Goal: Transaction & Acquisition: Purchase product/service

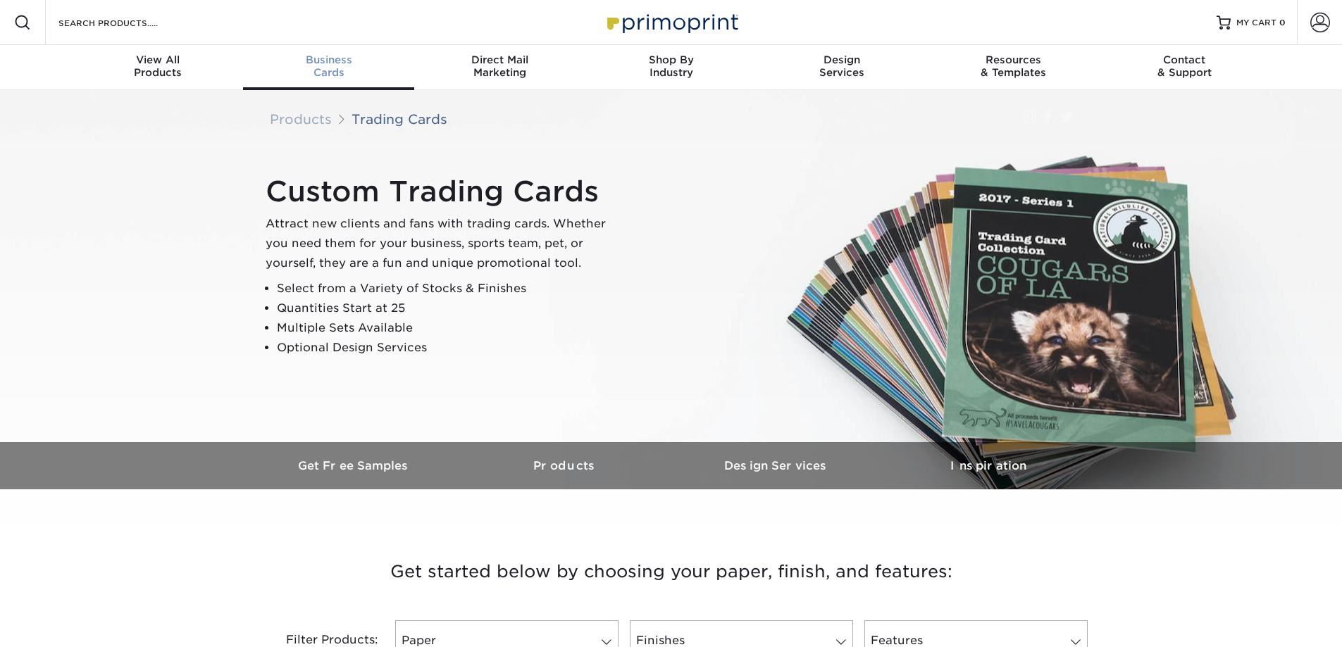
click at [328, 72] on div "Business Cards" at bounding box center [328, 66] width 171 height 25
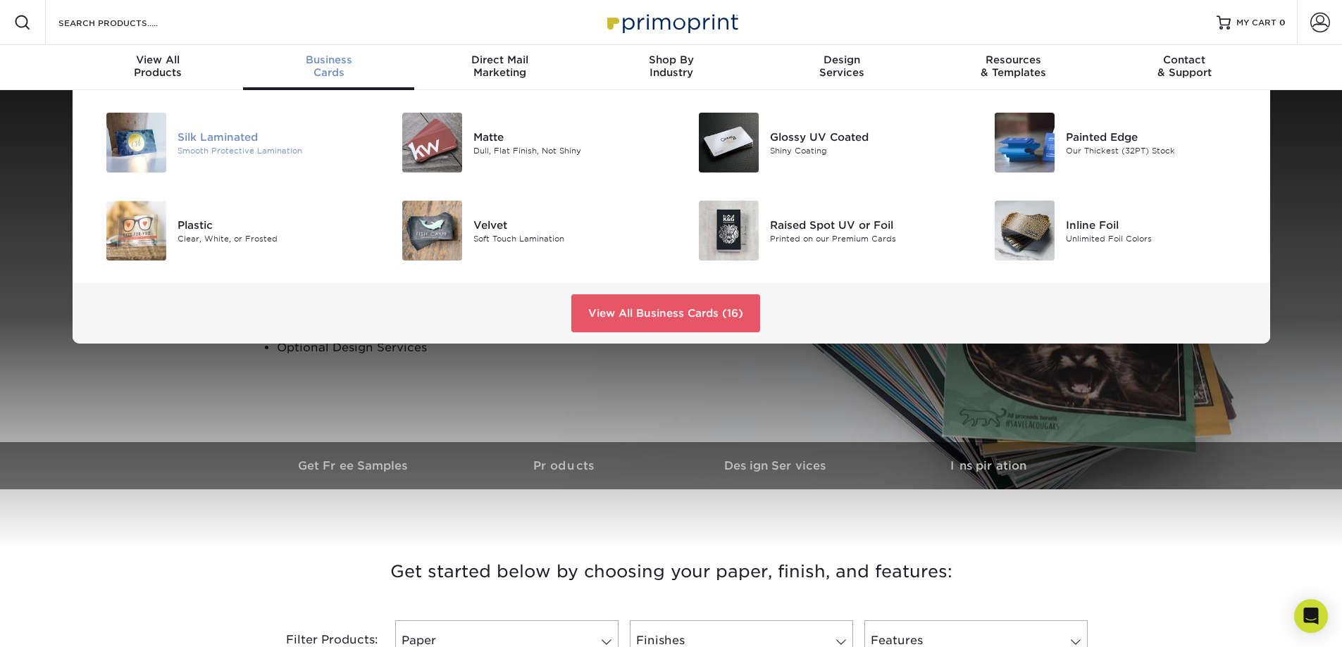
click at [145, 151] on img at bounding box center [136, 143] width 60 height 60
click at [746, 237] on img at bounding box center [729, 231] width 60 height 60
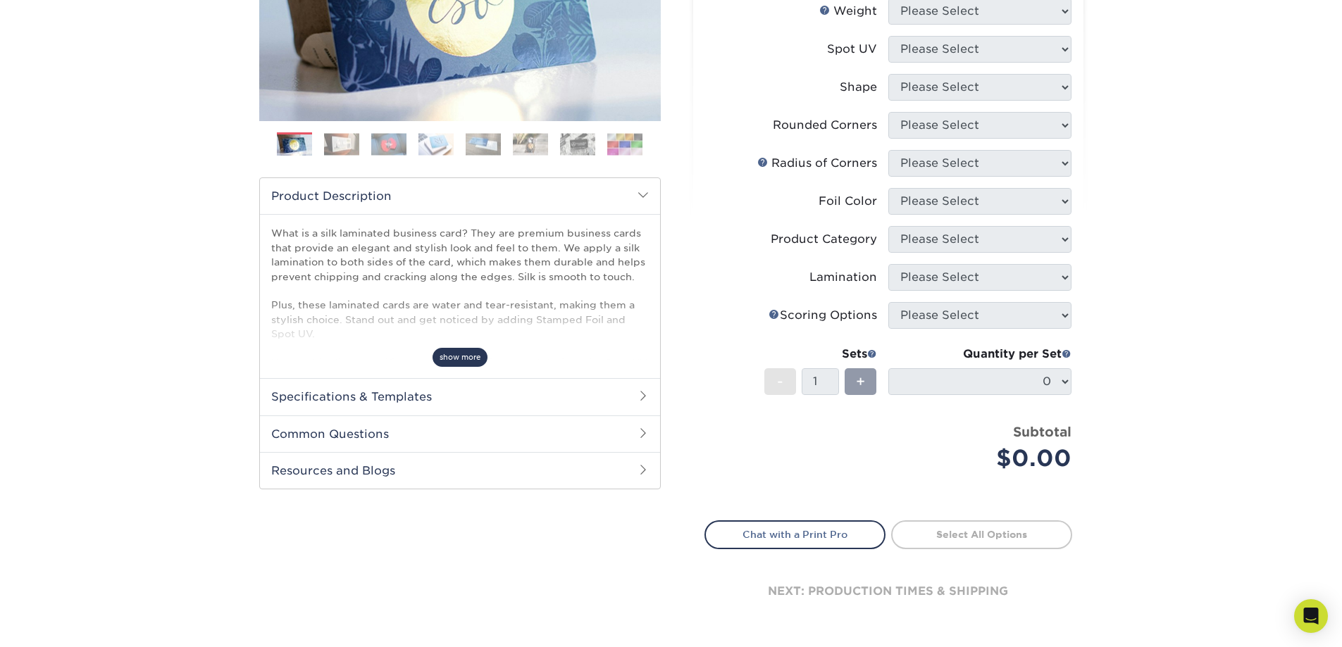
scroll to position [291, 0]
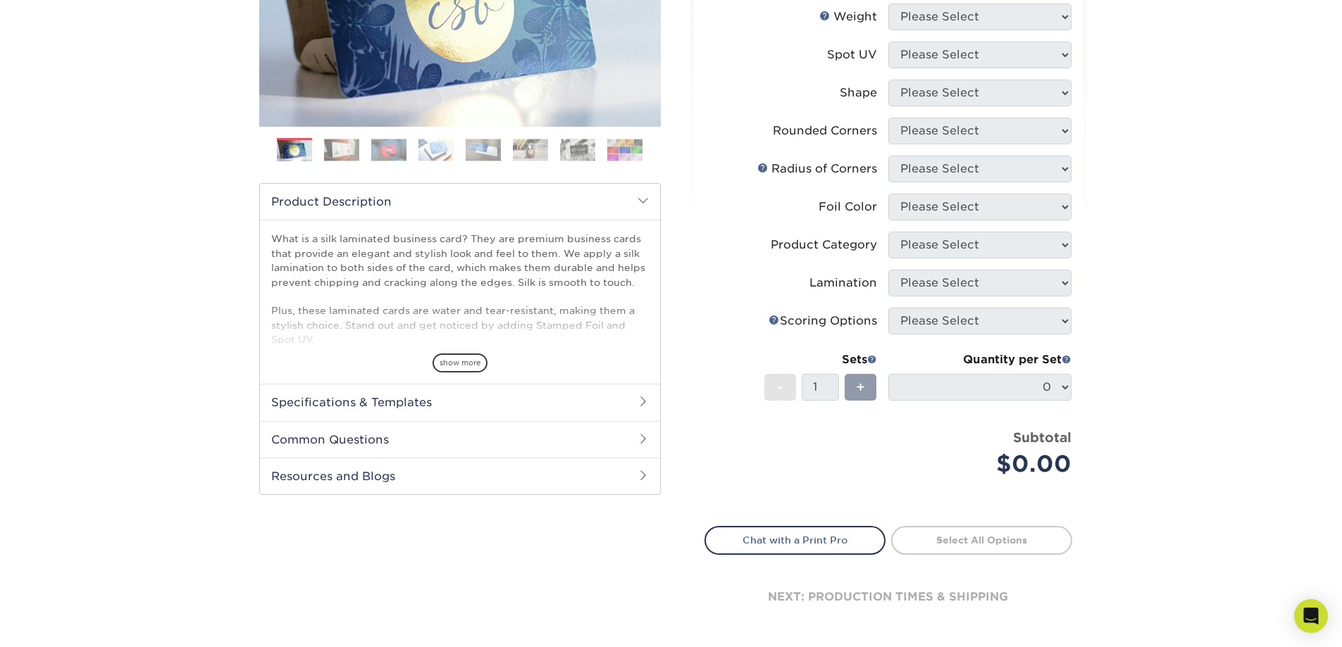
click at [462, 363] on span "show more" at bounding box center [459, 363] width 55 height 19
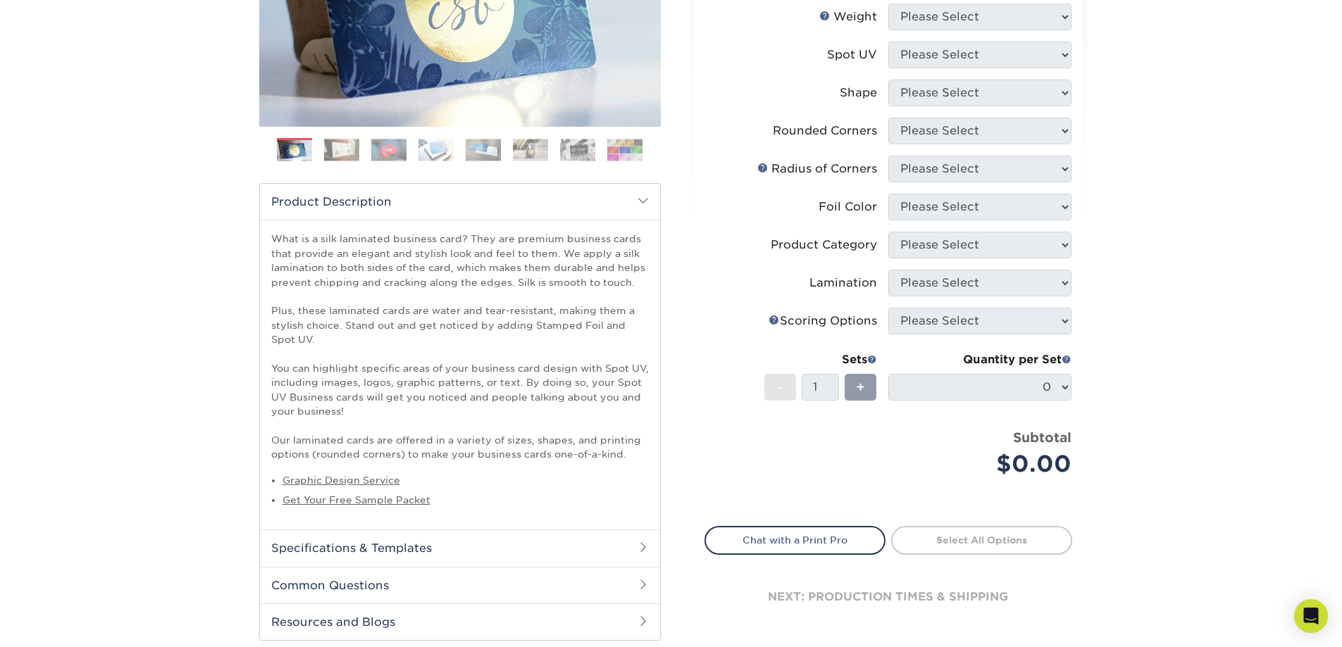
scroll to position [455, 0]
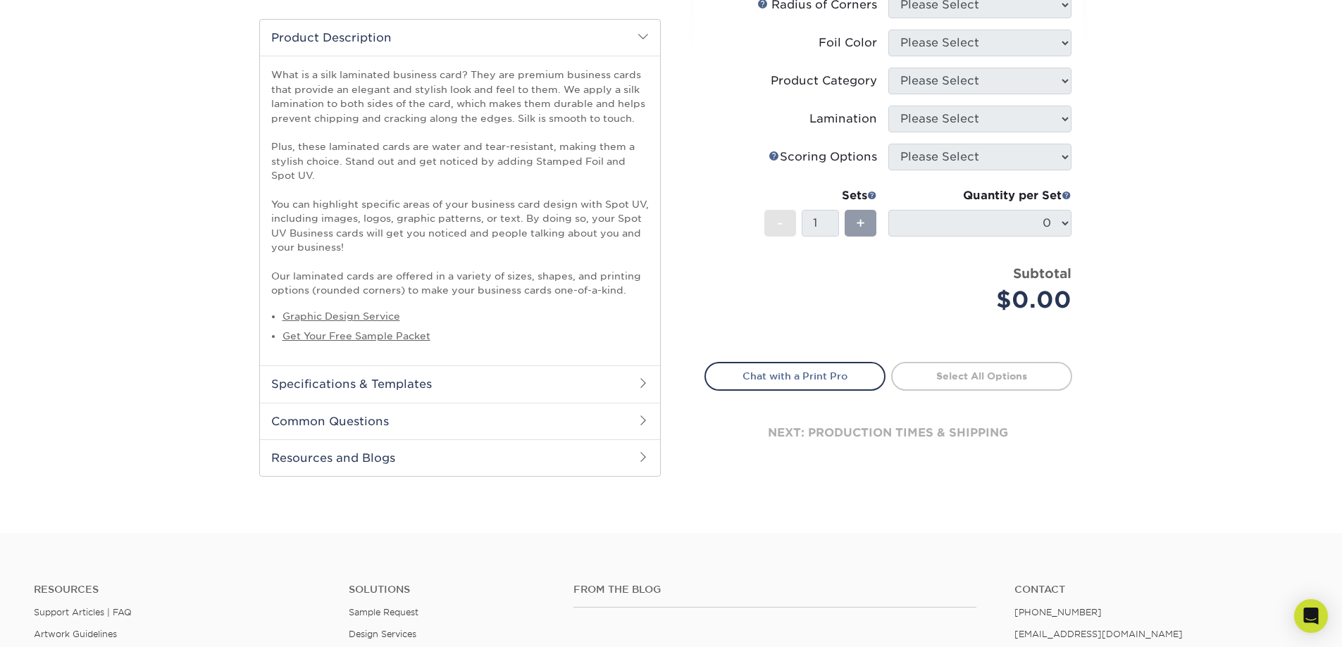
click at [354, 387] on h2 "Specifications & Templates" at bounding box center [460, 383] width 400 height 37
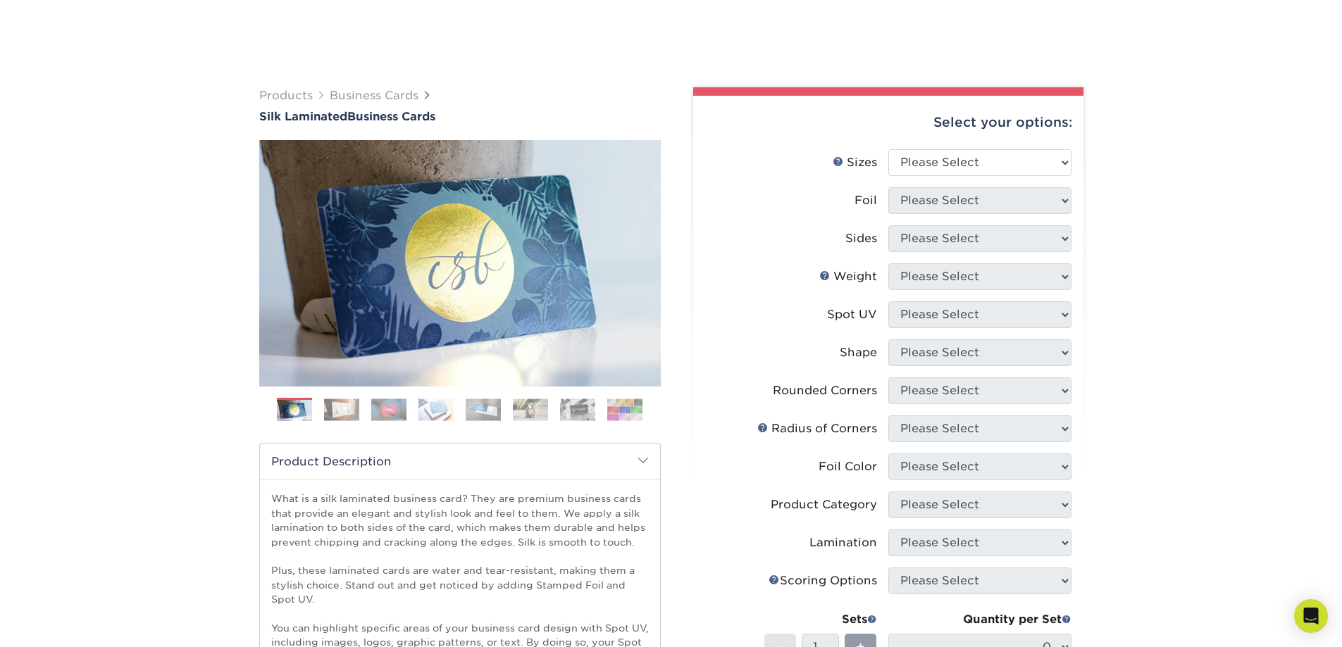
scroll to position [0, 0]
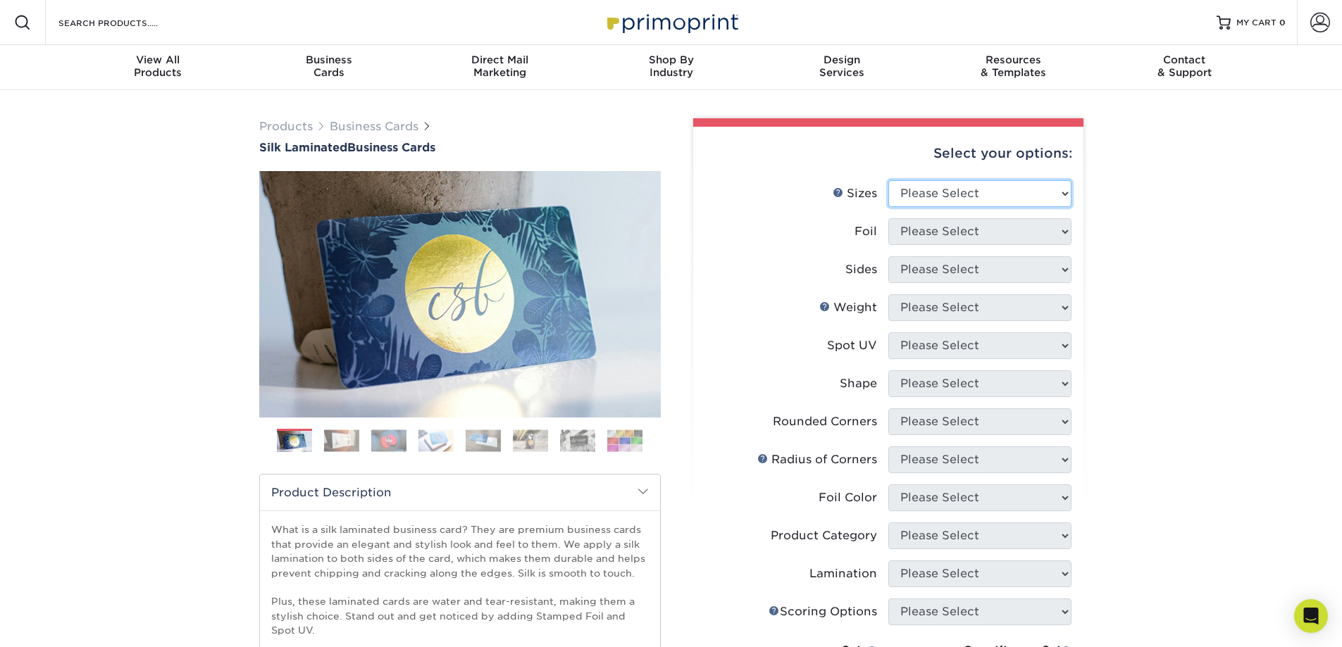
click at [1008, 191] on select "Please Select 1.5" x 3.5" - Mini 1.75" x 3.5" - Mini 2" x 2" - Square 2" x 3" -…" at bounding box center [979, 193] width 183 height 27
select select "2.00x3.50"
click at [888, 180] on select "Please Select 1.5" x 3.5" - Mini 1.75" x 3.5" - Mini 2" x 2" - Square 2" x 3" -…" at bounding box center [979, 193] width 183 height 27
click at [945, 229] on select "Please Select Yes No" at bounding box center [979, 231] width 183 height 27
select select "1"
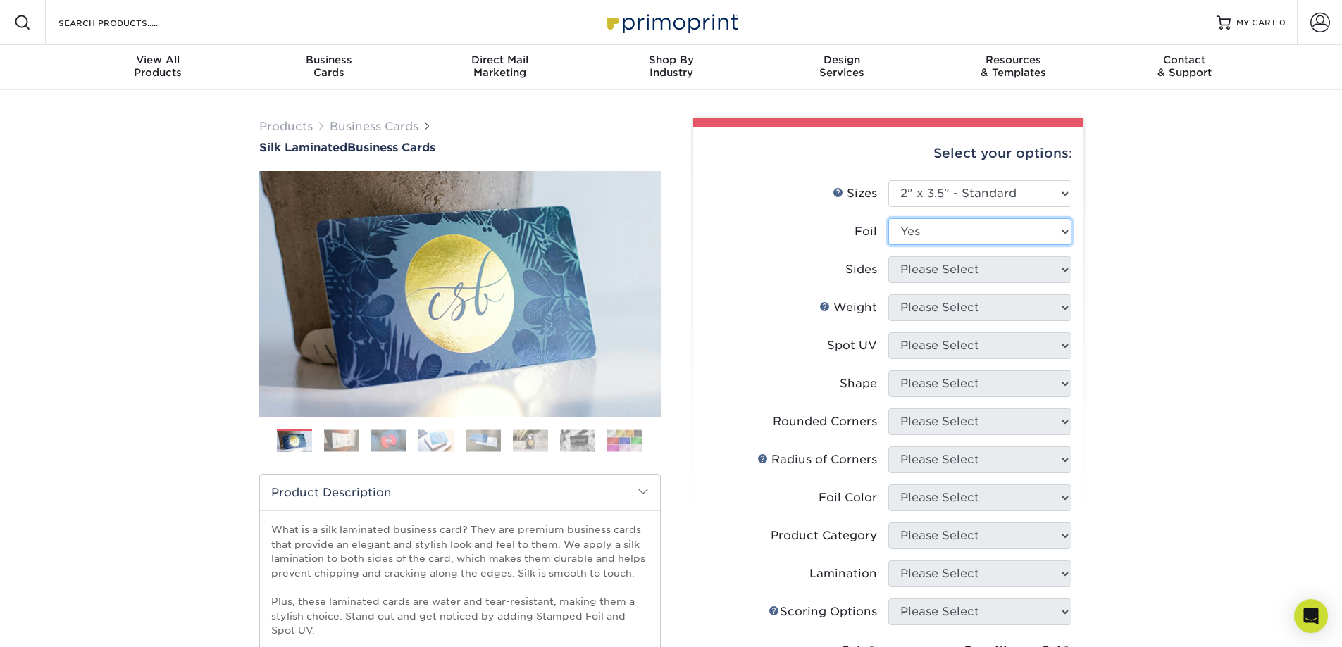
click at [888, 218] on select "Please Select Yes No" at bounding box center [979, 231] width 183 height 27
click at [953, 273] on select "Please Select Print Both Sides - Foil Both Sides Print Both Sides - Foil Front …" at bounding box center [979, 269] width 183 height 27
select select "e9e9dfb3-fba1-4d60-972c-fd9ca5904d33"
click at [888, 256] on select "Please Select Print Both Sides - Foil Both Sides Print Both Sides - Foil Front …" at bounding box center [979, 269] width 183 height 27
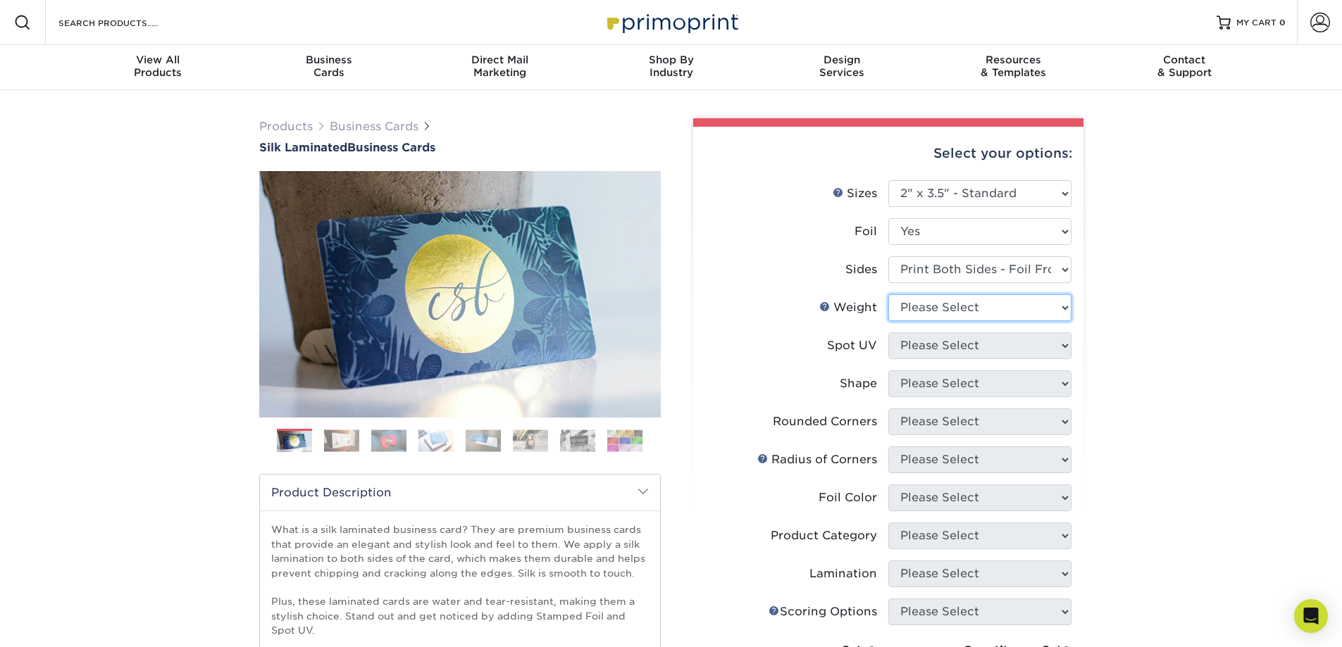
click at [950, 312] on select "Please Select 16PT" at bounding box center [979, 307] width 183 height 27
select select "16PT"
click at [888, 294] on select "Please Select 16PT" at bounding box center [979, 307] width 183 height 27
click at [928, 344] on select "Please Select No Spot UV Front and Back (Both Sides) Front Only Back Only" at bounding box center [979, 345] width 183 height 27
select select "3"
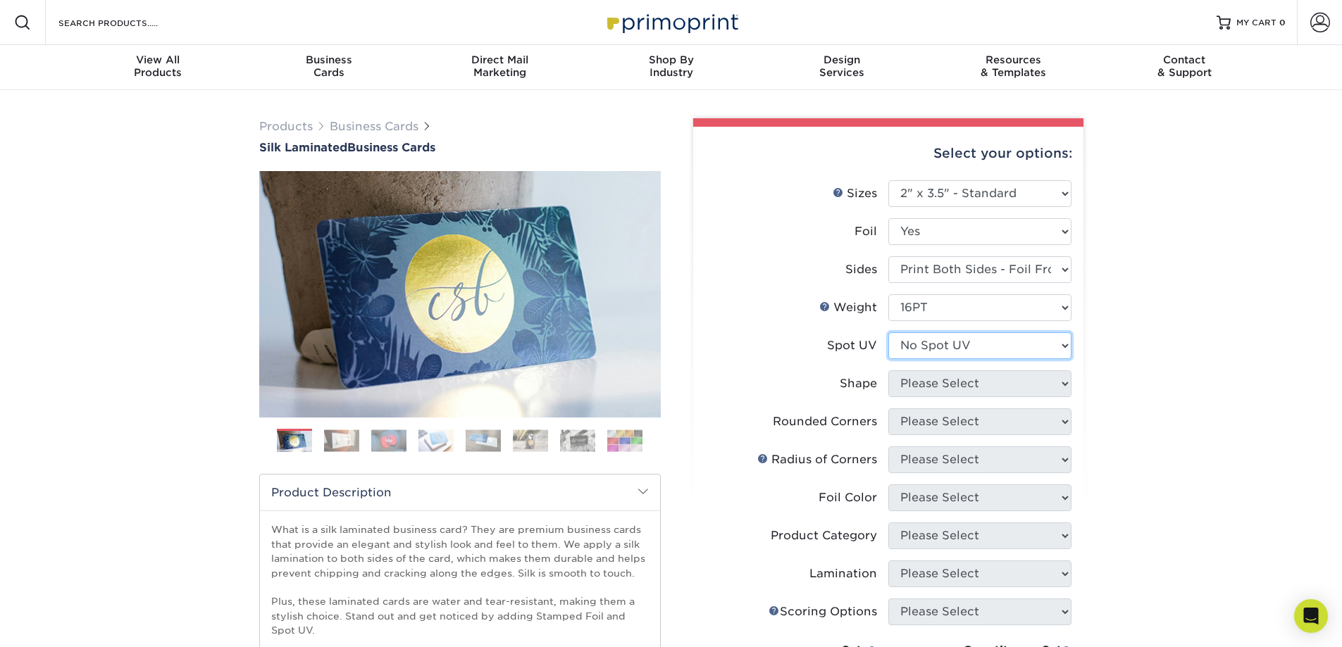
click at [888, 332] on select "Please Select No Spot UV Front and Back (Both Sides) Front Only Back Only" at bounding box center [979, 345] width 183 height 27
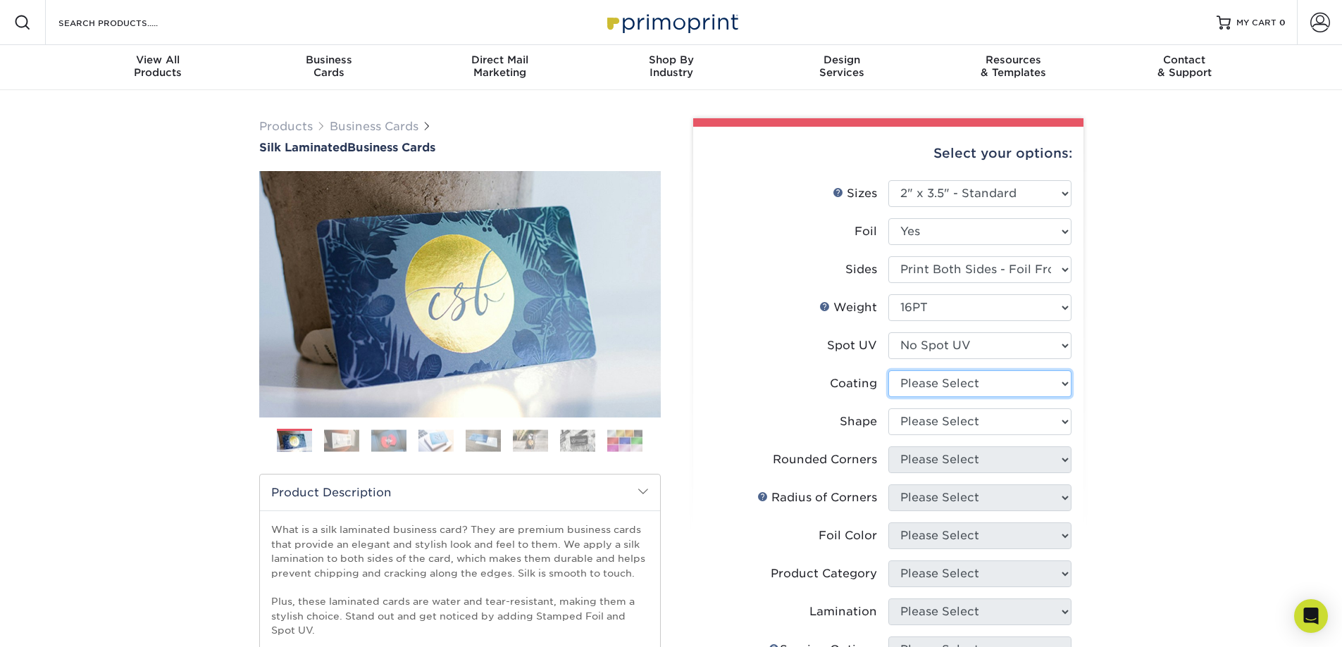
click at [912, 386] on select at bounding box center [979, 383] width 183 height 27
select select "3e7618de-abca-4bda-9f97-8b9129e913d8"
click at [888, 370] on select at bounding box center [979, 383] width 183 height 27
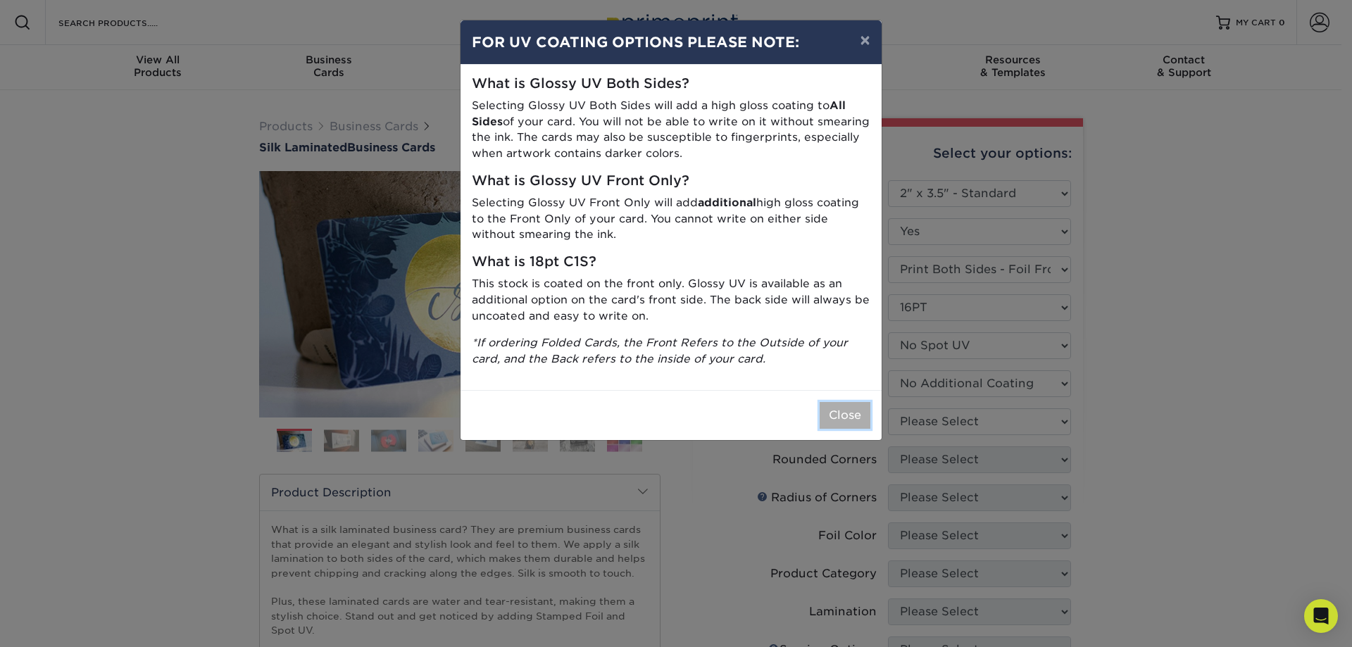
click at [845, 418] on button "Close" at bounding box center [845, 415] width 51 height 27
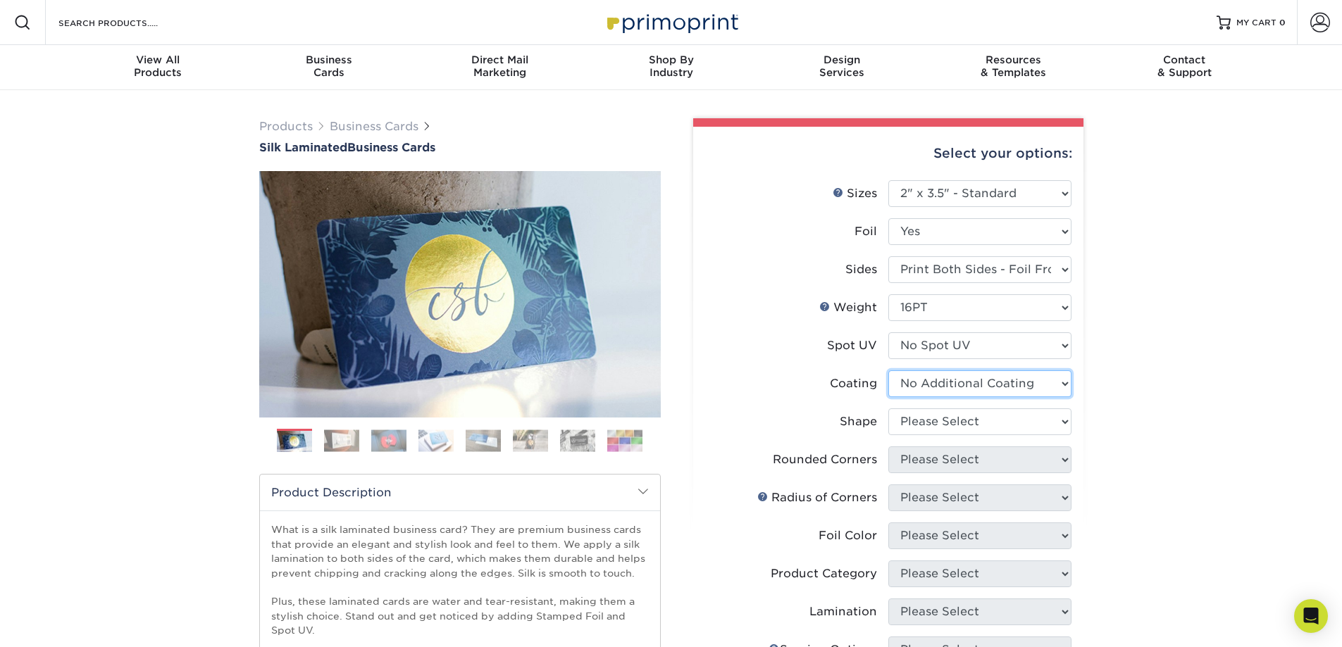
click at [946, 383] on select at bounding box center [979, 383] width 183 height 27
click at [946, 382] on select at bounding box center [979, 383] width 183 height 27
click at [934, 421] on select "Please Select Standard" at bounding box center [979, 421] width 183 height 27
select select "standard"
click at [888, 408] on select "Please Select Standard" at bounding box center [979, 421] width 183 height 27
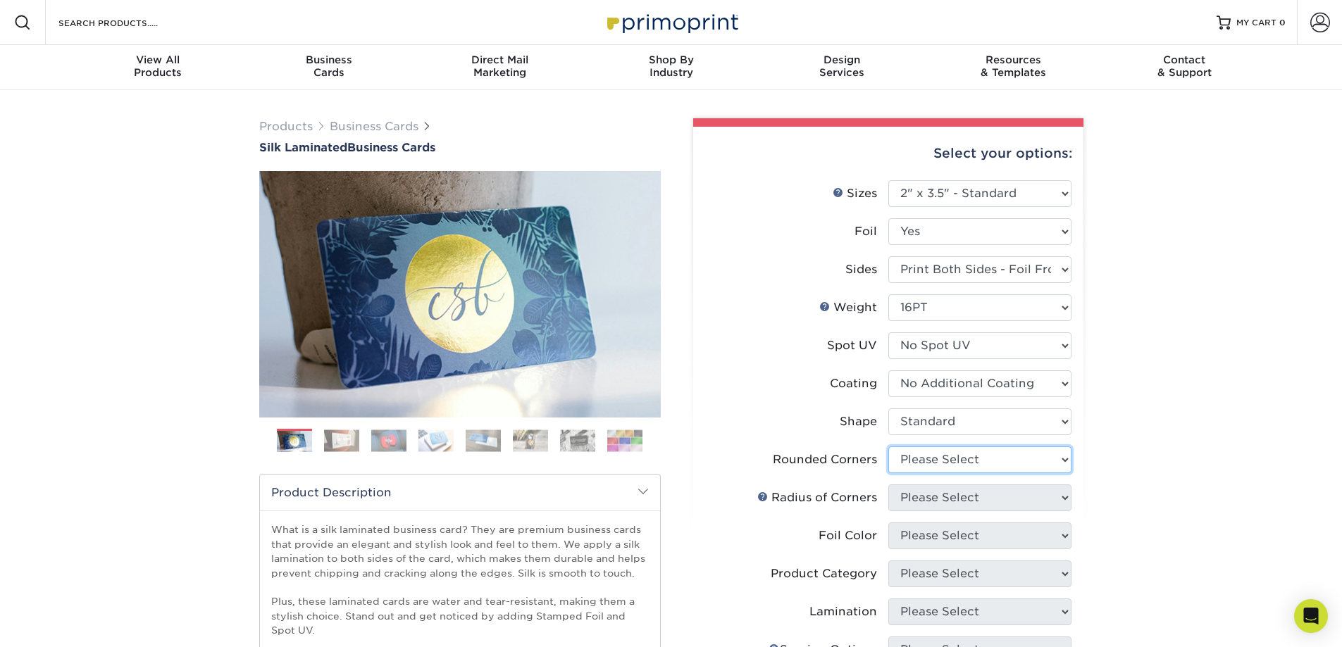
click at [946, 467] on select "Please Select Yes - Round 2 Corners Yes - Round 4 Corners No" at bounding box center [979, 459] width 183 height 27
click at [1001, 265] on select "Please Select Print Both Sides - Foil Both Sides Print Both Sides - Foil Front …" at bounding box center [979, 269] width 183 height 27
click at [796, 356] on label "Spot UV" at bounding box center [796, 345] width 183 height 27
click at [927, 266] on select "Please Select Print Both Sides - Foil Both Sides Print Both Sides - Foil Front …" at bounding box center [979, 269] width 183 height 27
select select "34527644-b4fd-4ffb-9092-1318eefcd9d9"
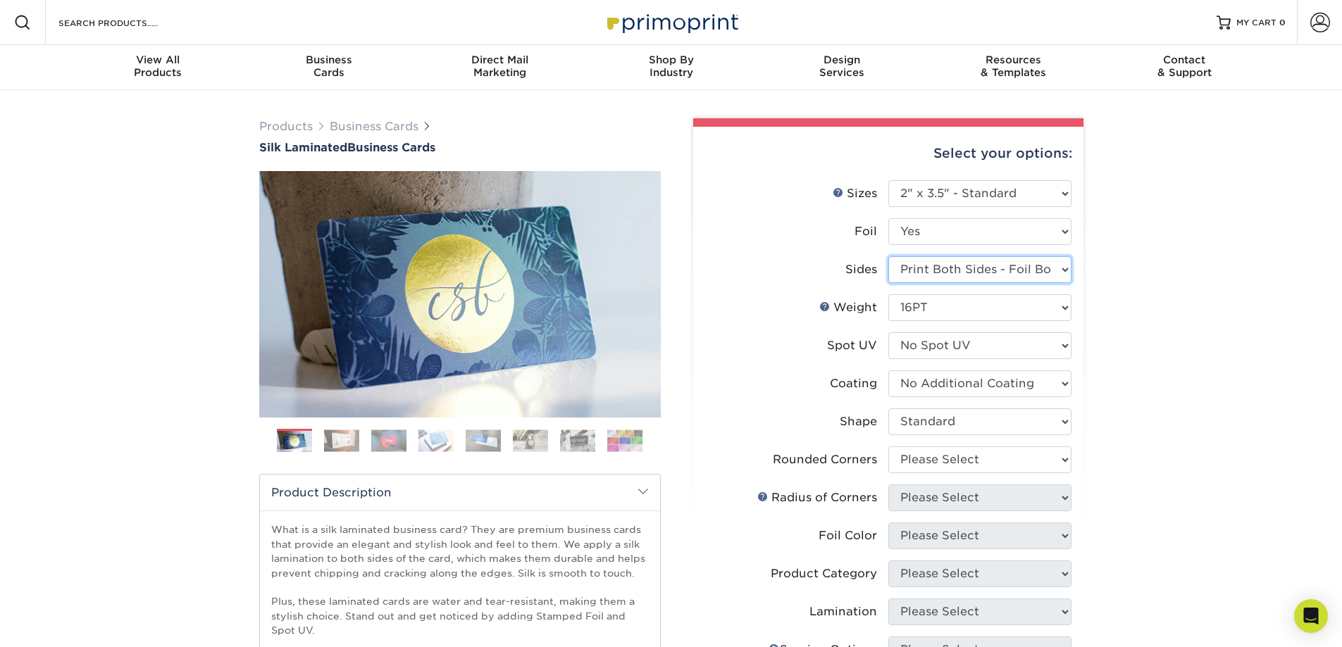
click at [888, 256] on select "Please Select Print Both Sides - Foil Both Sides Print Both Sides - Foil Front …" at bounding box center [979, 269] width 183 height 27
select select "-1"
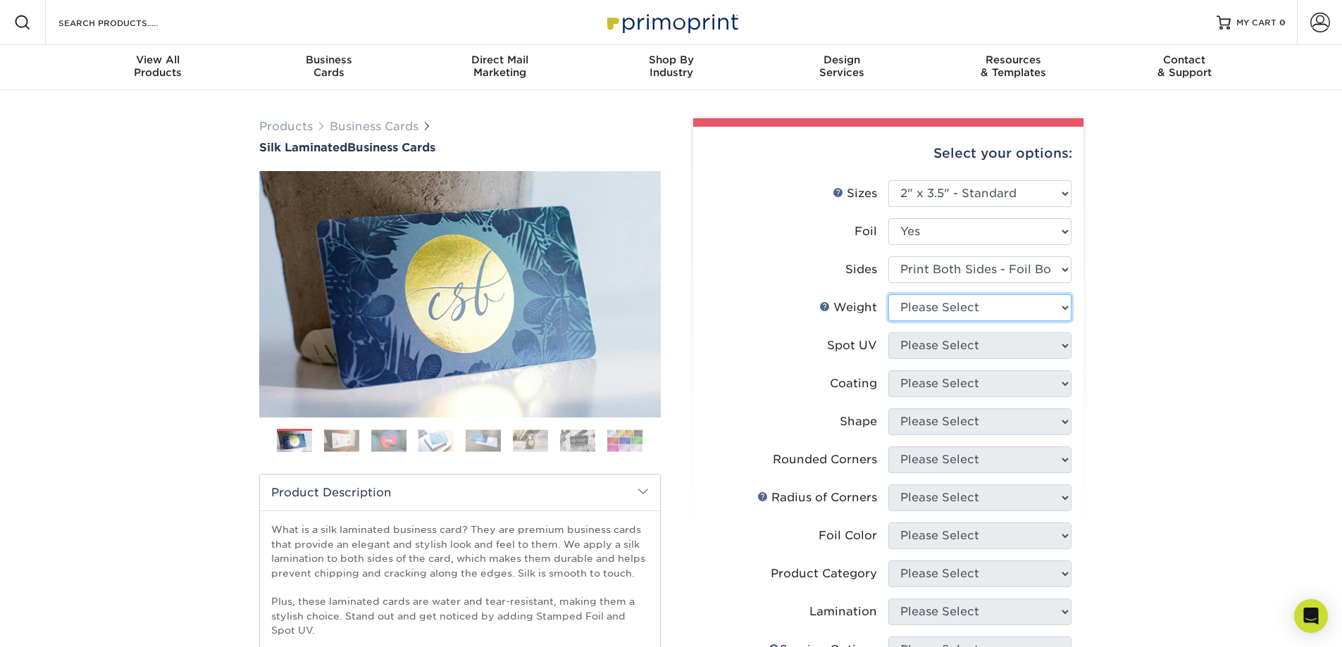
click at [971, 304] on select "Please Select 16PT" at bounding box center [979, 307] width 183 height 27
click at [345, 444] on img at bounding box center [341, 441] width 35 height 22
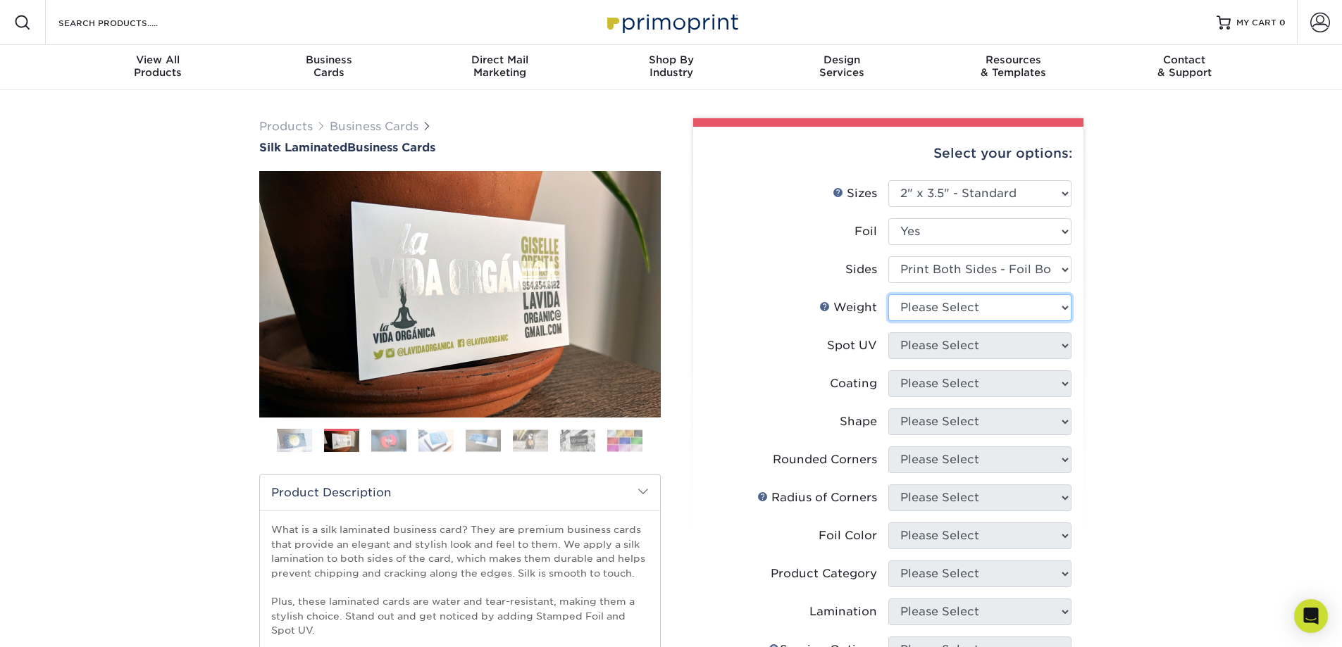
click at [992, 307] on select "Please Select 16PT" at bounding box center [979, 307] width 183 height 27
select select "16PT"
click at [888, 294] on select "Please Select 16PT" at bounding box center [979, 307] width 183 height 27
click at [969, 342] on select "Please Select No Spot UV Front and Back (Both Sides) Front Only Back Only" at bounding box center [979, 345] width 183 height 27
select select "3"
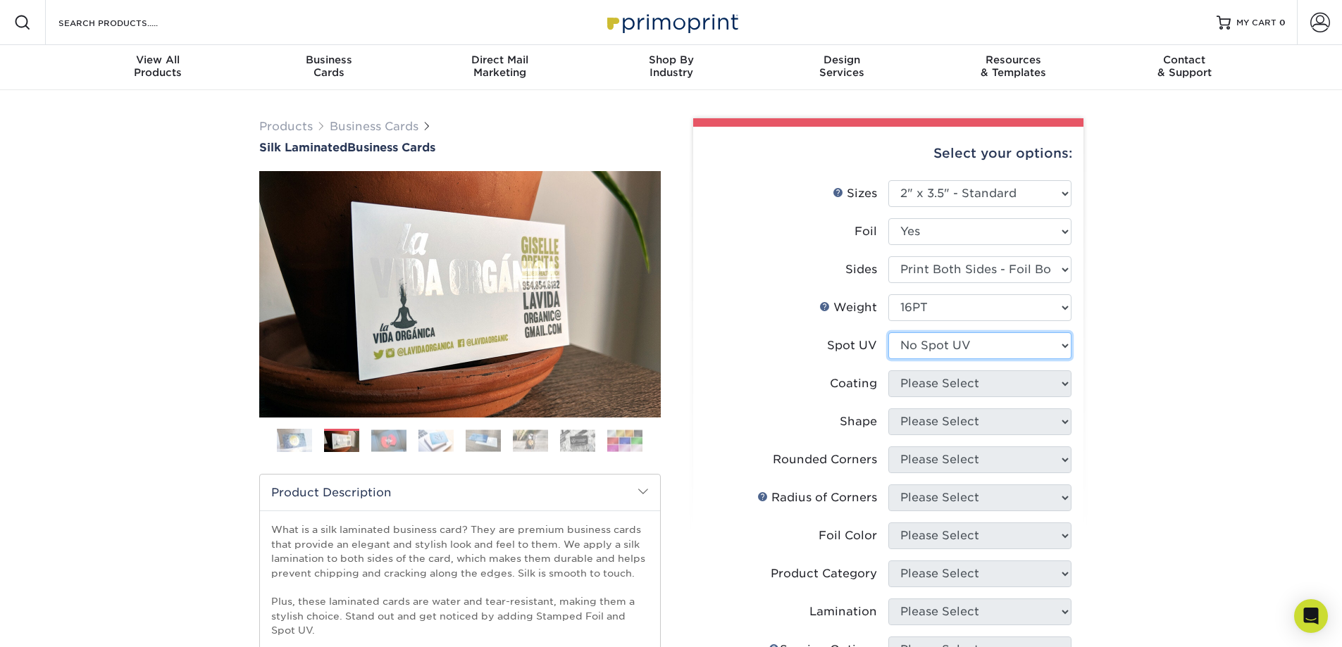
click at [888, 332] on select "Please Select No Spot UV Front and Back (Both Sides) Front Only Back Only" at bounding box center [979, 345] width 183 height 27
click at [930, 376] on select at bounding box center [979, 383] width 183 height 27
select select "3e7618de-abca-4bda-9f97-8b9129e913d8"
click at [888, 370] on select at bounding box center [979, 383] width 183 height 27
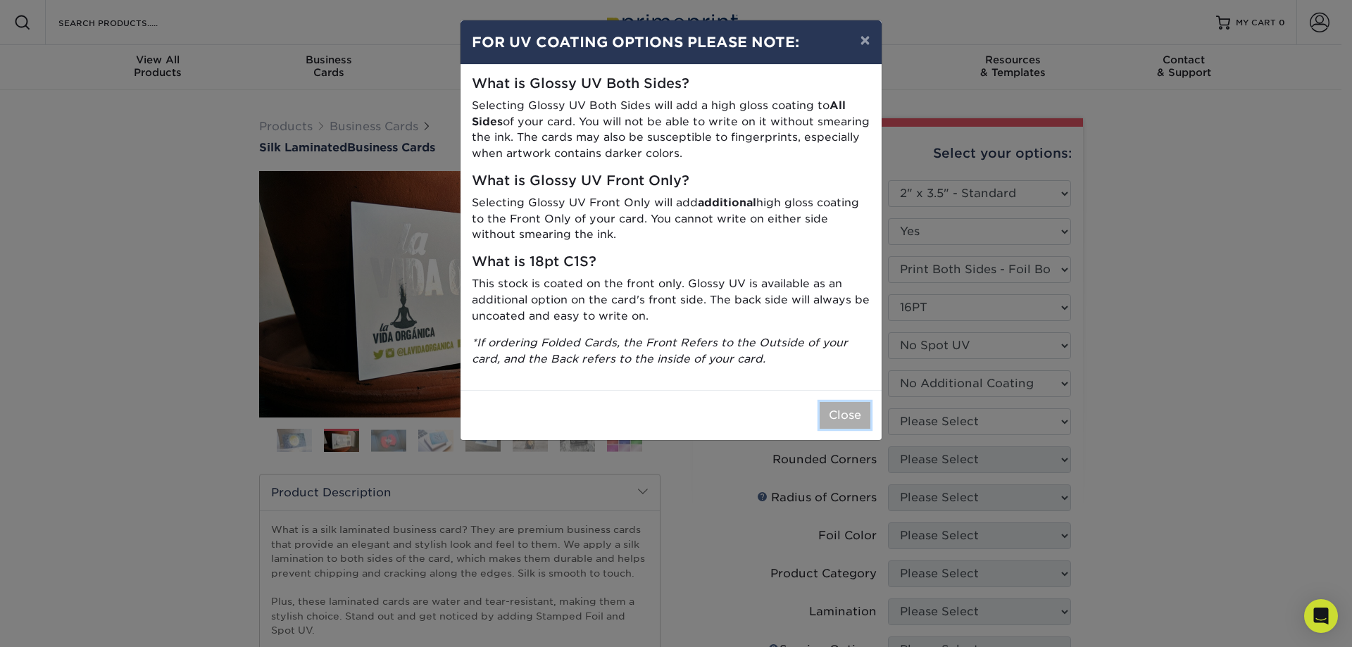
click at [839, 406] on button "Close" at bounding box center [845, 415] width 51 height 27
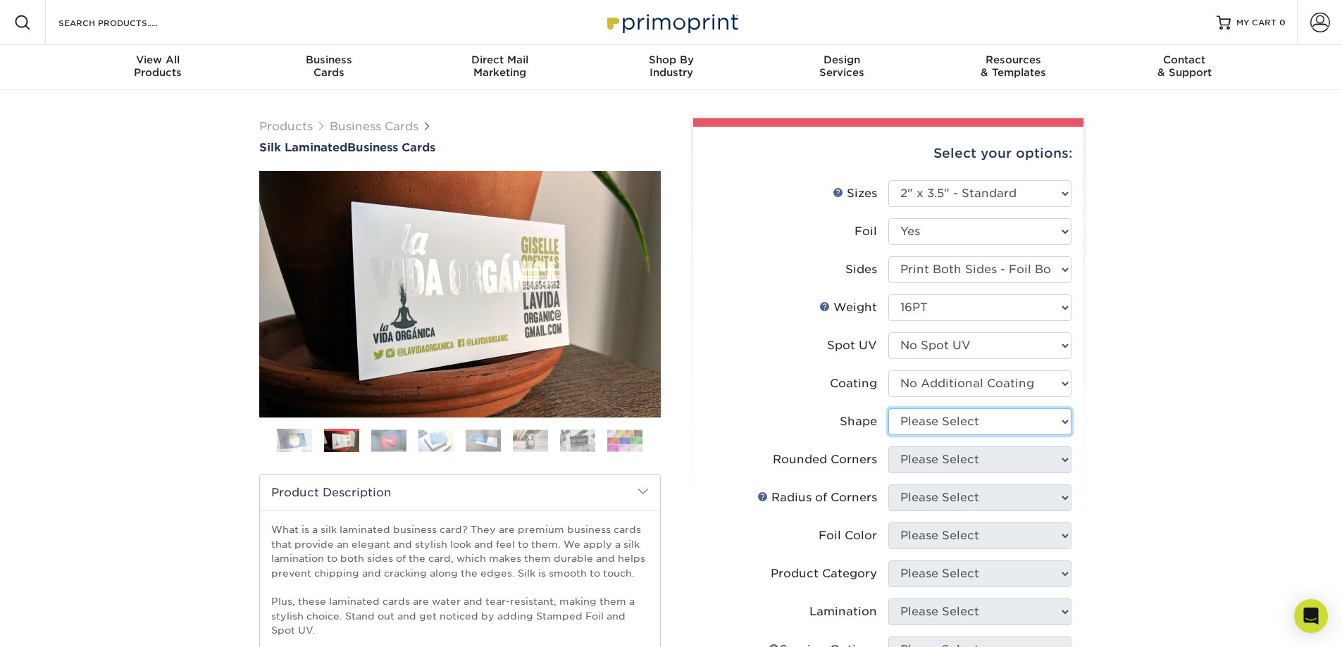
click at [949, 420] on select "Please Select Standard" at bounding box center [979, 421] width 183 height 27
select select "standard"
click at [888, 408] on select "Please Select Standard" at bounding box center [979, 421] width 183 height 27
click at [947, 458] on select "Please Select Yes - Round 2 Corners Yes - Round 4 Corners No" at bounding box center [979, 459] width 183 height 27
select select "0"
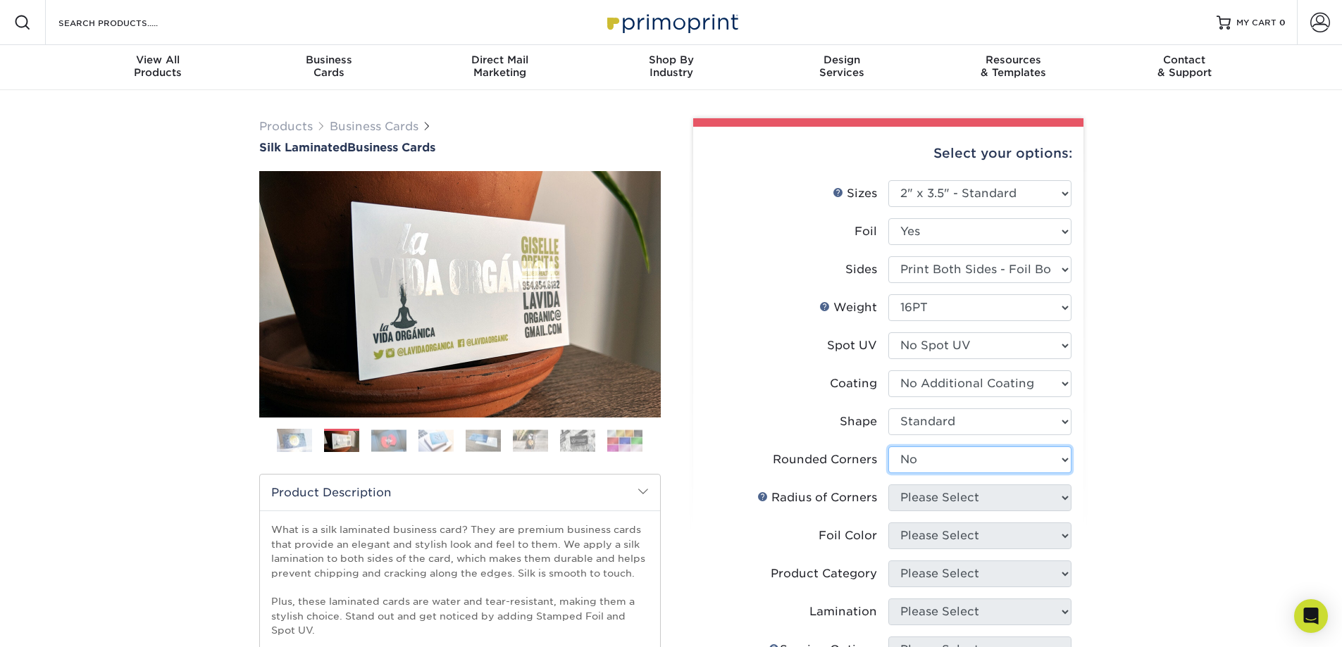
click at [888, 446] on select "Please Select Yes - Round 2 Corners Yes - Round 4 Corners No" at bounding box center [979, 459] width 183 height 27
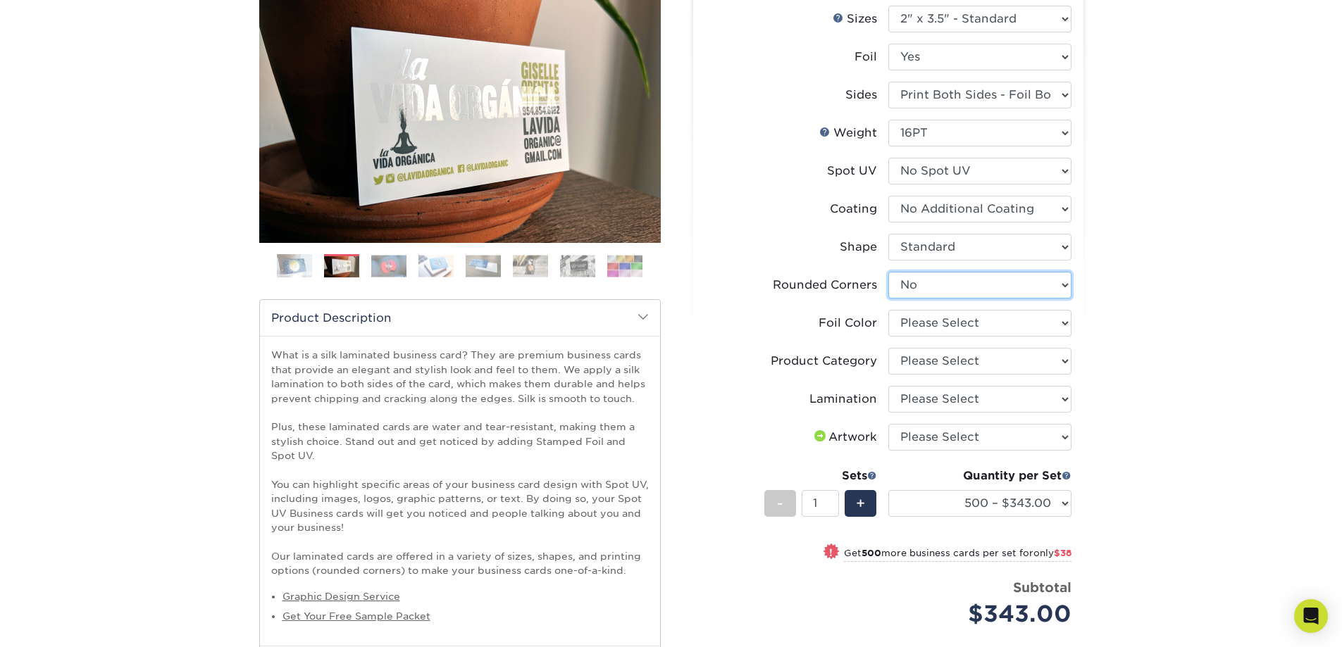
scroll to position [329, 0]
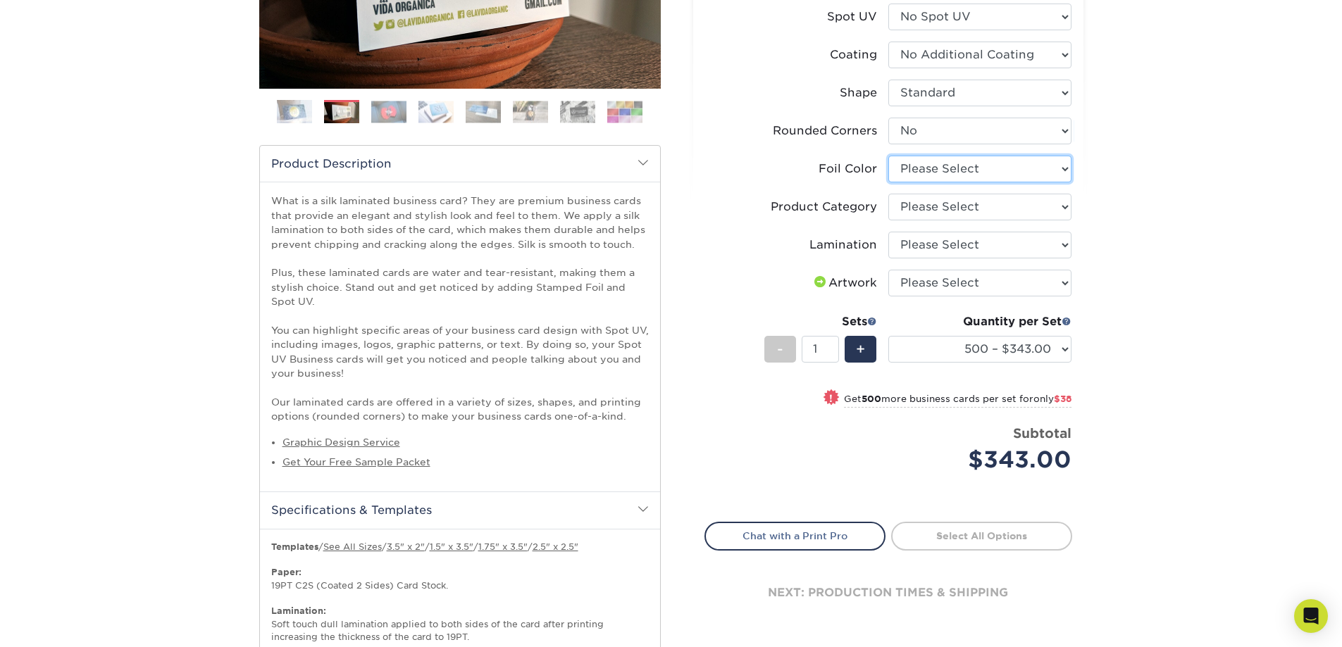
click at [925, 166] on select "Please Select Silver Foil Black Foil Blue Foil Copper Foil Gold Foil Red Foil R…" at bounding box center [979, 169] width 183 height 27
select select "acffa4a5-22f9-4585-ba3f-0adaa54b8c85"
click at [888, 156] on select "Please Select Silver Foil Black Foil Blue Foil Copper Foil Gold Foil Red Foil R…" at bounding box center [979, 169] width 183 height 27
click at [927, 201] on select "Please Select Business Cards" at bounding box center [979, 207] width 183 height 27
select select "3b5148f1-0588-4f88-a218-97bcfdce65c1"
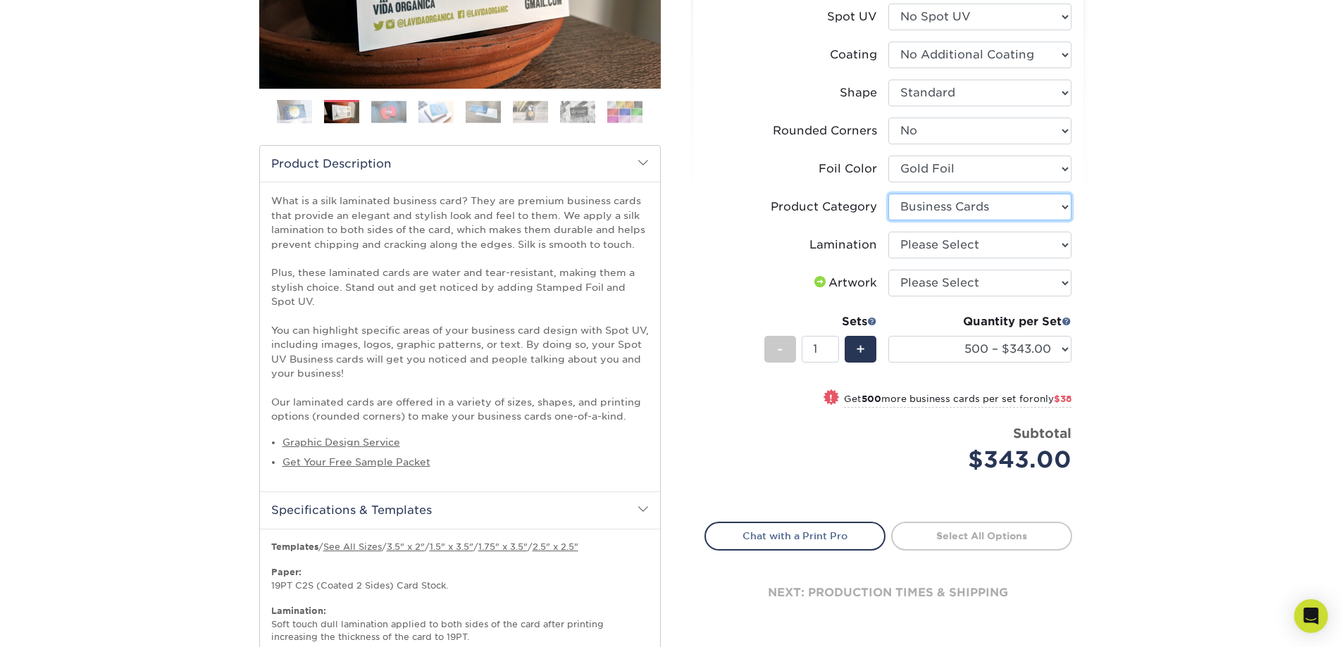
click at [888, 194] on select "Please Select Business Cards" at bounding box center [979, 207] width 183 height 27
click at [935, 245] on select "Please Select Silk" at bounding box center [979, 245] width 183 height 27
select select "ccacb42f-45f7-42d3-bbd3-7c8421cf37f0"
click at [888, 232] on select "Please Select Silk" at bounding box center [979, 245] width 183 height 27
click at [929, 282] on select "Please Select I will upload files I need a design - $100" at bounding box center [979, 283] width 183 height 27
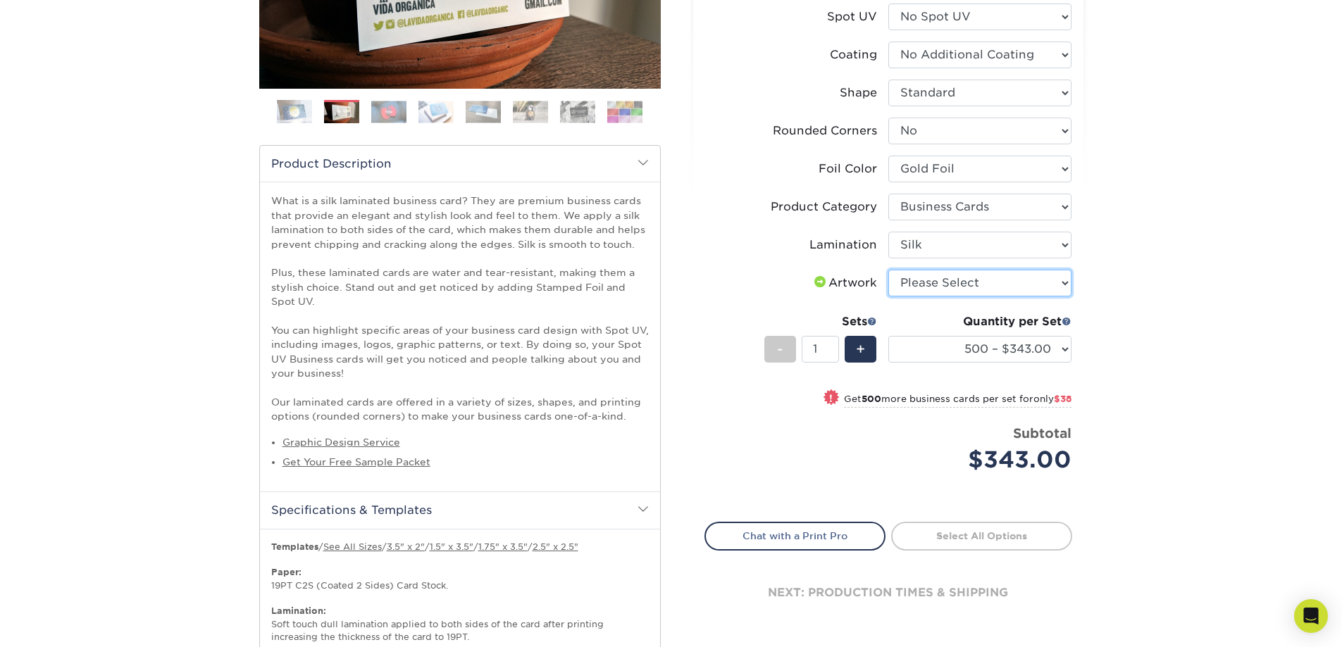
select select "upload"
click at [888, 270] on select "Please Select I will upload files I need a design - $100" at bounding box center [979, 283] width 183 height 27
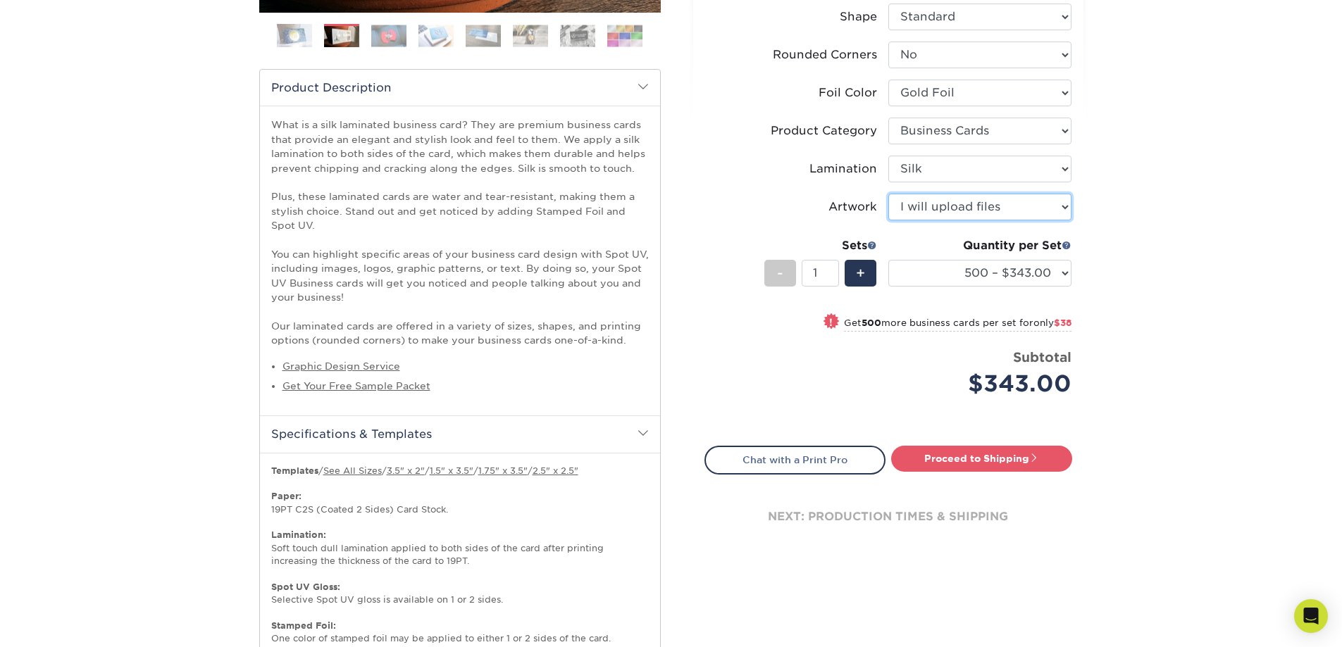
scroll to position [493, 0]
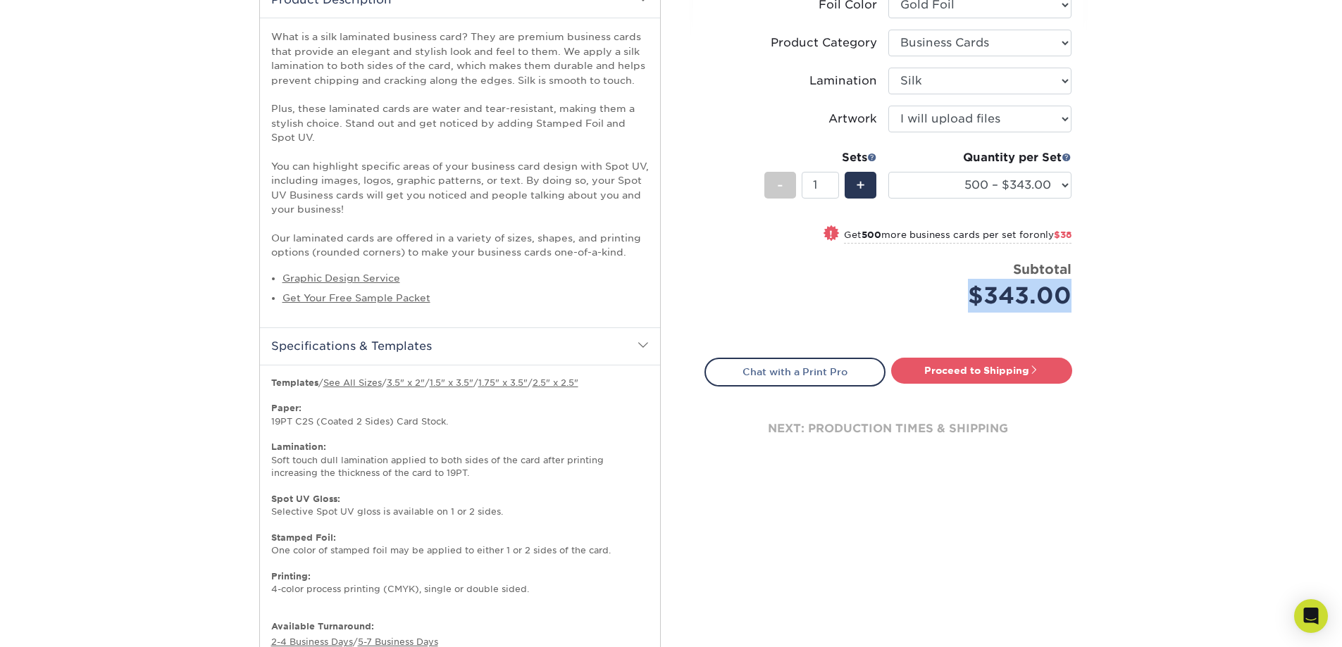
drag, startPoint x: 1084, startPoint y: 297, endPoint x: 946, endPoint y: 299, distance: 138.7
click at [946, 299] on div "Select your options: Sizes Help Sizes Please Select 1.5" x 3.5" - Mini -" at bounding box center [882, 194] width 423 height 1139
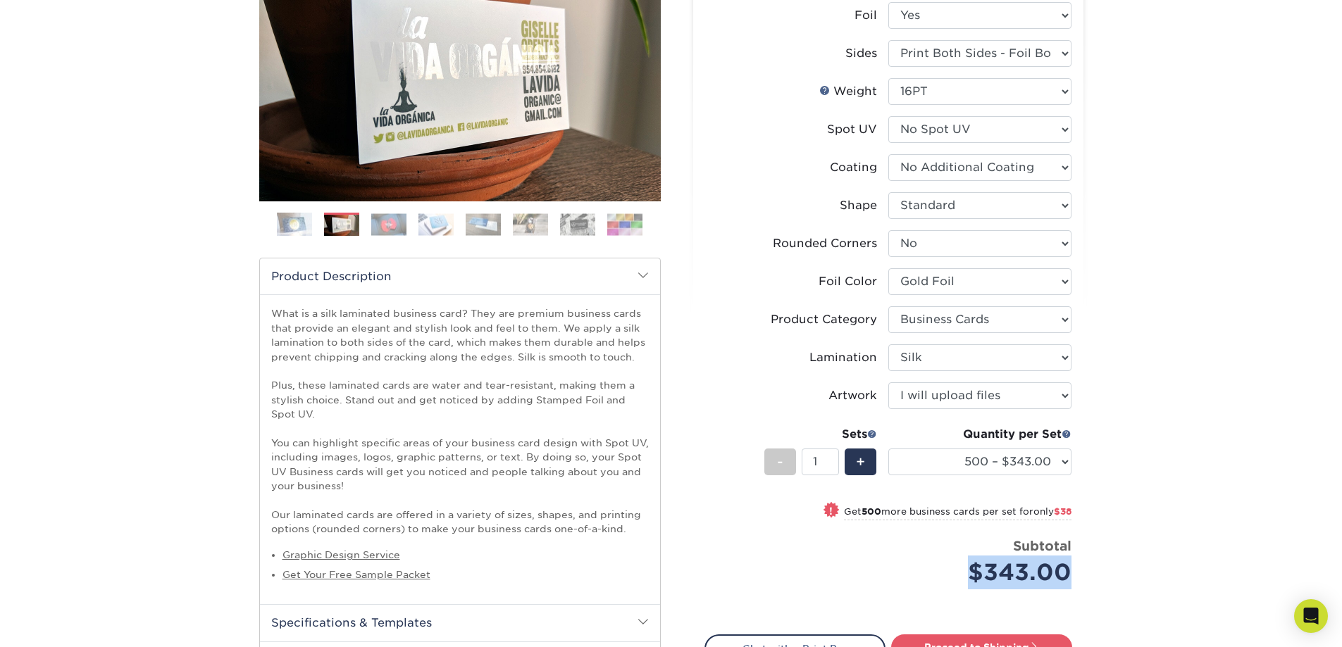
scroll to position [164, 0]
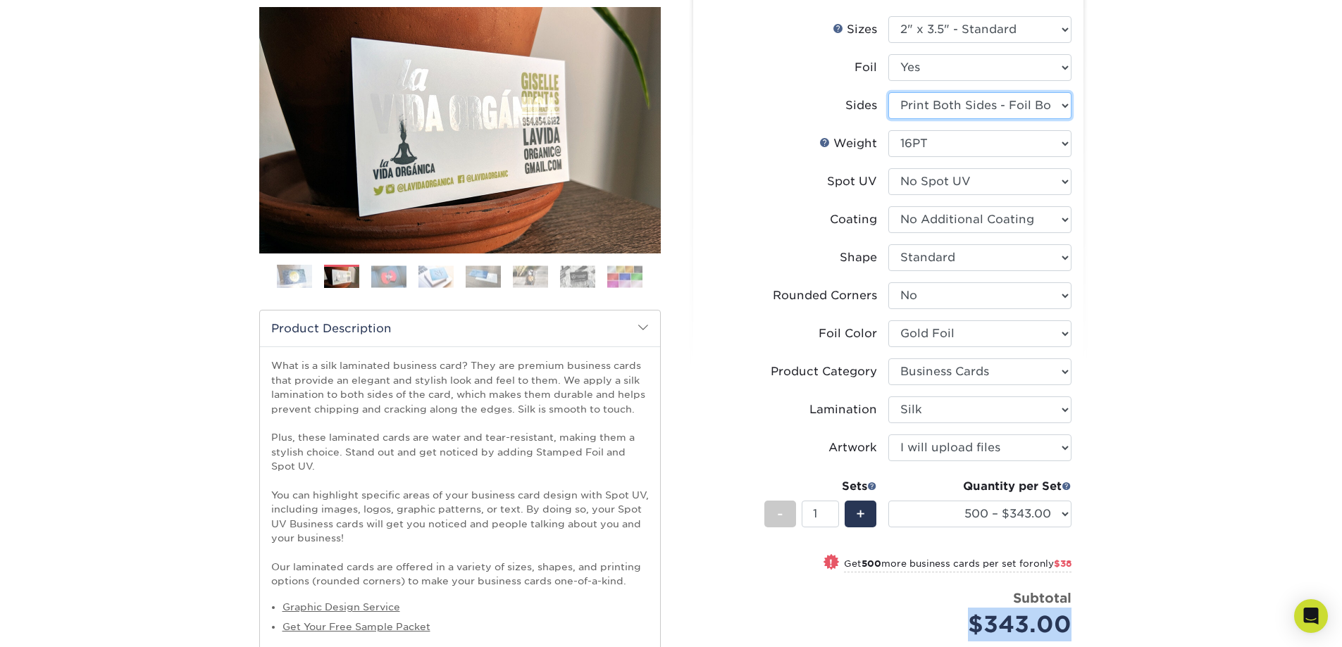
click at [966, 102] on select "Please Select Print Both Sides - Foil Both Sides Print Both Sides - Foil Front …" at bounding box center [979, 105] width 183 height 27
click at [1006, 517] on select "500 – $343.00 1000 – $381.00 2500 – $886.00 5000 – $1659.00" at bounding box center [979, 514] width 183 height 27
click at [1086, 523] on div "Select your options: Sizes Help Sizes Please Select 1.5" x 3.5" - Mini -" at bounding box center [882, 523] width 423 height 1139
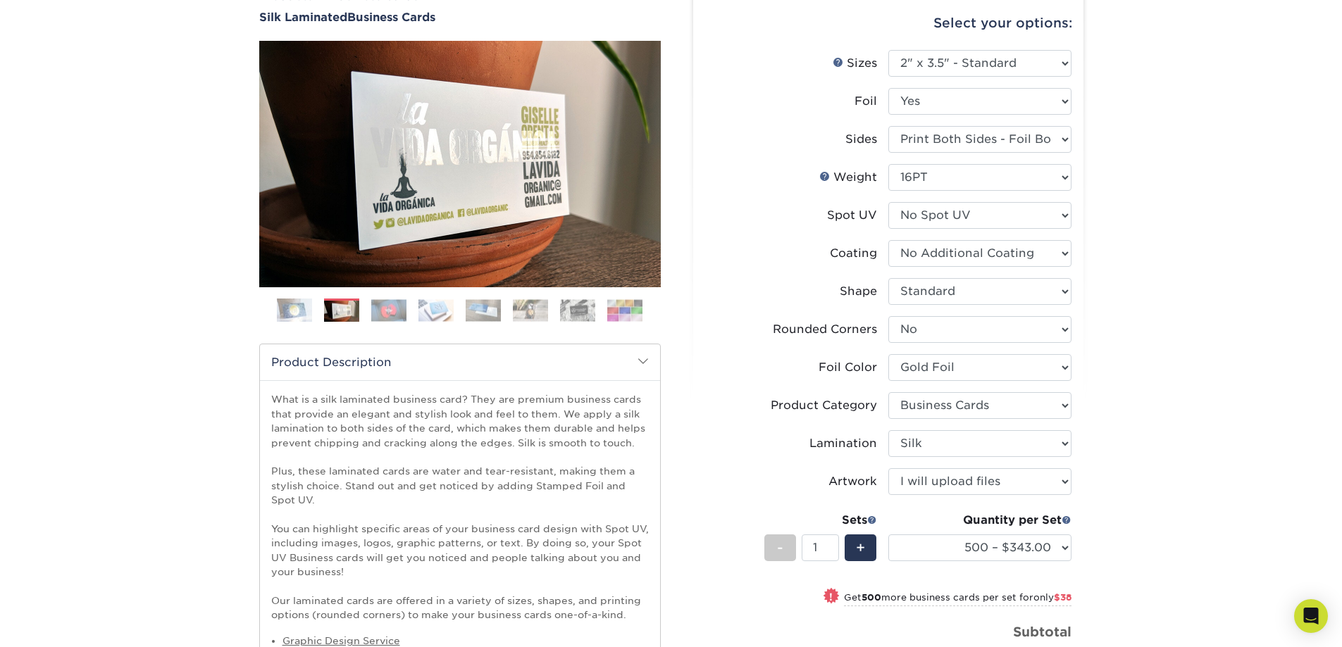
scroll to position [0, 0]
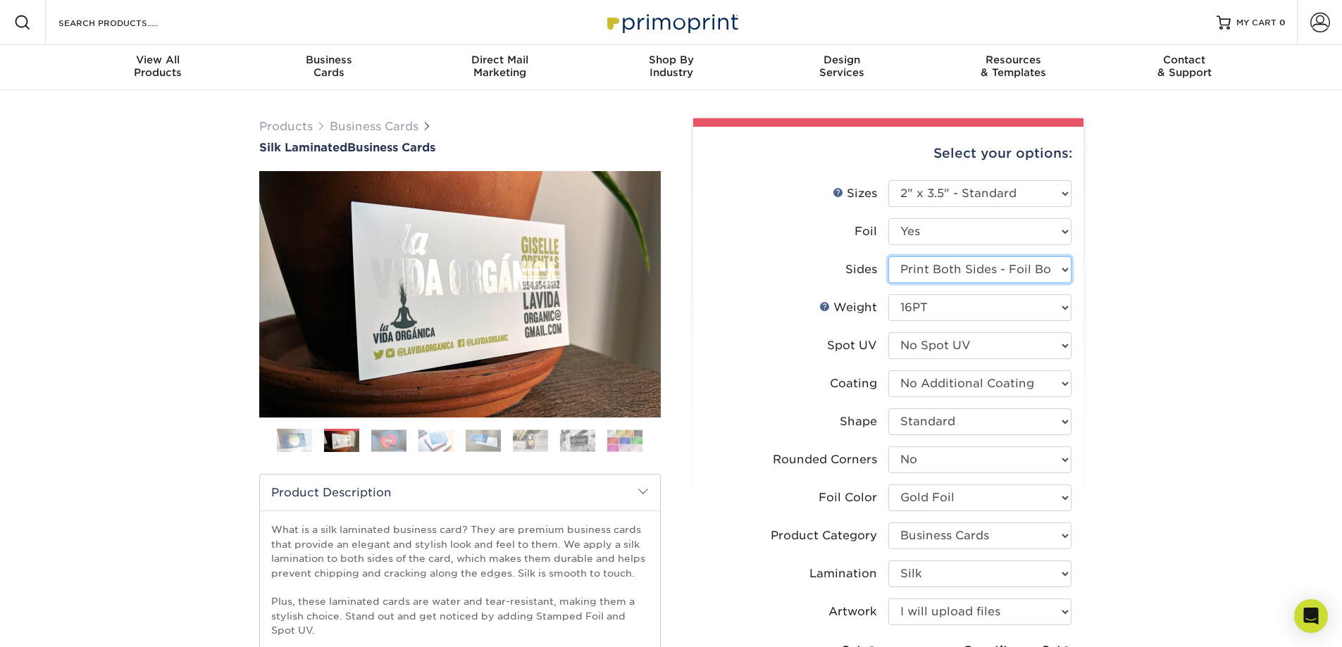
click at [994, 269] on select "Please Select Print Both Sides - Foil Both Sides Print Both Sides - Foil Front …" at bounding box center [979, 269] width 183 height 27
select select "e9e9dfb3-fba1-4d60-972c-fd9ca5904d33"
click at [888, 256] on select "Please Select Print Both Sides - Foil Both Sides Print Both Sides - Foil Front …" at bounding box center [979, 269] width 183 height 27
select select "-1"
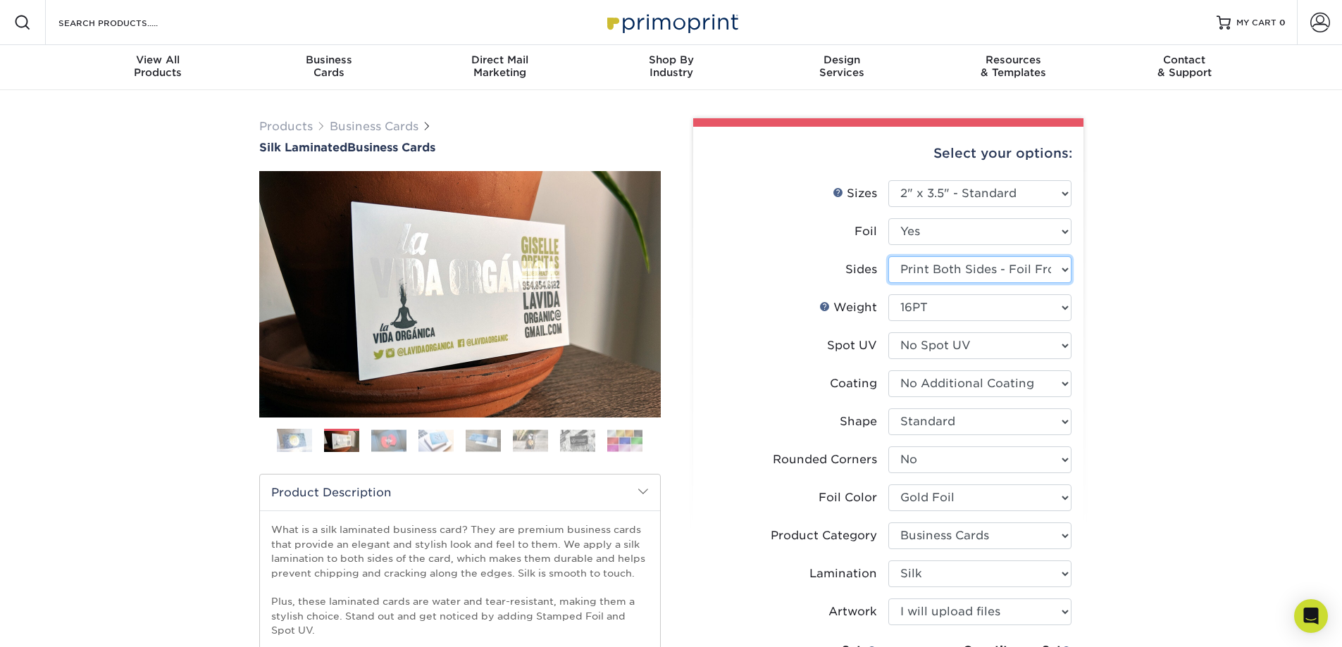
select select "-1"
select select
select select "-1"
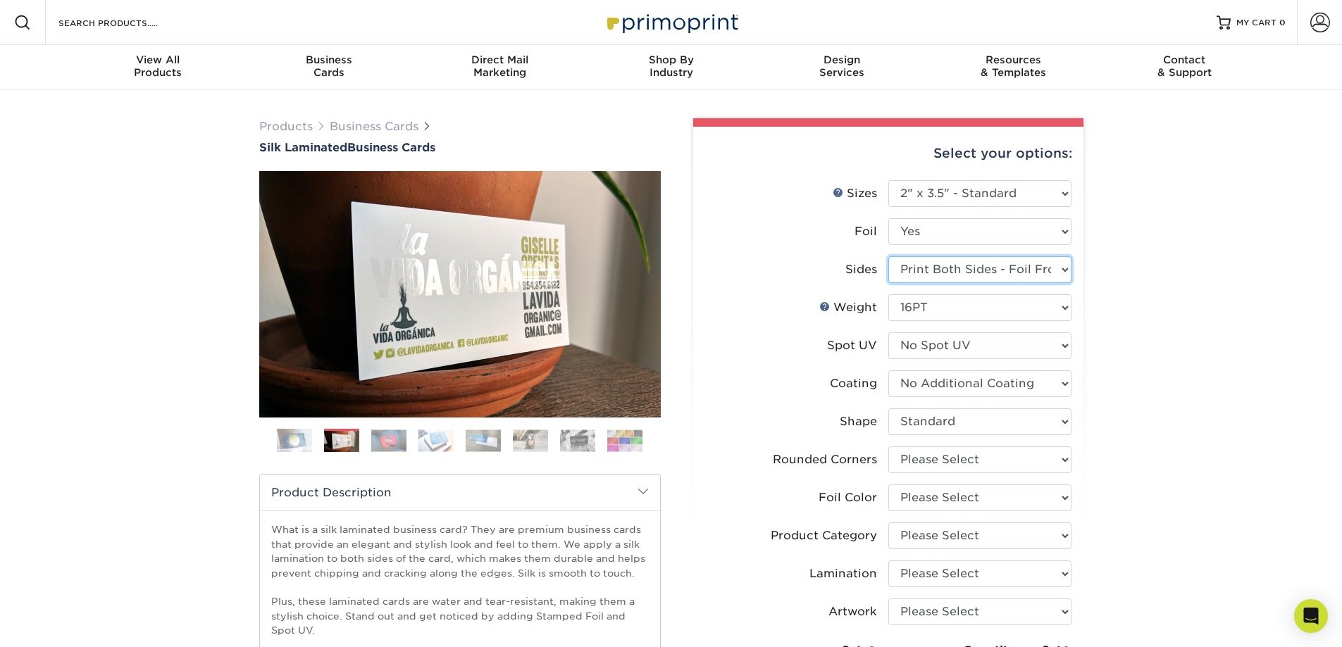
select select "-1"
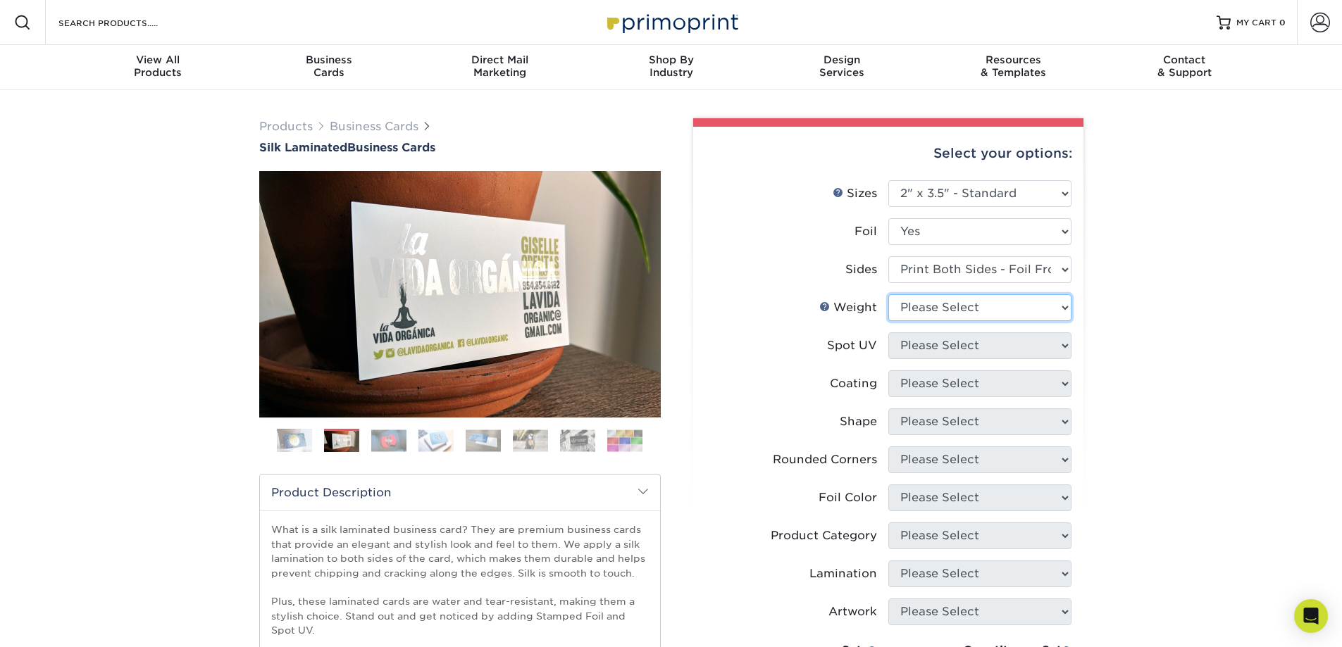
click at [953, 308] on select "Please Select 16PT" at bounding box center [979, 307] width 183 height 27
select select "16PT"
click at [888, 294] on select "Please Select 16PT" at bounding box center [979, 307] width 183 height 27
select select
click at [952, 349] on select "Please Select No Spot UV Front and Back (Both Sides) Front Only Back Only" at bounding box center [979, 345] width 183 height 27
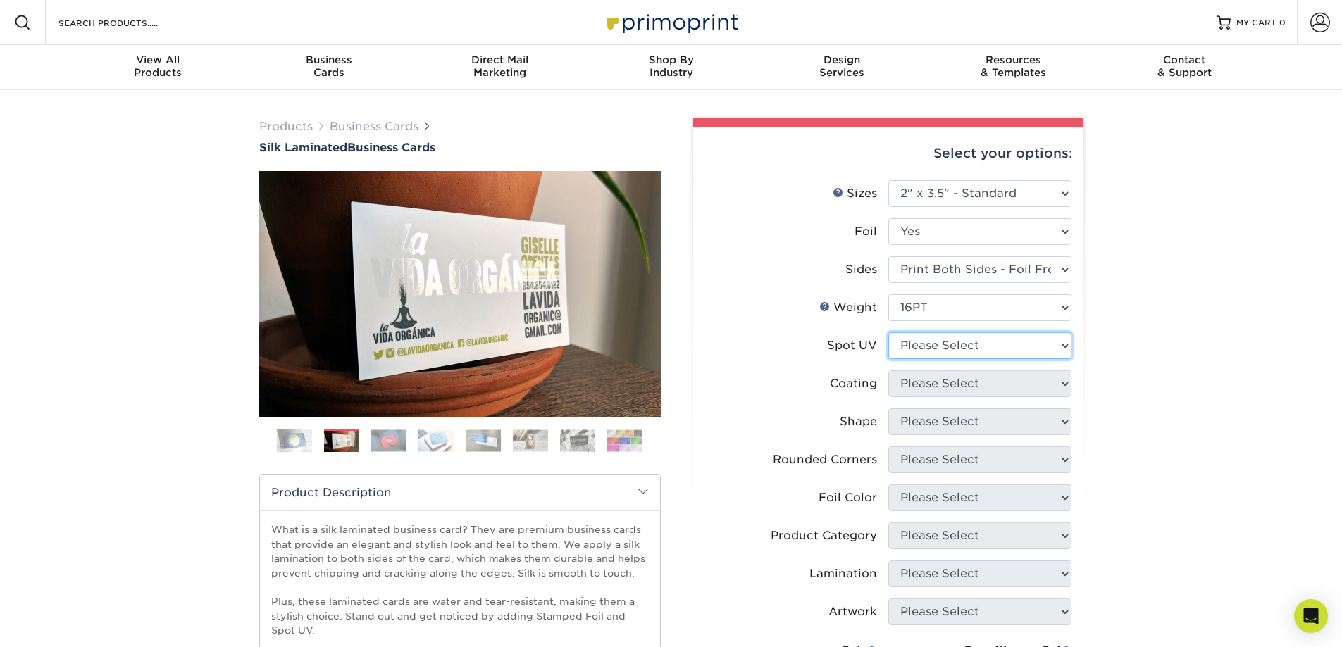
select select "3"
click at [888, 332] on select "Please Select No Spot UV Front and Back (Both Sides) Front Only Back Only" at bounding box center [979, 345] width 183 height 27
select select
click at [947, 387] on select at bounding box center [979, 383] width 183 height 27
select select "3e7618de-abca-4bda-9f97-8b9129e913d8"
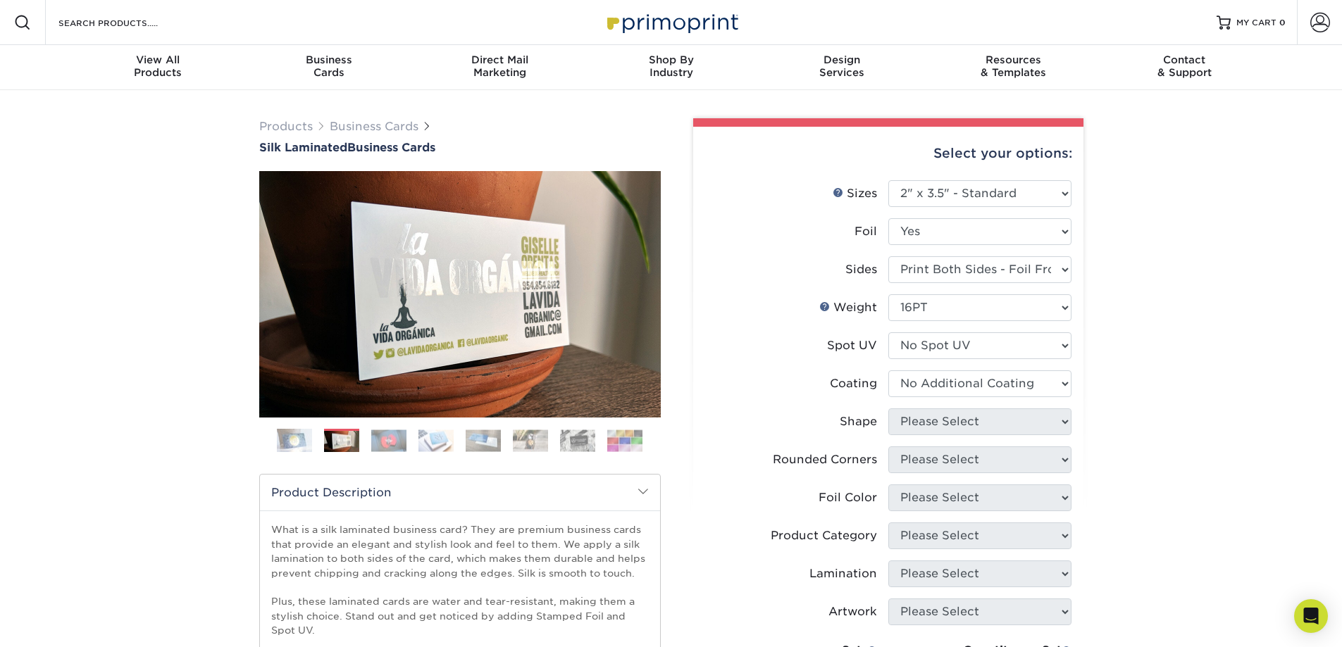
click at [888, 370] on select at bounding box center [979, 383] width 183 height 27
select select
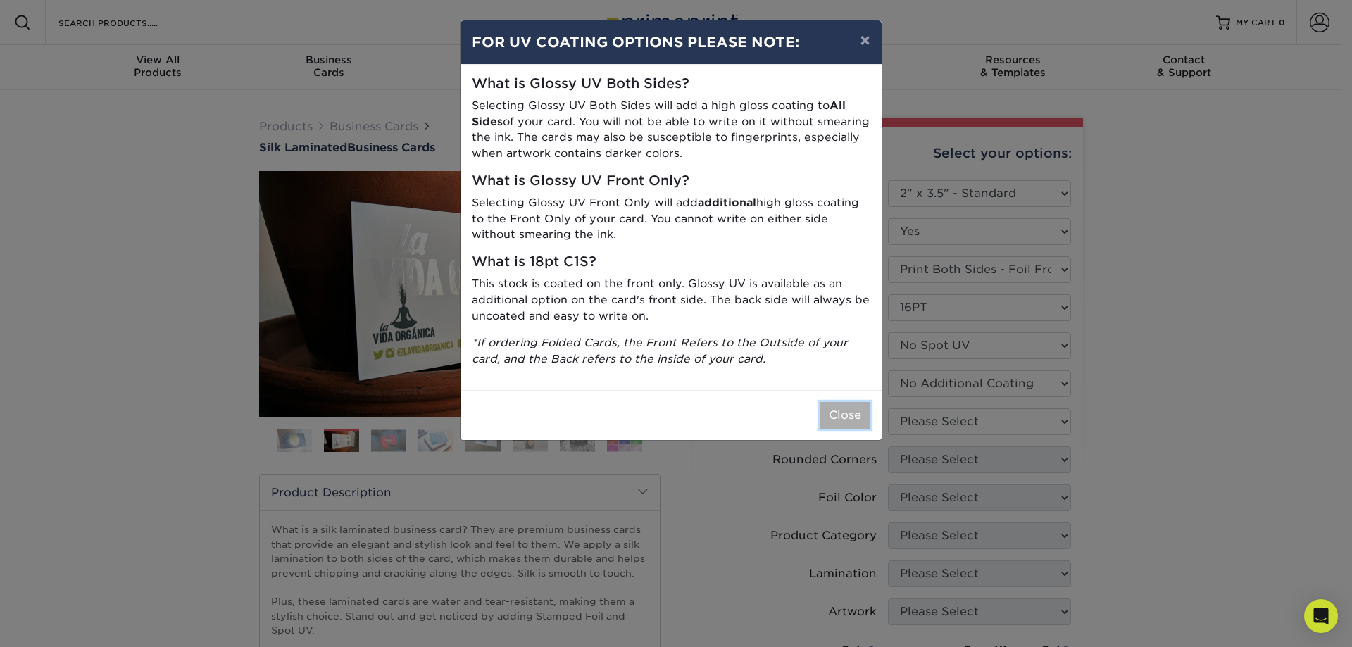
click at [846, 417] on button "Close" at bounding box center [845, 415] width 51 height 27
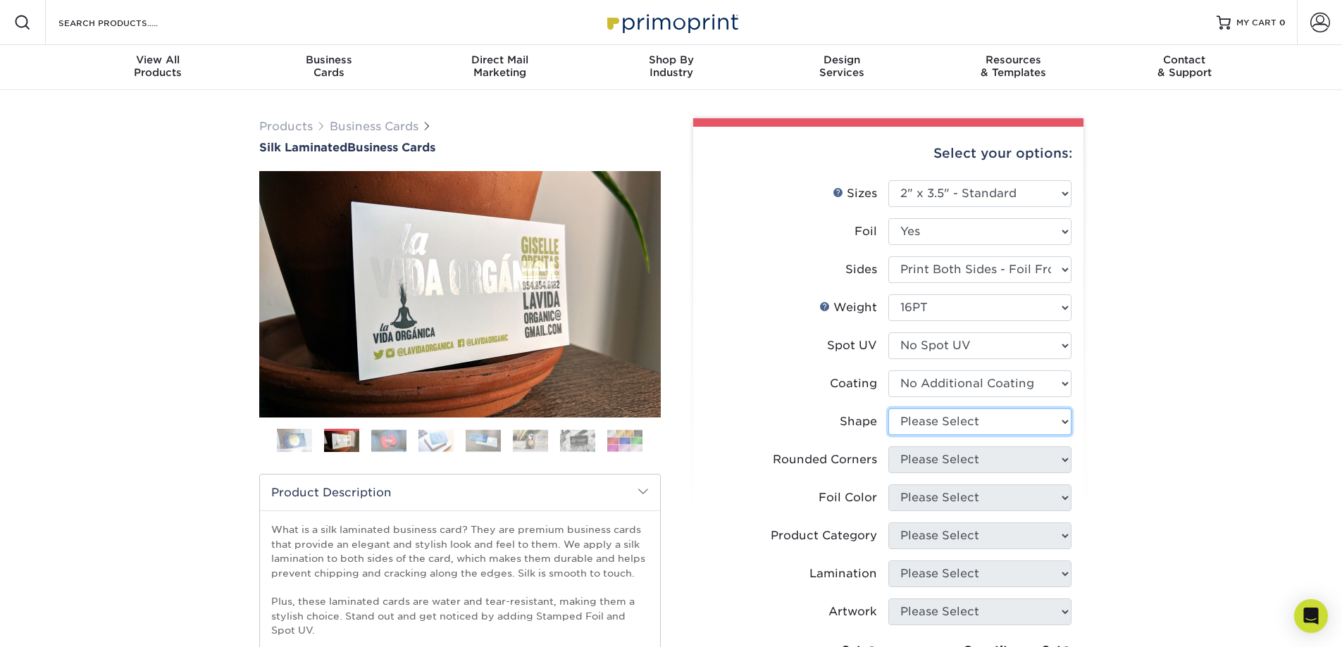
click at [933, 418] on select "Please Select Standard" at bounding box center [979, 421] width 183 height 27
select select "standard"
click at [888, 408] on select "Please Select Standard" at bounding box center [979, 421] width 183 height 27
select select
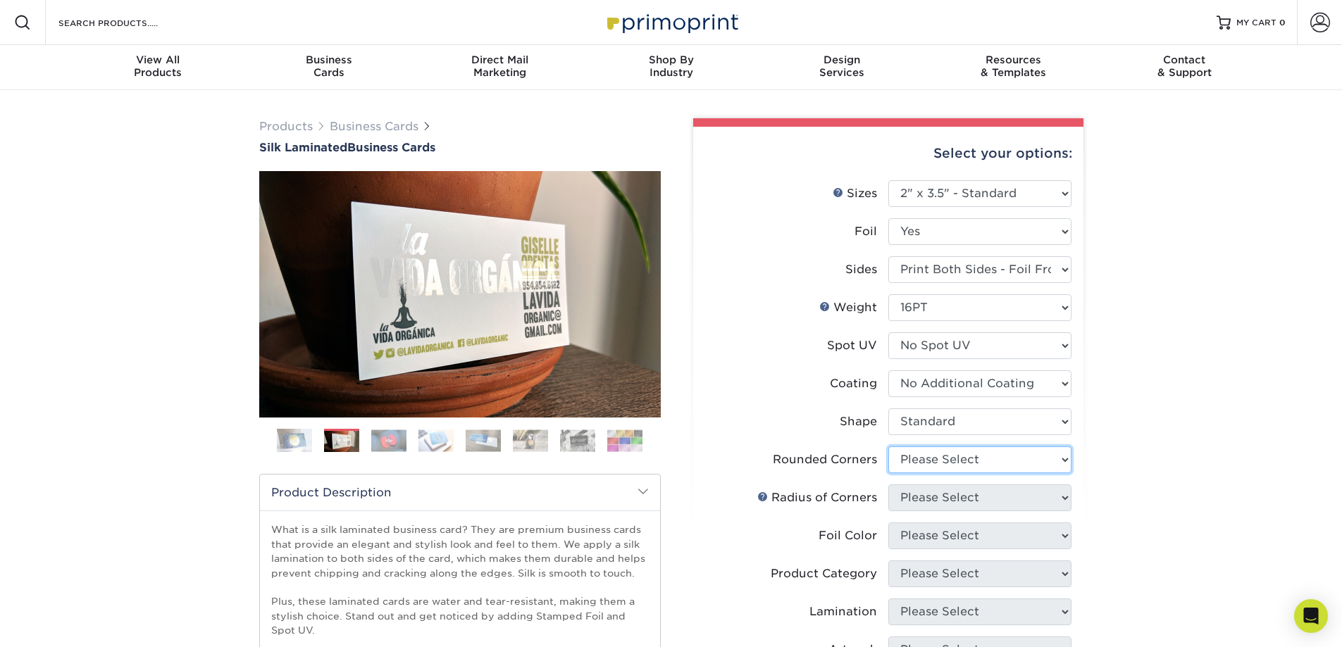
click at [953, 461] on select "Please Select Yes - Round 2 Corners Yes - Round 4 Corners No" at bounding box center [979, 459] width 183 height 27
select select "0"
click at [888, 446] on select "Please Select Yes - Round 2 Corners Yes - Round 4 Corners No" at bounding box center [979, 459] width 183 height 27
select select "-1"
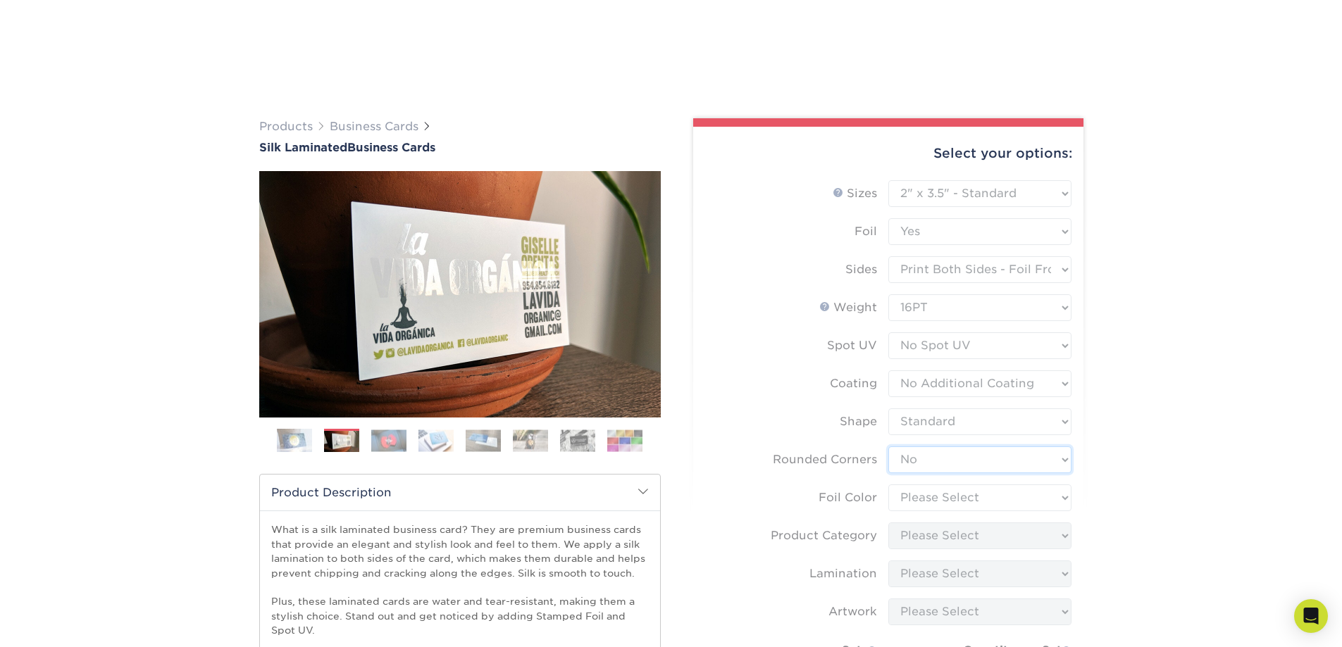
scroll to position [164, 0]
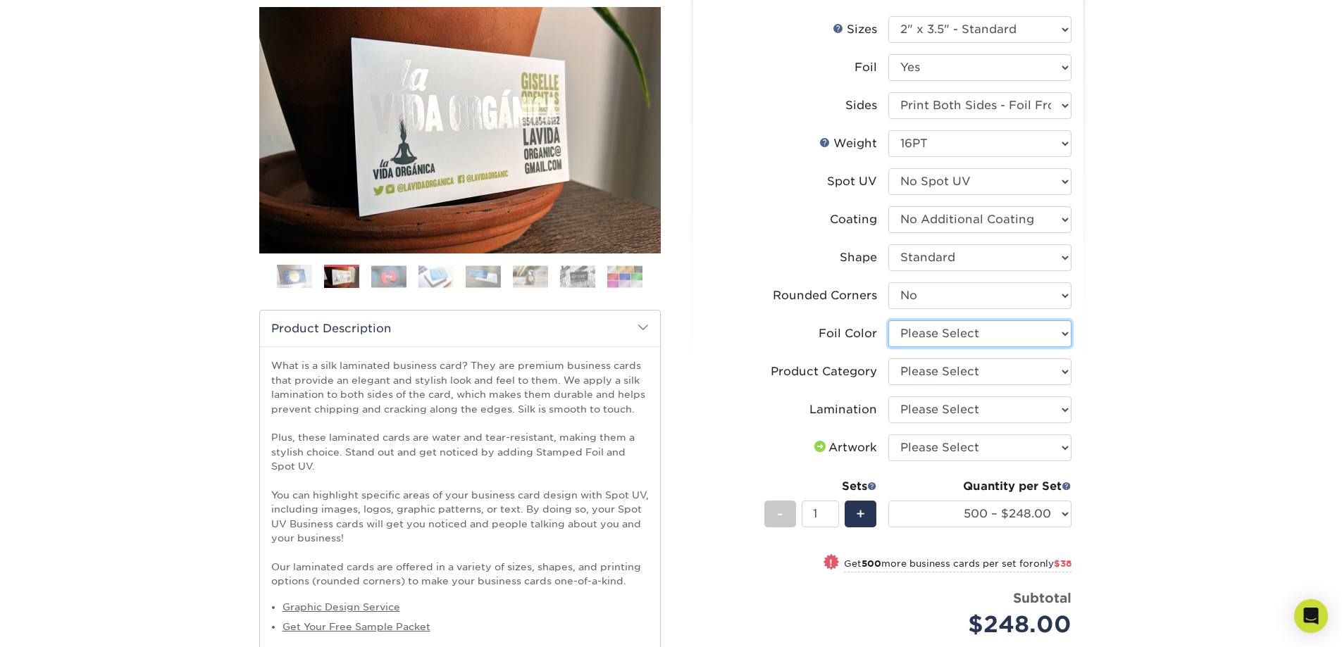
click at [946, 332] on select "Please Select Silver Foil Black Foil Blue Foil Copper Foil Gold Foil Red Foil R…" at bounding box center [979, 333] width 183 height 27
select select "acffa4a5-22f9-4585-ba3f-0adaa54b8c85"
click at [888, 320] on select "Please Select Silver Foil Black Foil Blue Foil Copper Foil Gold Foil Red Foil R…" at bounding box center [979, 333] width 183 height 27
click at [931, 368] on select "Please Select Business Cards" at bounding box center [979, 371] width 183 height 27
select select "3b5148f1-0588-4f88-a218-97bcfdce65c1"
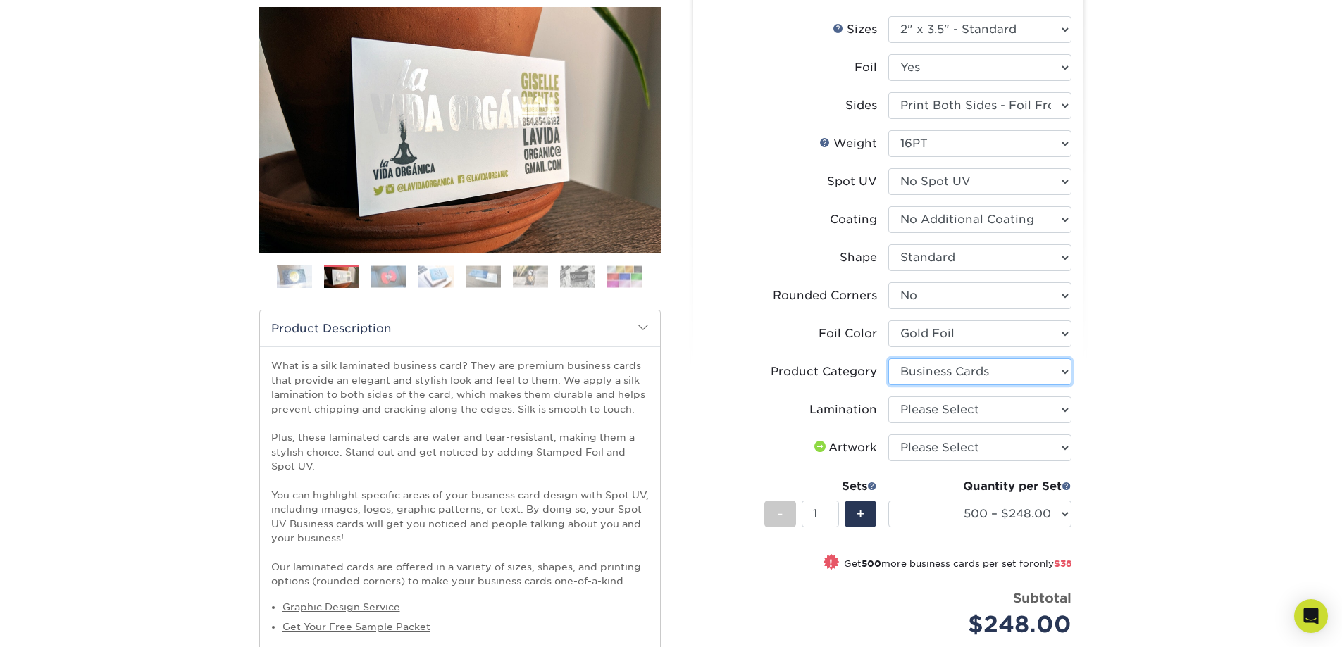
click at [888, 358] on select "Please Select Business Cards" at bounding box center [979, 371] width 183 height 27
click at [942, 408] on select "Please Select Silk" at bounding box center [979, 409] width 183 height 27
select select "ccacb42f-45f7-42d3-bbd3-7c8421cf37f0"
click at [888, 396] on select "Please Select Silk" at bounding box center [979, 409] width 183 height 27
click at [946, 446] on select "Please Select I will upload files I need a design - $100" at bounding box center [979, 447] width 183 height 27
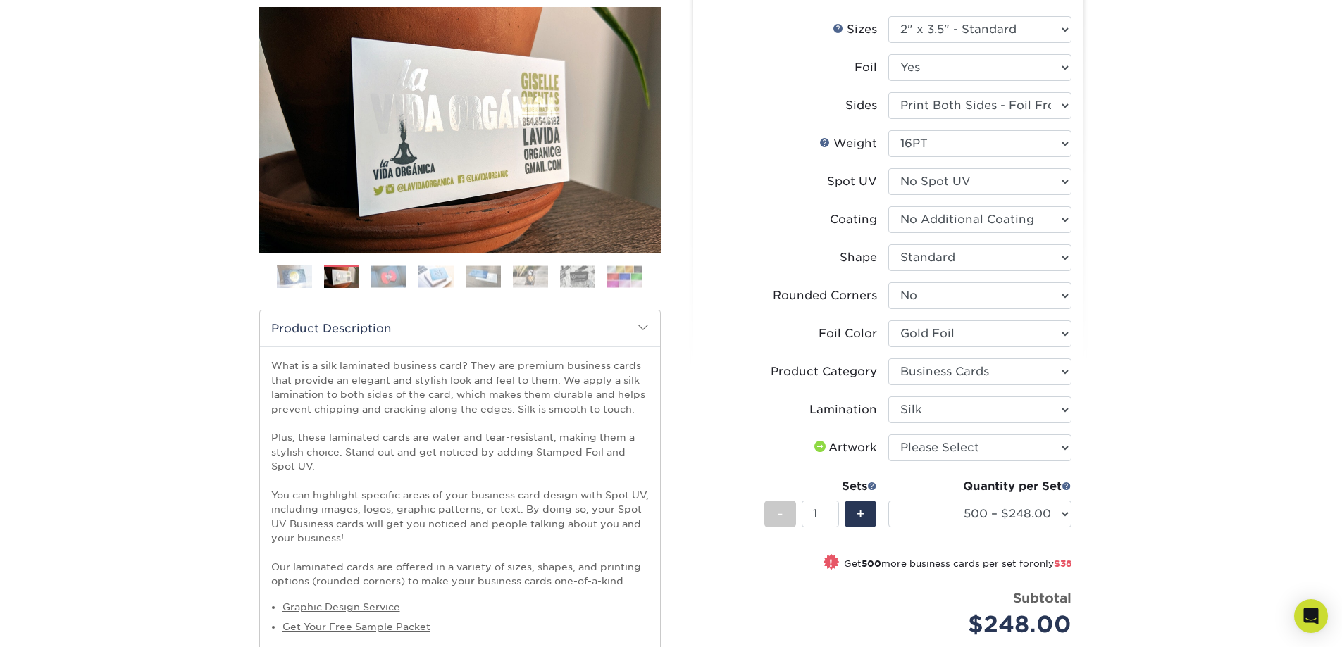
click at [978, 463] on li "Artwork Please Select I will upload files I need a design - $100" at bounding box center [888, 453] width 366 height 38
click at [985, 450] on select "Please Select I will upload files I need a design - $100" at bounding box center [979, 447] width 183 height 27
select select "upload"
click at [888, 434] on select "Please Select I will upload files I need a design - $100" at bounding box center [979, 447] width 183 height 27
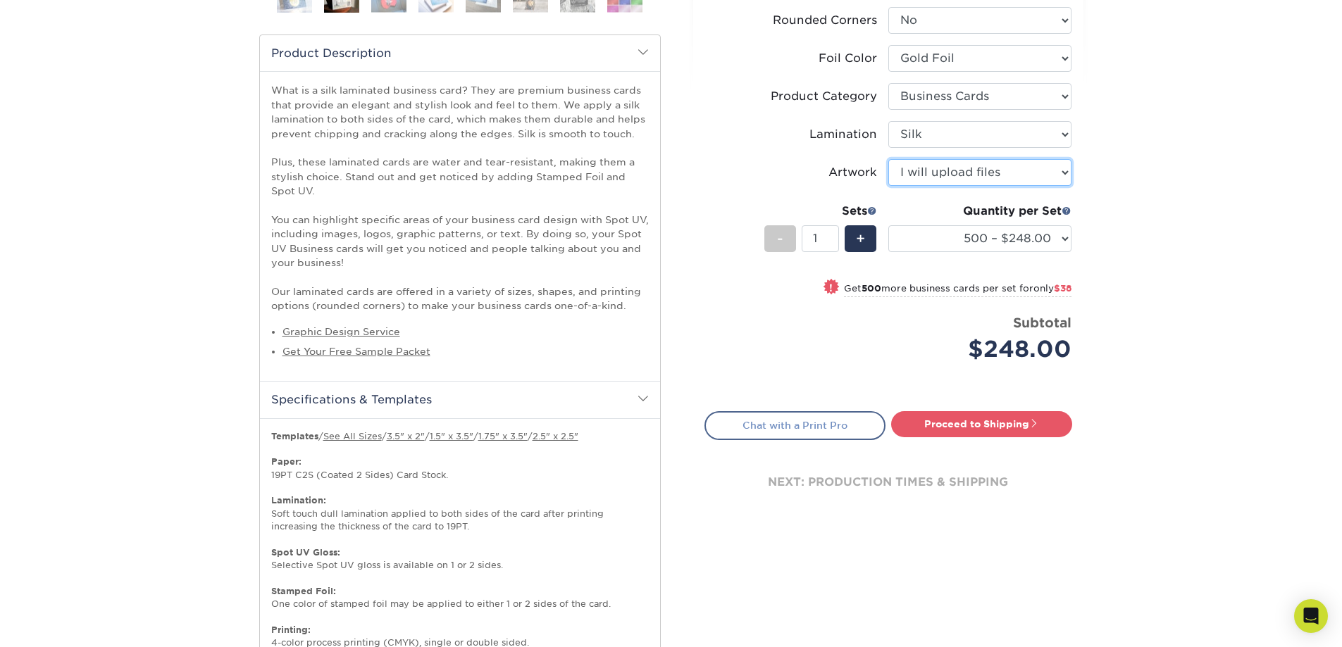
scroll to position [493, 0]
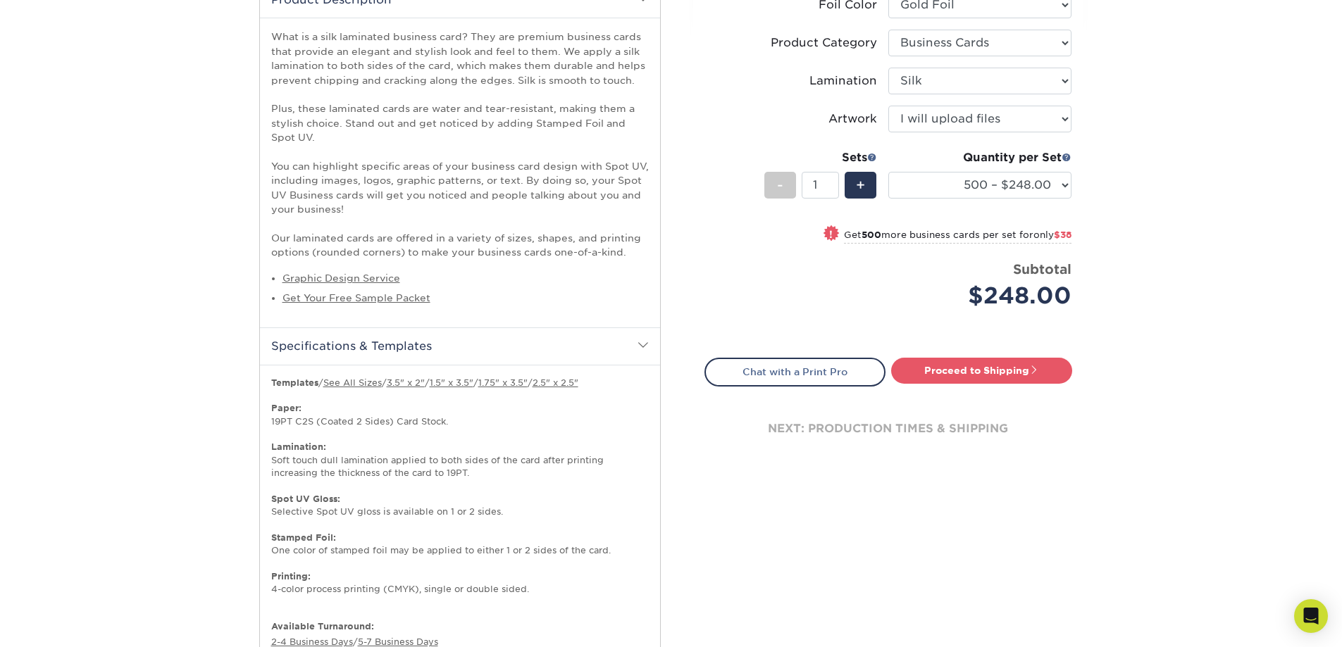
click at [823, 301] on div "Price per set $248.00" at bounding box center [796, 287] width 183 height 54
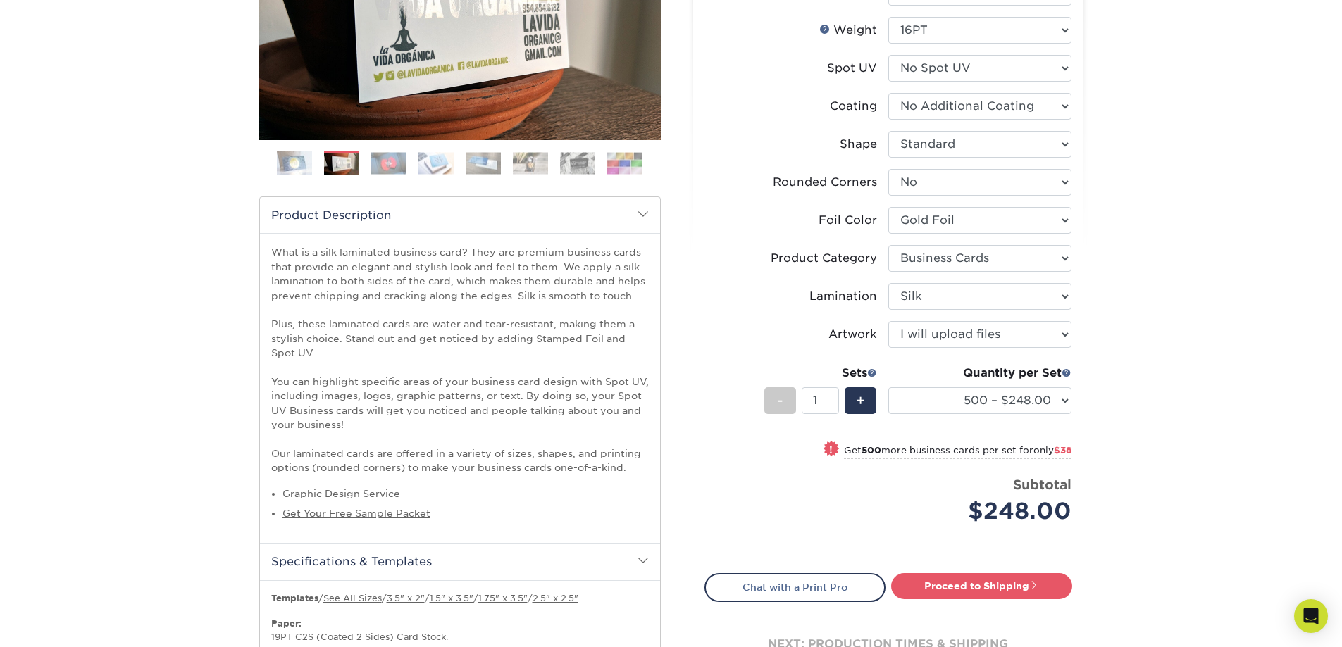
scroll to position [329, 0]
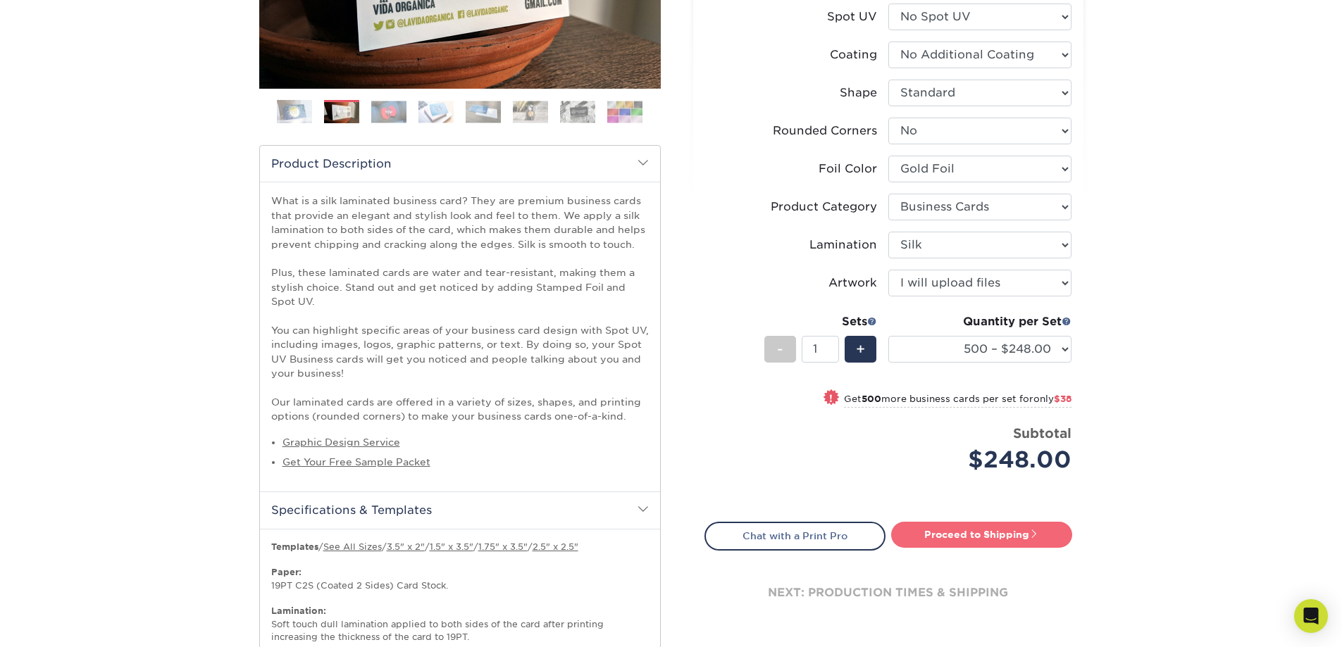
click at [984, 540] on link "Proceed to Shipping" at bounding box center [981, 534] width 181 height 25
type input "Set 1"
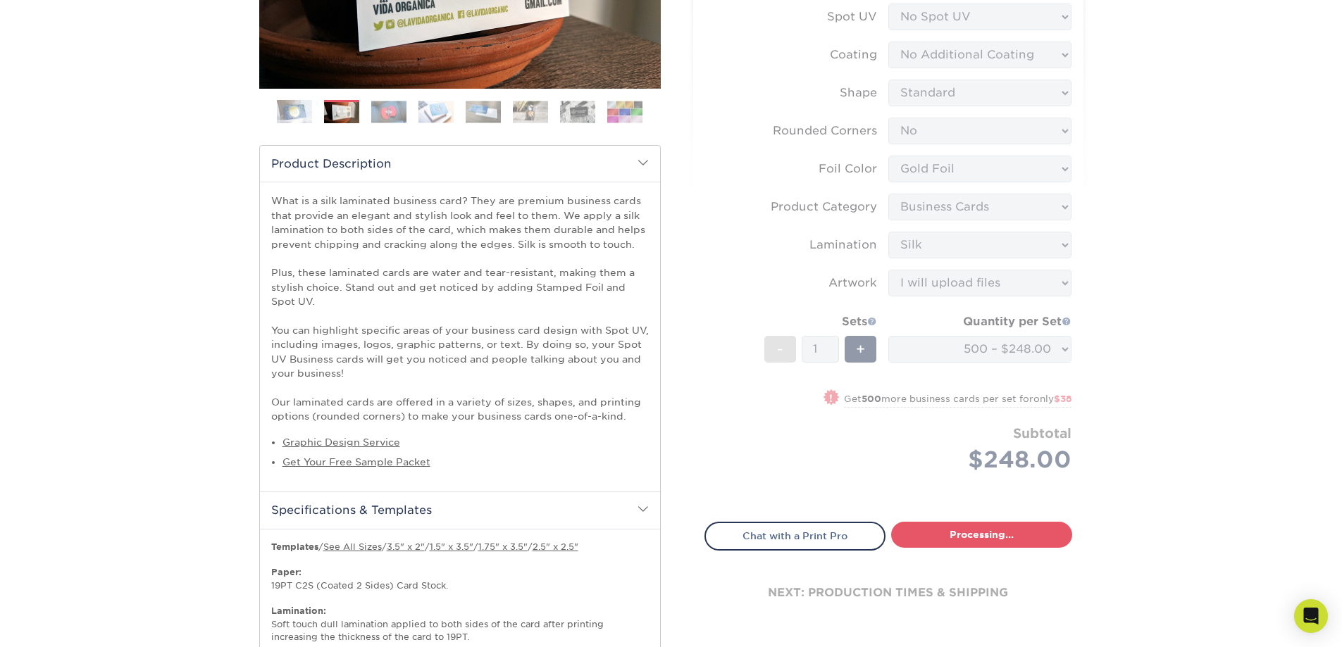
select select "f67cd561-658c-43c4-a0fa-33a72eb27a32"
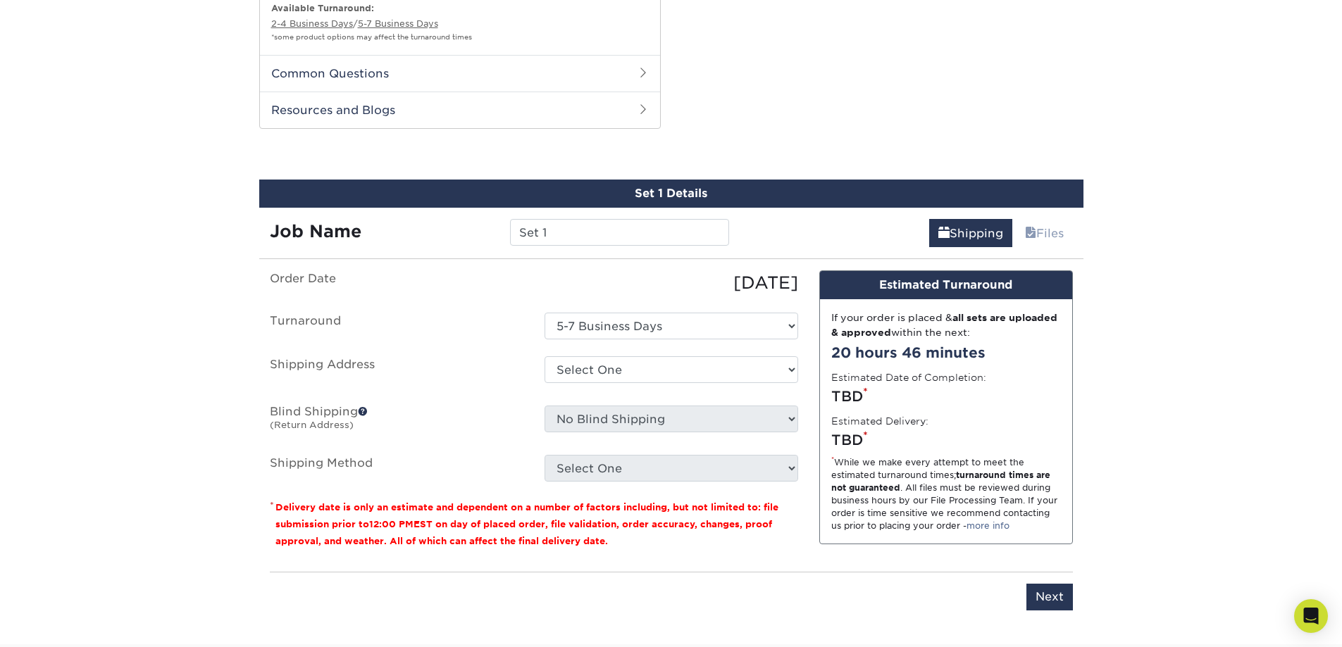
scroll to position [1171, 0]
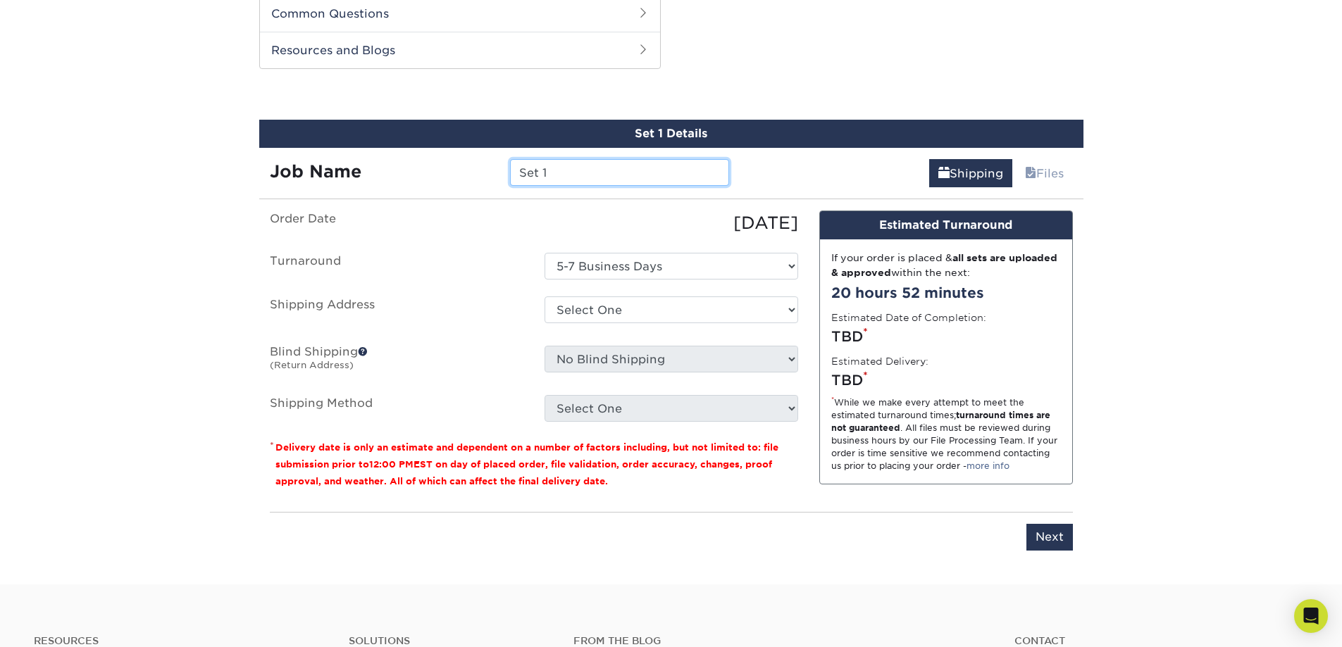
click at [561, 167] on input "Set 1" at bounding box center [619, 172] width 219 height 27
drag, startPoint x: 561, startPoint y: 167, endPoint x: 460, endPoint y: 162, distance: 100.8
click at [460, 162] on div "Job Name Set 1" at bounding box center [499, 172] width 481 height 27
type input "g"
type input "Golden Sky"
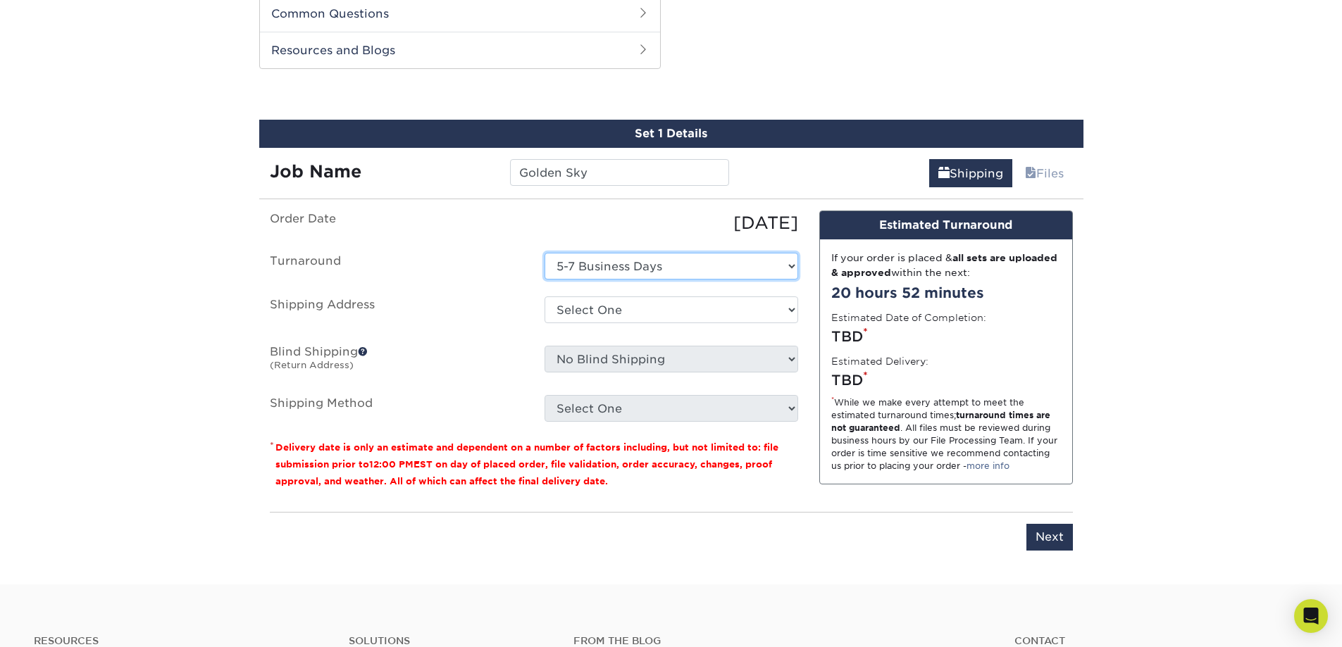
click at [630, 271] on select "Select One 5-7 Business Days" at bounding box center [671, 266] width 254 height 27
click at [611, 313] on select "Select One + Add New Address - Login" at bounding box center [671, 309] width 254 height 27
click at [544, 323] on select "Select One + Add New Address - Login" at bounding box center [671, 309] width 254 height 27
select select "-1"
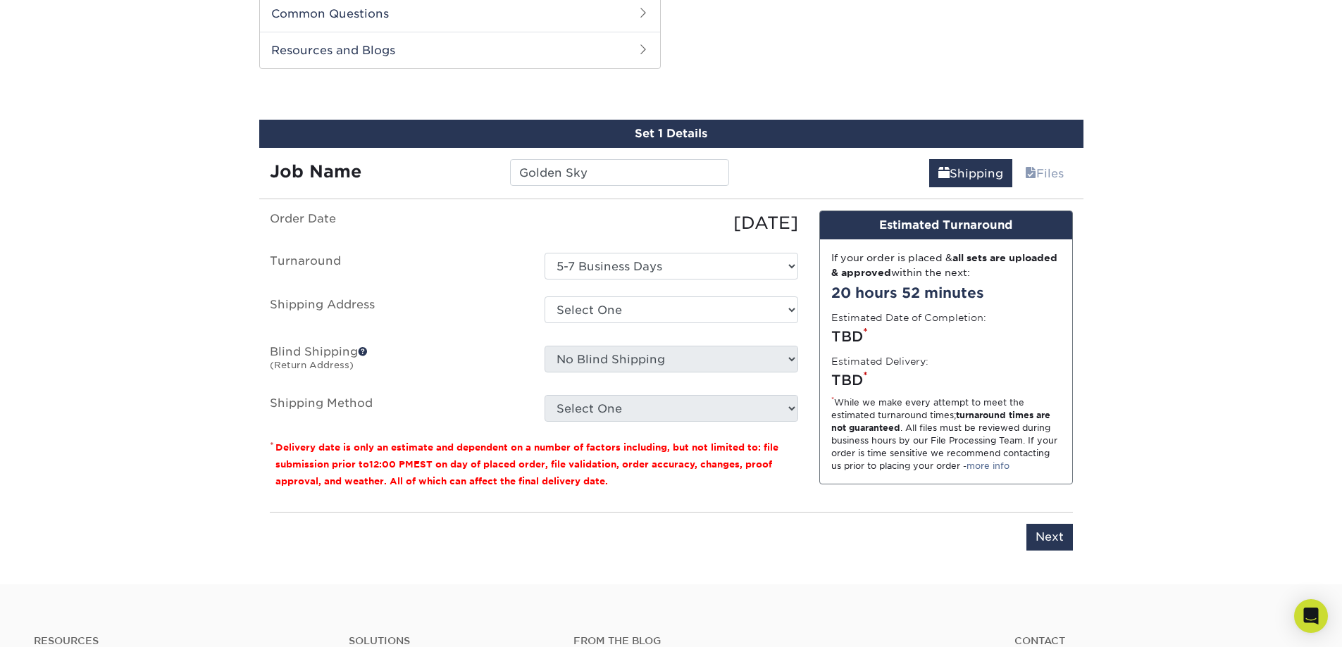
scroll to position [0, 0]
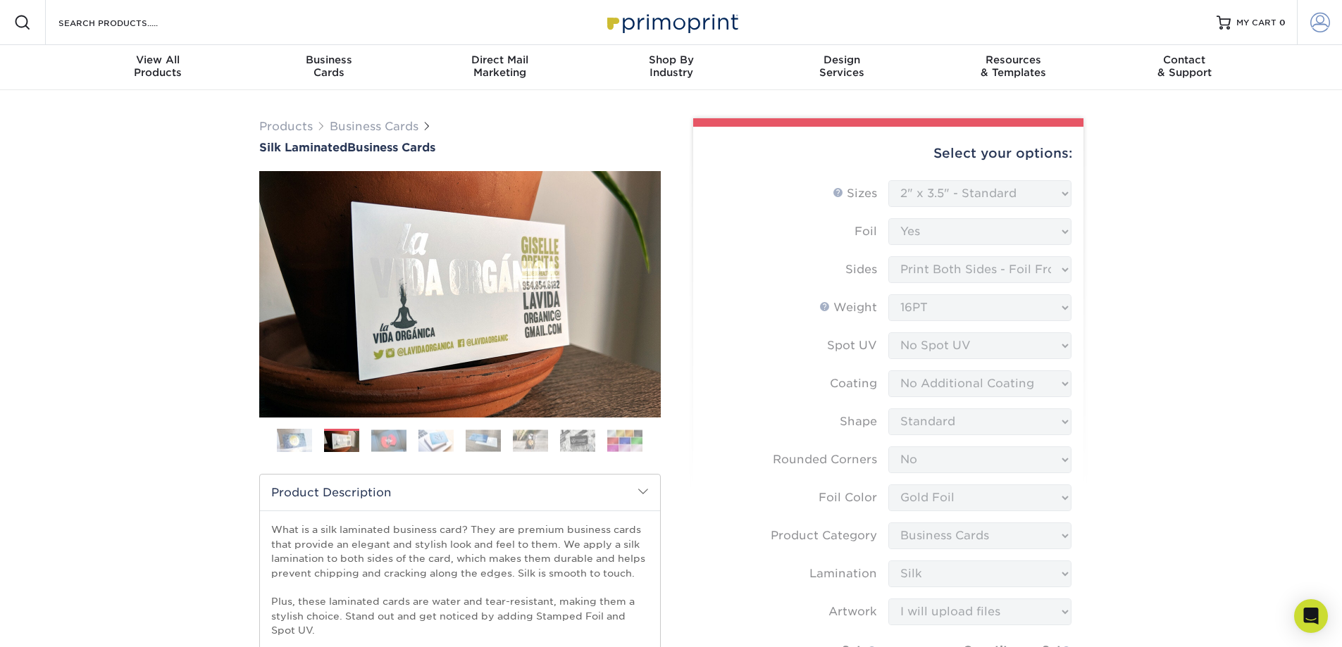
click at [1310, 25] on span at bounding box center [1320, 23] width 20 height 20
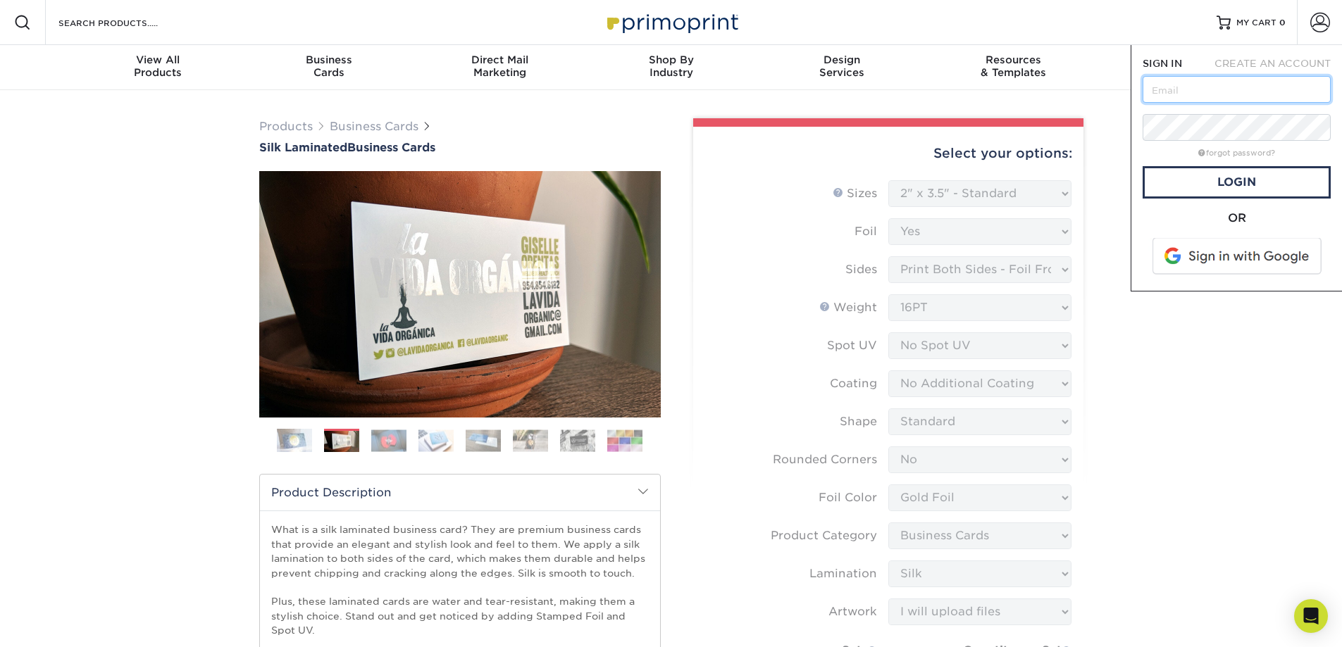
click at [1199, 98] on input "text" at bounding box center [1236, 89] width 188 height 27
type input "[PERSON_NAME][EMAIL_ADDRESS][DOMAIN_NAME]"
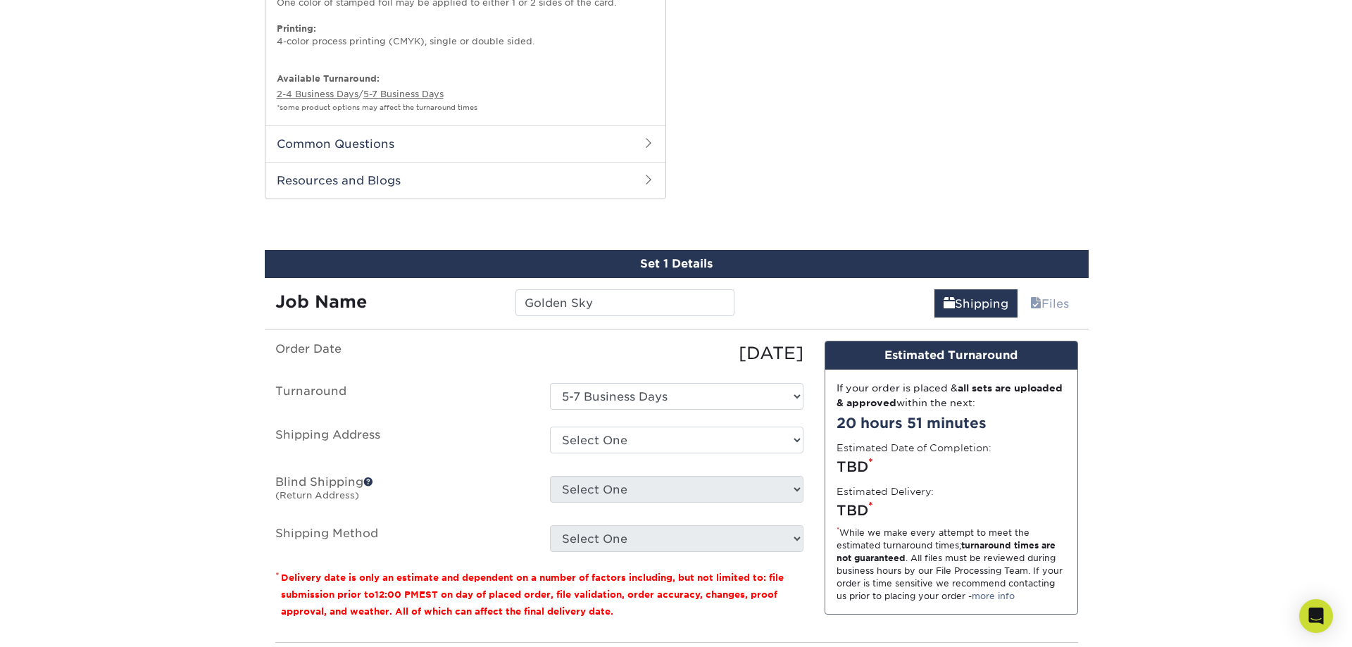
scroll to position [1150, 0]
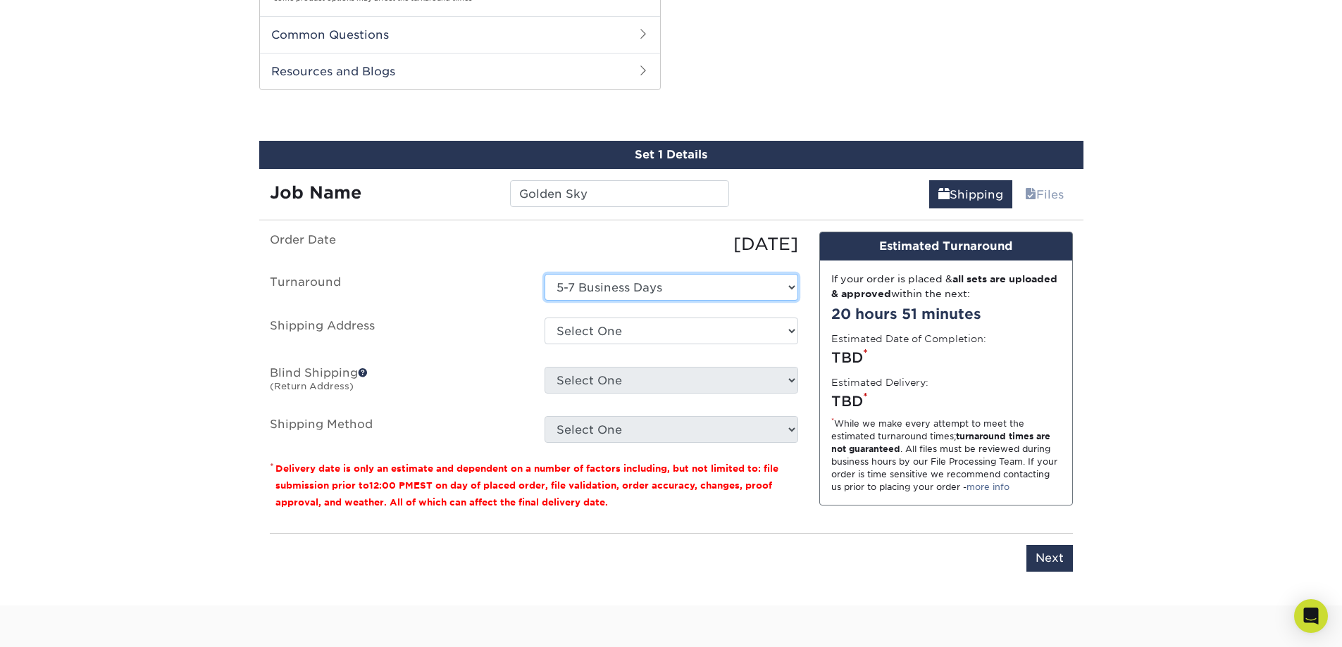
click at [583, 284] on select "Select One 5-7 Business Days" at bounding box center [671, 287] width 254 height 27
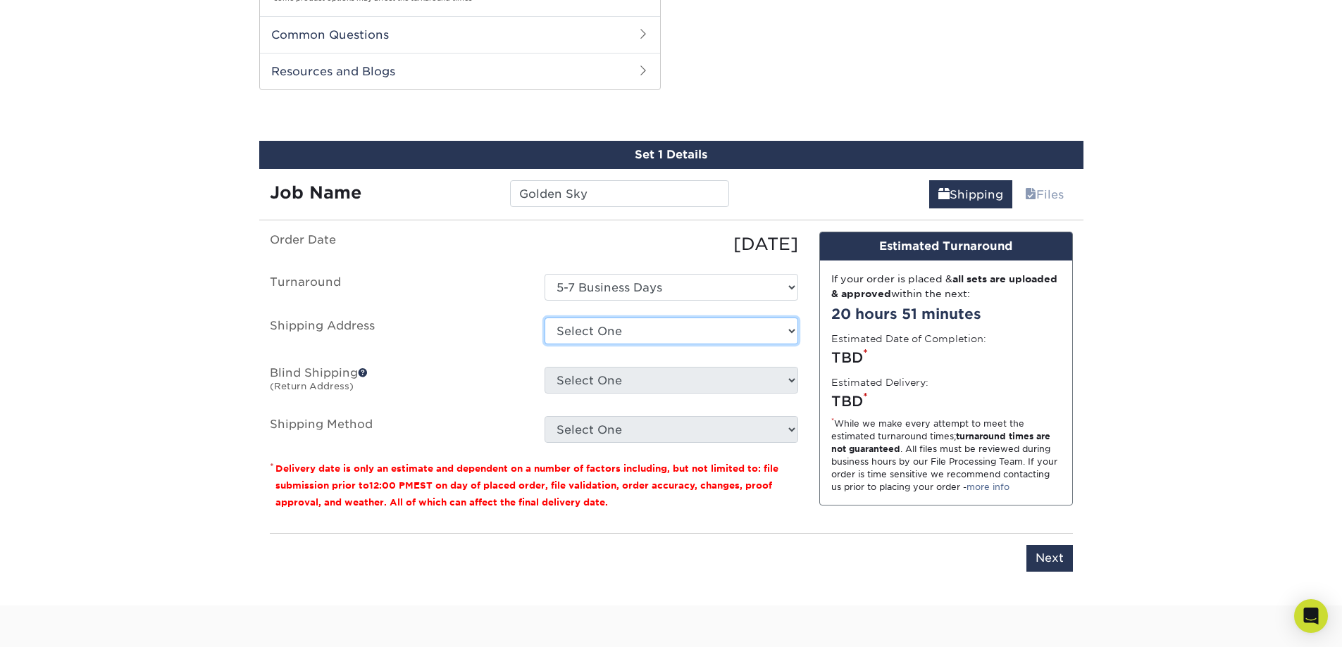
click at [592, 323] on select "Select One 5270 ALDERBERRY WAY, SACRAMENTO, CA 18 DAKOTA CT, SACRAMENTO, CA + A…" at bounding box center [671, 331] width 254 height 27
click at [544, 318] on select "Select One 5270 ALDERBERRY WAY, SACRAMENTO, CA 18 DAKOTA CT, SACRAMENTO, CA + A…" at bounding box center [671, 331] width 254 height 27
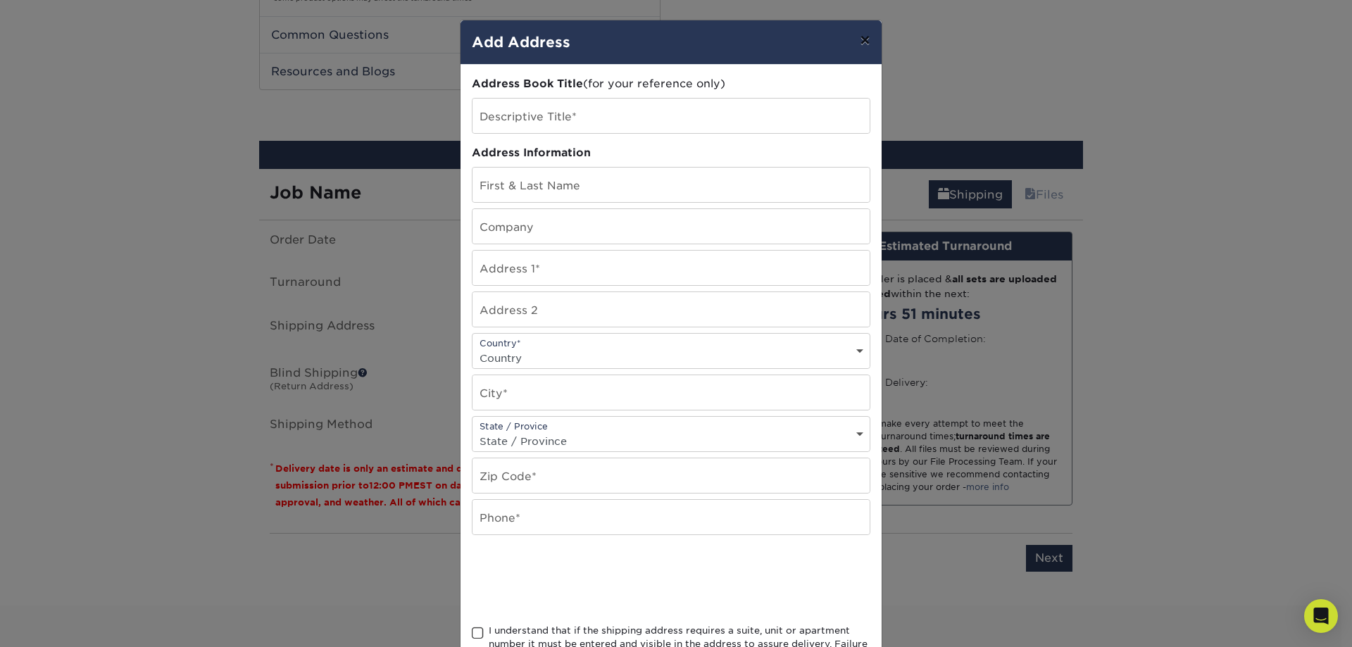
click at [861, 34] on button "×" at bounding box center [865, 39] width 32 height 39
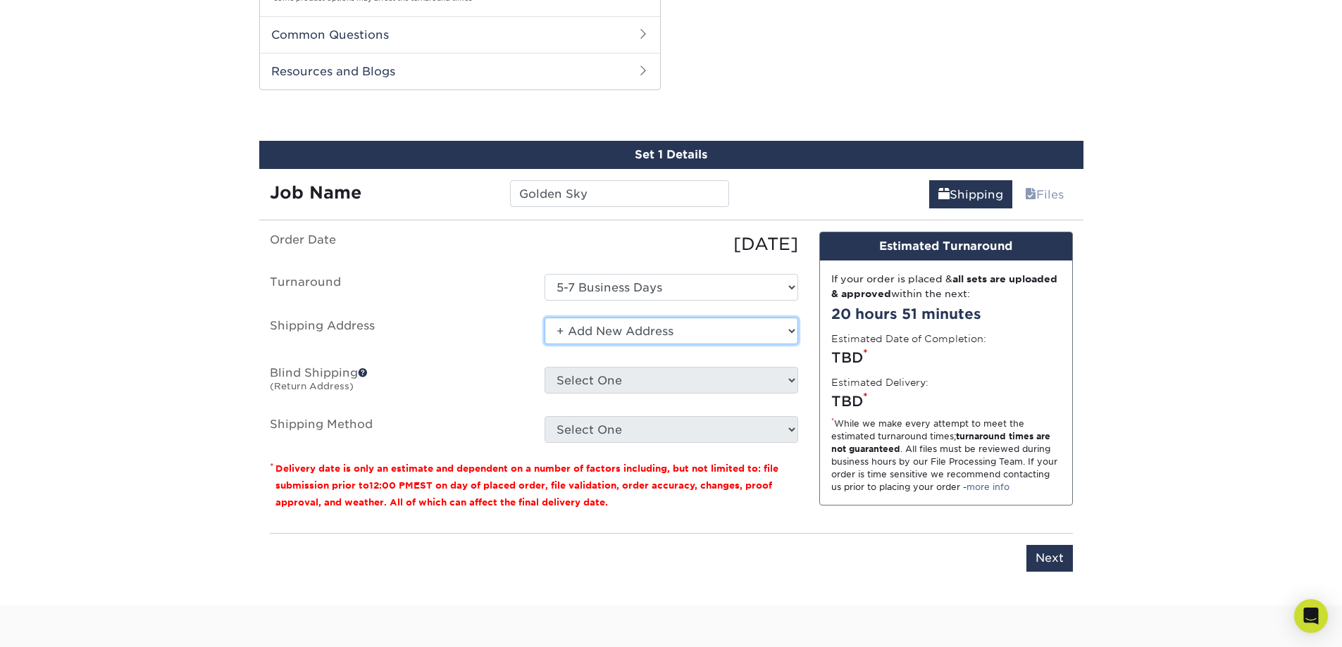
click at [611, 332] on select "Select One 5270 ALDERBERRY WAY, SACRAMENTO, CA 18 DAKOTA CT, SACRAMENTO, CA + A…" at bounding box center [671, 331] width 254 height 27
click at [544, 318] on select "Select One 5270 ALDERBERRY WAY, SACRAMENTO, CA 18 DAKOTA CT, SACRAMENTO, CA + A…" at bounding box center [671, 331] width 254 height 27
drag, startPoint x: 599, startPoint y: 328, endPoint x: 606, endPoint y: 327, distance: 7.2
click at [599, 328] on select "Select One 5270 ALDERBERRY WAY, SACRAMENTO, CA 18 DAKOTA CT, SACRAMENTO, CA + A…" at bounding box center [671, 331] width 254 height 27
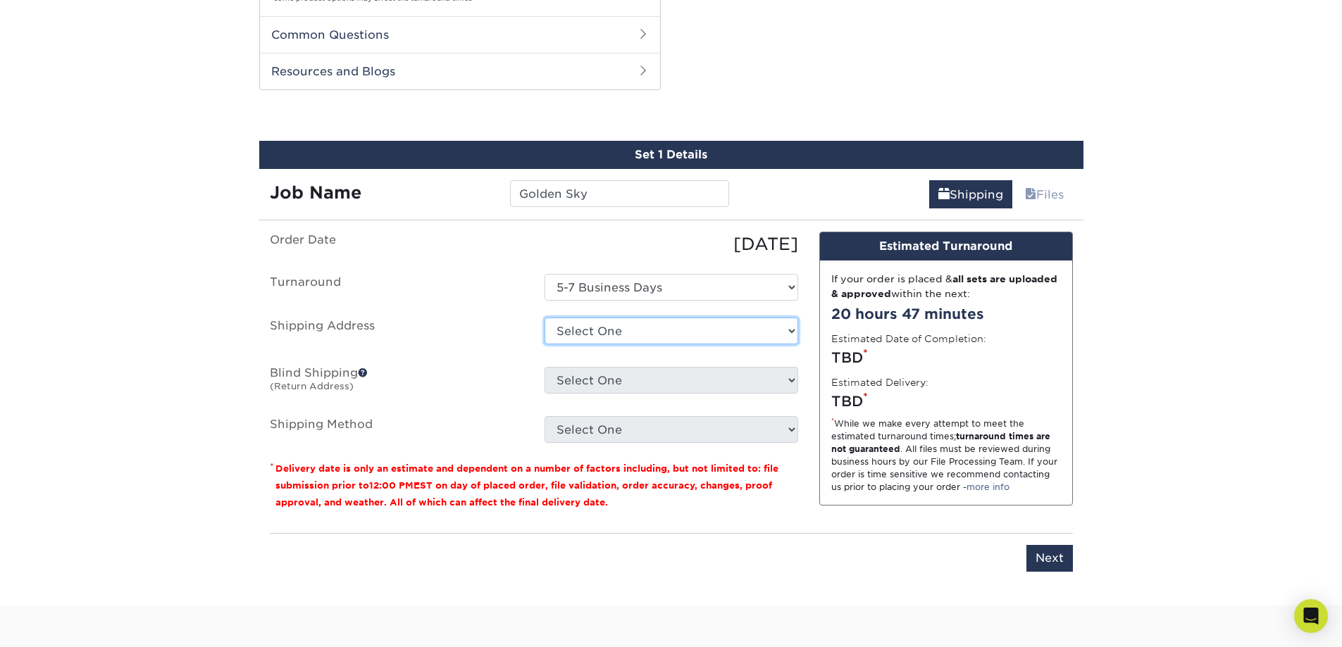
select select "newaddress"
click at [544, 318] on select "Select One 5270 ALDERBERRY WAY, SACRAMENTO, CA 18 DAKOTA CT, SACRAMENTO, CA + A…" at bounding box center [671, 331] width 254 height 27
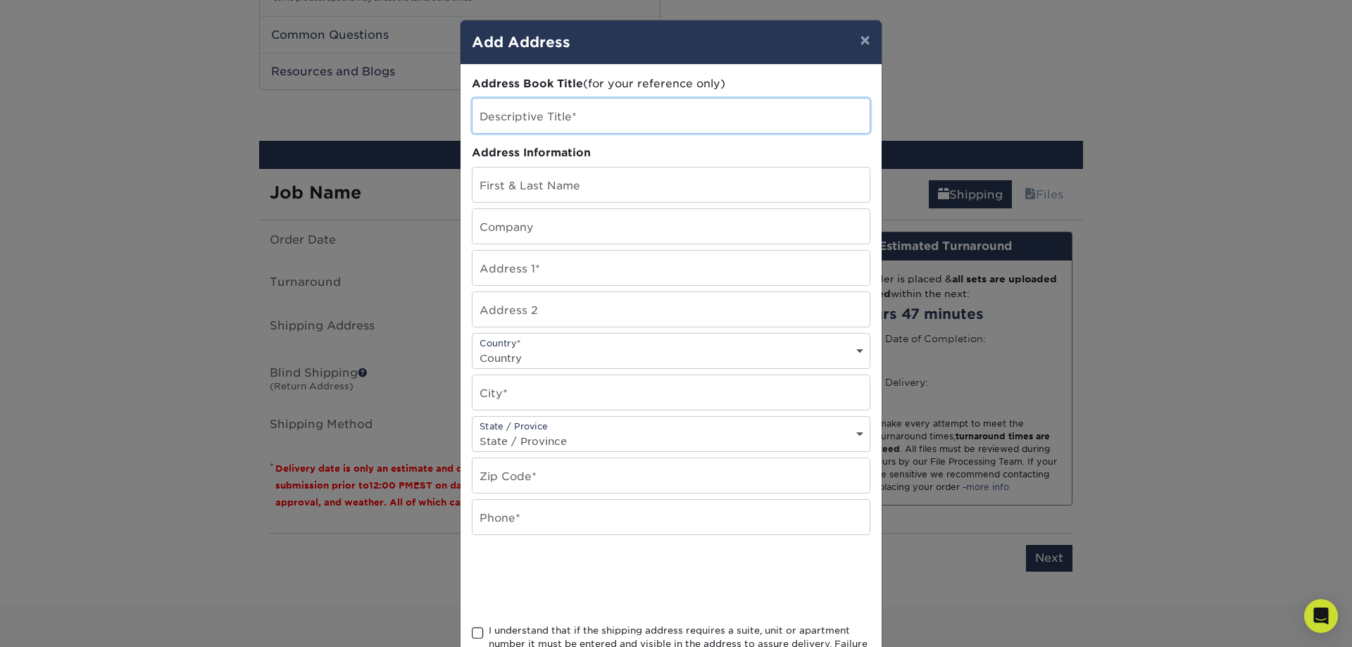
click at [565, 123] on input "text" at bounding box center [671, 116] width 397 height 35
type input "Dennis Golden Sky"
click at [526, 193] on input "text" at bounding box center [671, 185] width 397 height 35
type input "[PERSON_NAME]"
type input "Golden Sky"
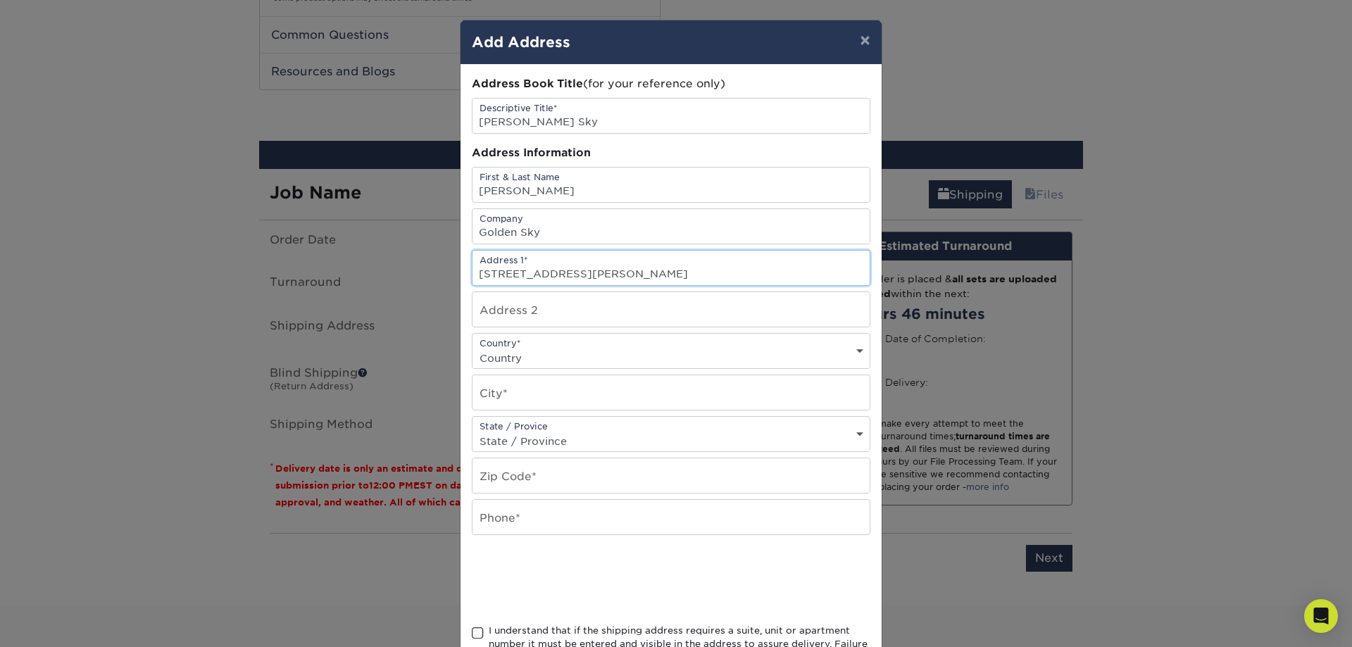
type input "[STREET_ADDRESS][PERSON_NAME]"
select select "US"
type input "Pleasonton"
click at [540, 431] on select "State / Province Alabama Alaska Arizona Arkansas California Colorado Connecticu…" at bounding box center [671, 441] width 397 height 20
select select "CA"
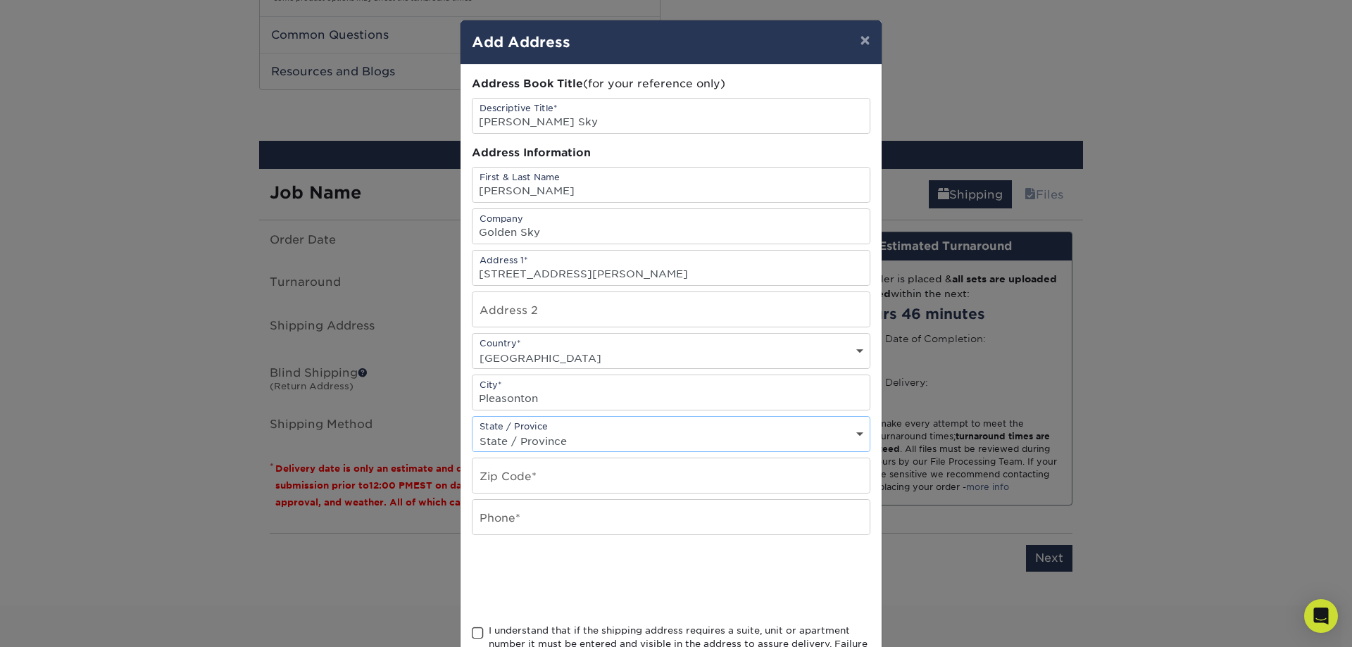
click at [473, 431] on select "State / Province Alabama Alaska Arizona Arkansas California Colorado Connecticu…" at bounding box center [671, 441] width 397 height 20
click at [504, 466] on input "text" at bounding box center [671, 475] width 397 height 35
click at [508, 478] on input "text" at bounding box center [671, 475] width 397 height 35
type input "94566"
click at [510, 519] on input "text" at bounding box center [671, 517] width 397 height 35
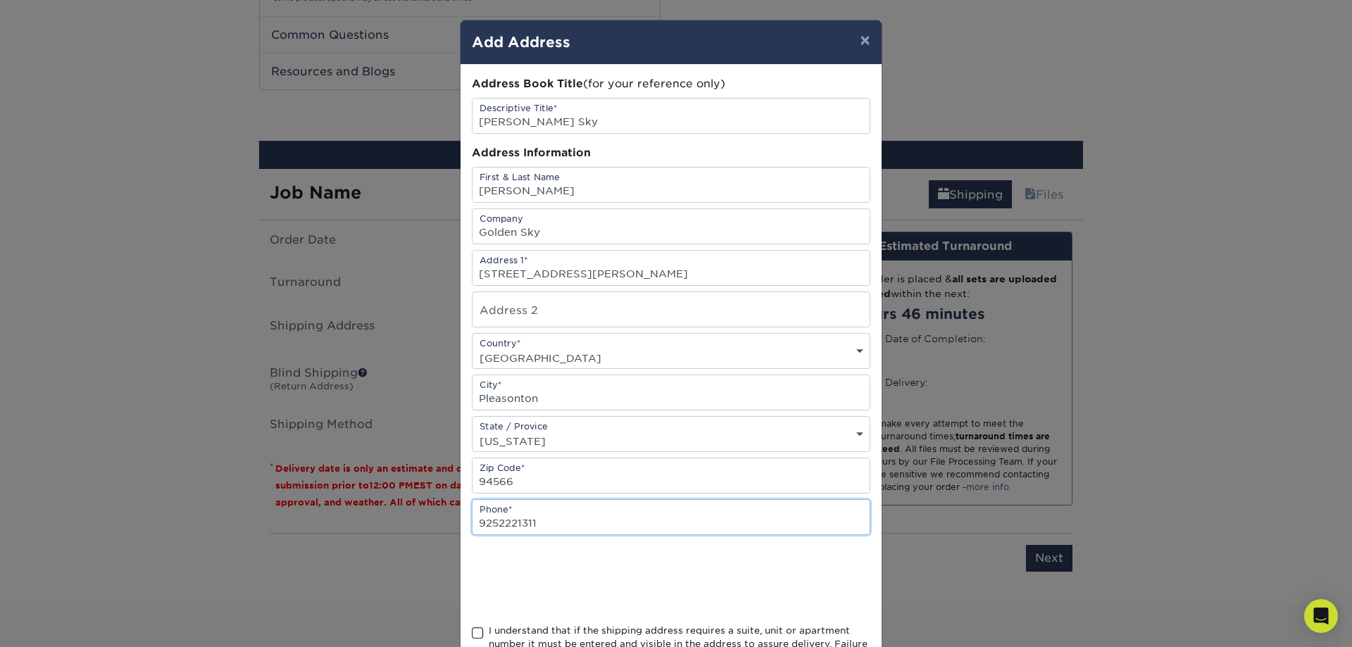
type input "9252221311"
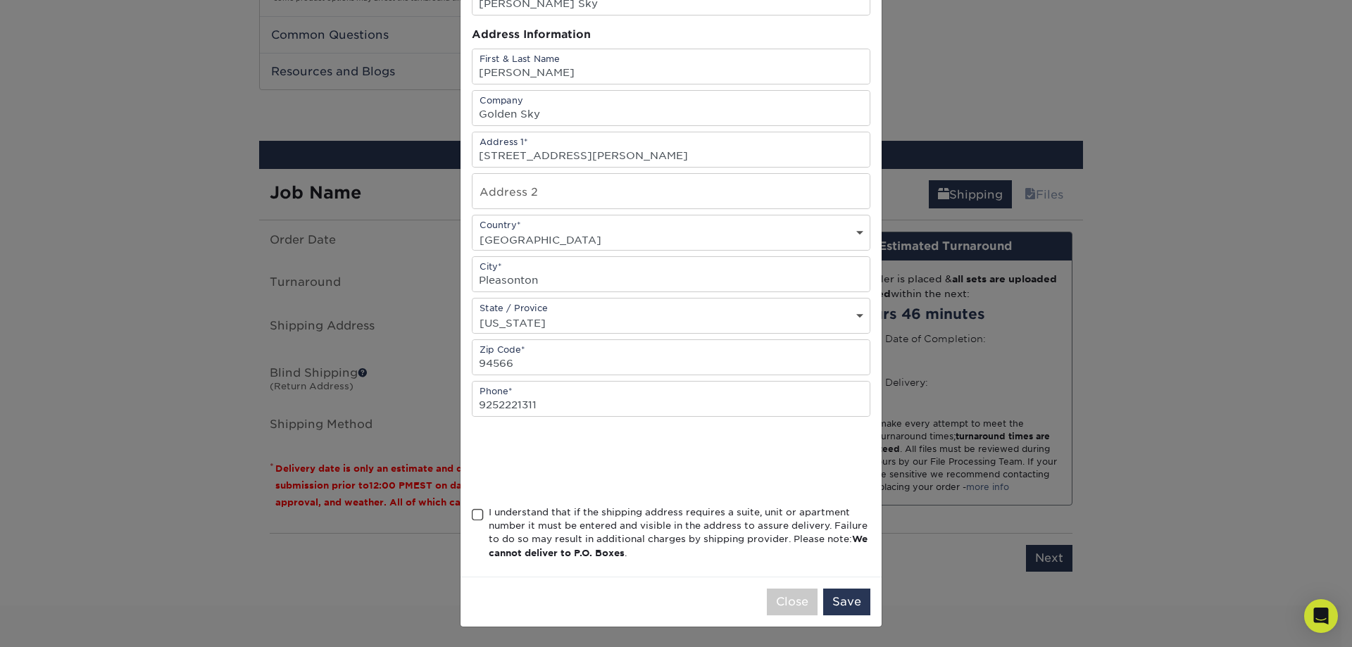
click at [472, 511] on span at bounding box center [478, 514] width 12 height 13
click at [0, 0] on input "I understand that if the shipping address requires a suite, unit or apartment n…" at bounding box center [0, 0] width 0 height 0
click at [842, 604] on button "Save" at bounding box center [846, 602] width 47 height 27
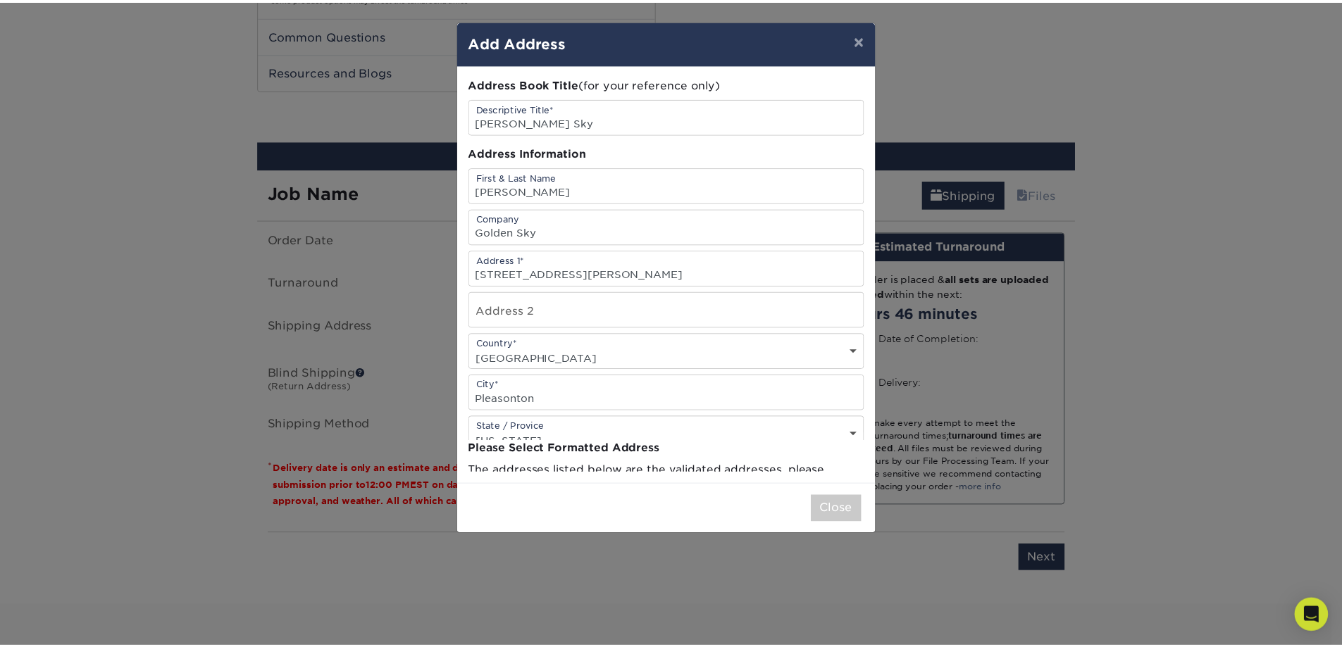
scroll to position [0, 0]
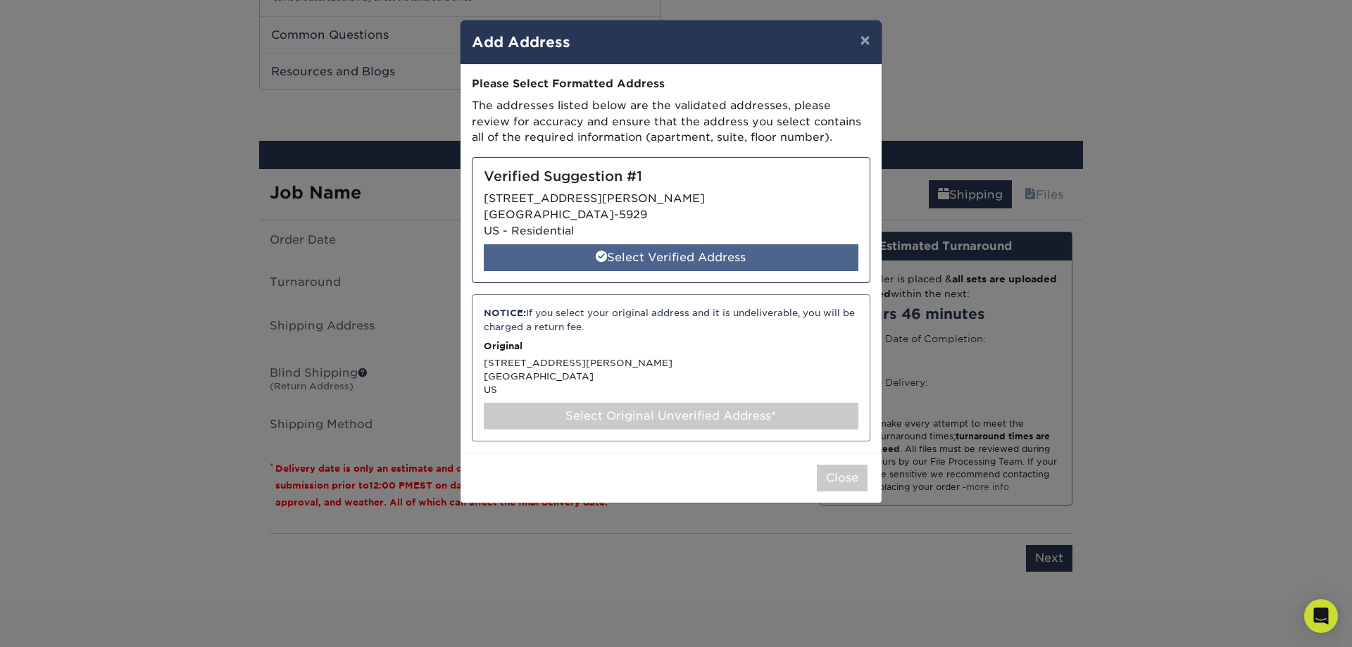
click at [701, 260] on div "Select Verified Address" at bounding box center [671, 257] width 375 height 27
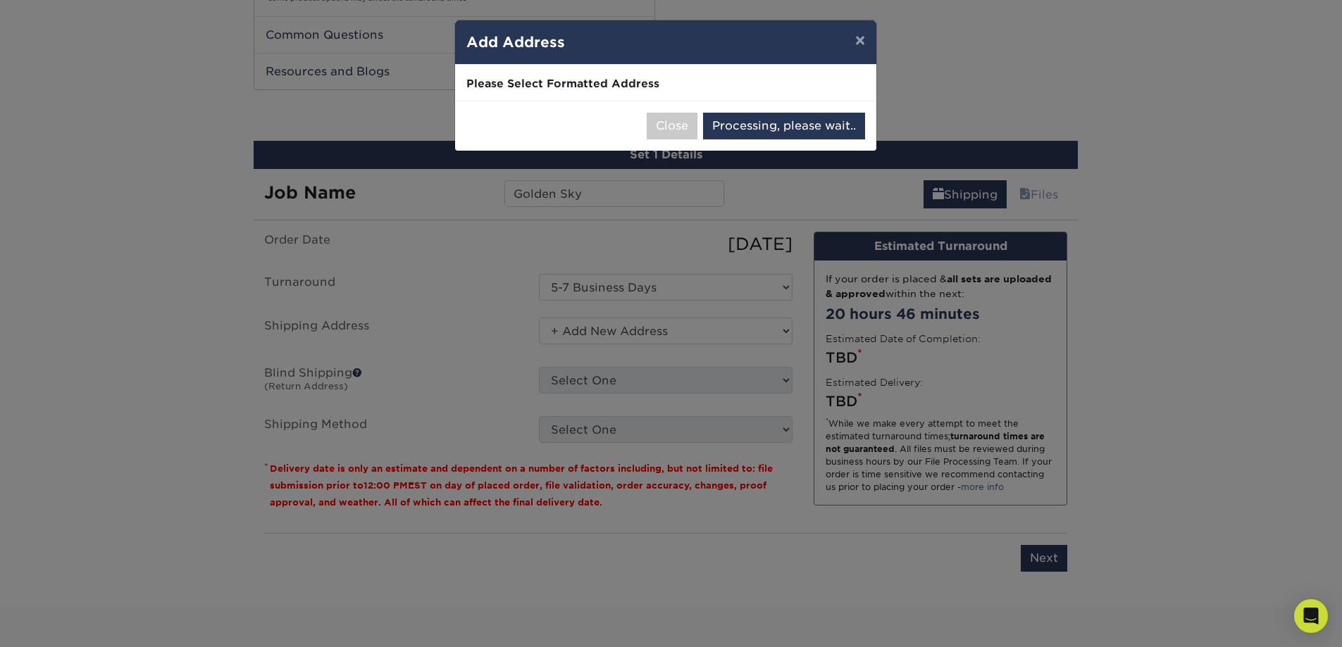
select select "286866"
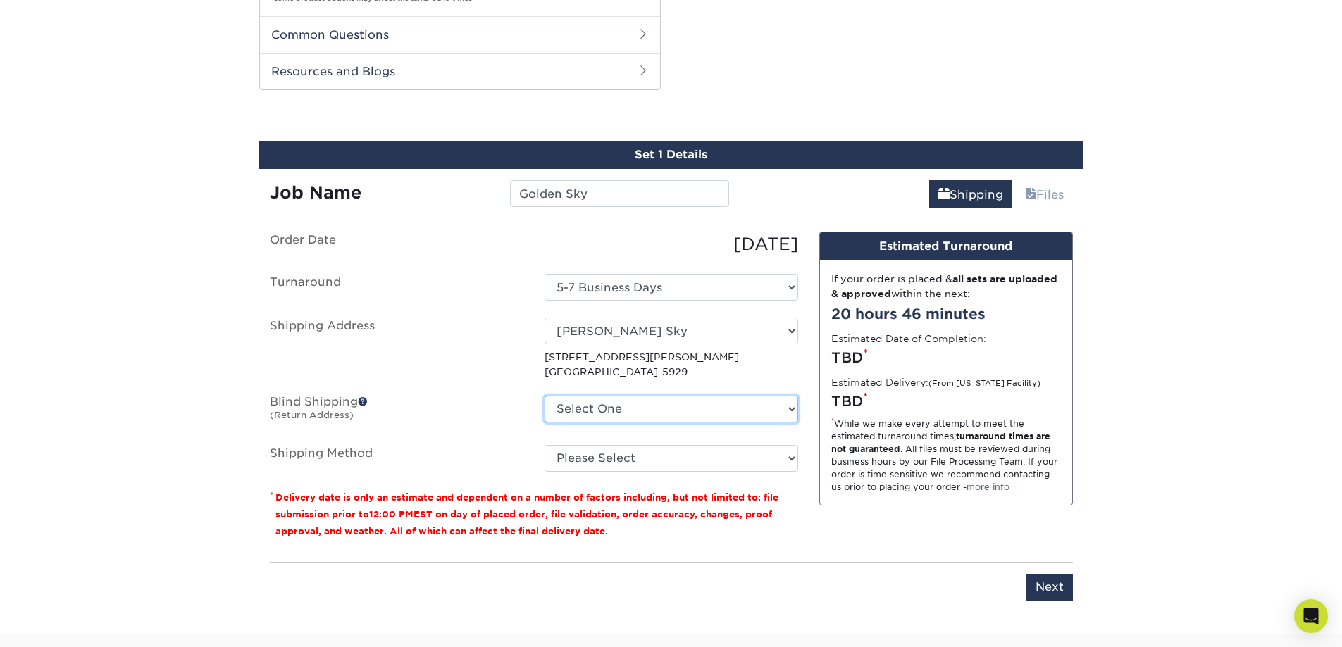
click at [669, 408] on select "Select One 5270 ALDERBERRY WAY, SACRAMENTO, CA 18 DAKOTA CT, SACRAMENTO, CA + A…" at bounding box center [671, 409] width 254 height 27
click at [544, 396] on select "Select One 5270 ALDERBERRY WAY, SACRAMENTO, CA 18 DAKOTA CT, SACRAMENTO, CA + A…" at bounding box center [671, 409] width 254 height 27
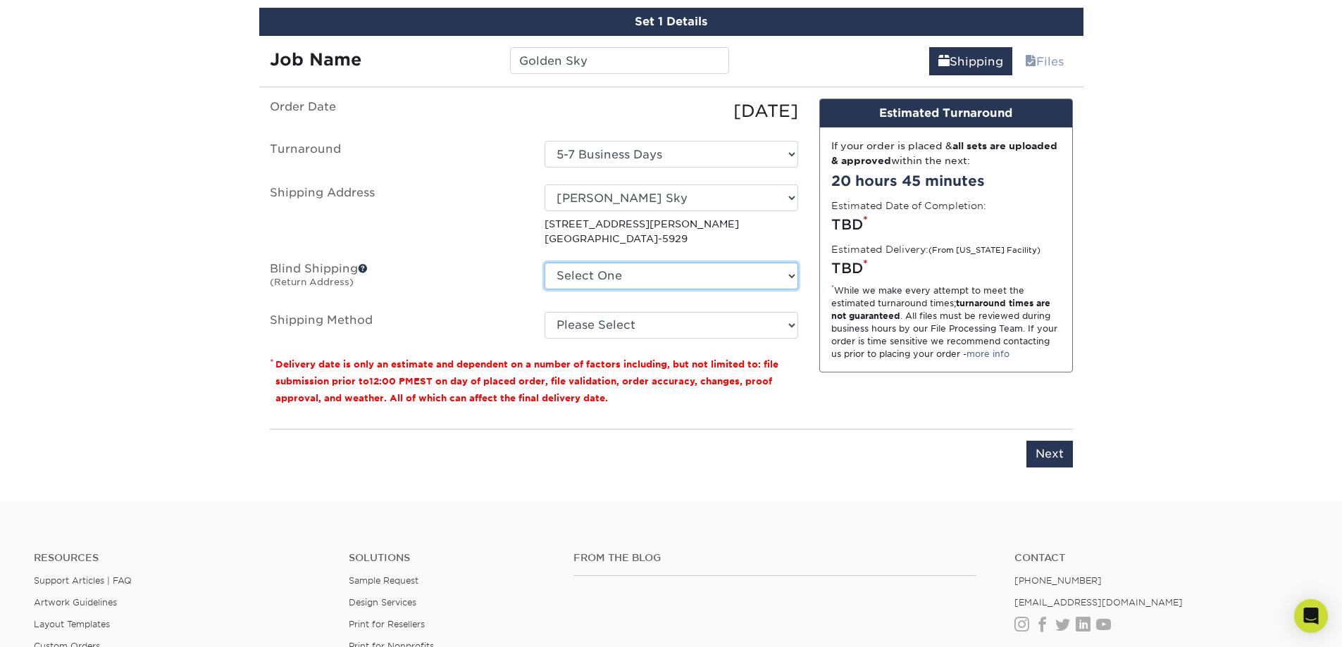
scroll to position [1315, 0]
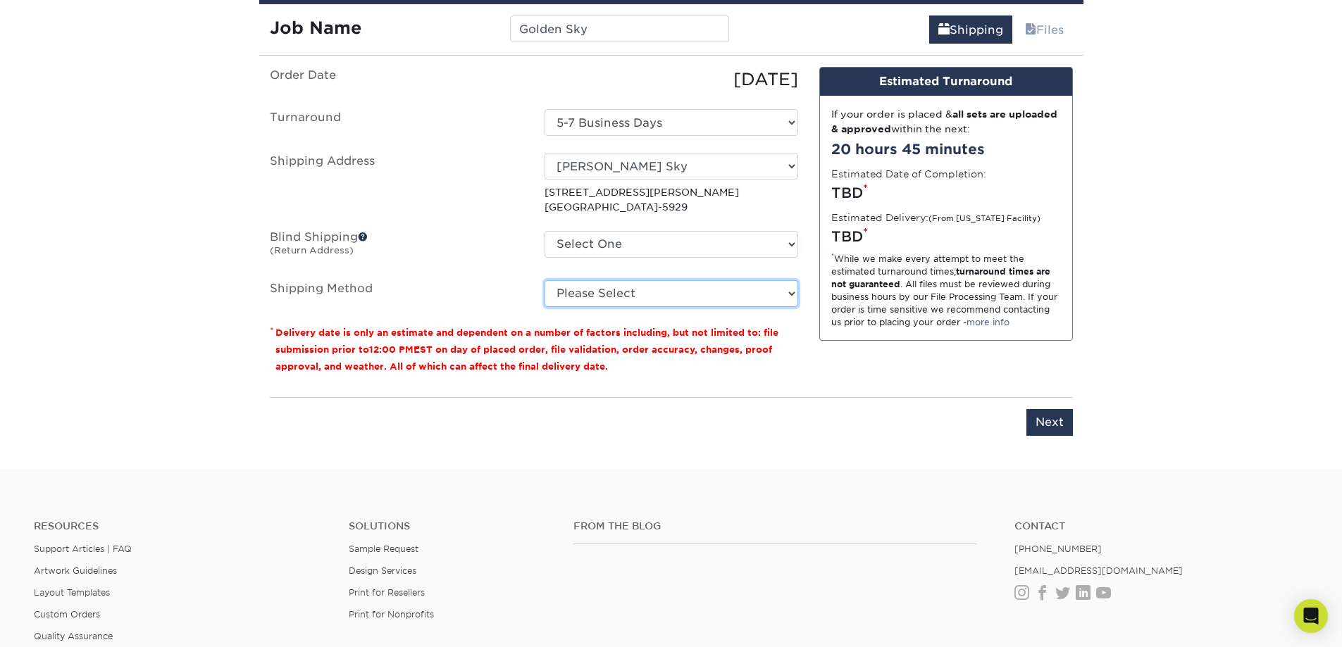
click at [594, 299] on select "Please Select Ground Shipping (+$8.96) 3 Day Shipping Service (+$20.07) 2 Day A…" at bounding box center [671, 293] width 254 height 27
select select "03"
click at [544, 280] on select "Please Select Ground Shipping (+$8.96) 3 Day Shipping Service (+$20.07) 2 Day A…" at bounding box center [671, 293] width 254 height 27
click at [437, 243] on label "Blind Shipping (Return Address)" at bounding box center [396, 247] width 275 height 32
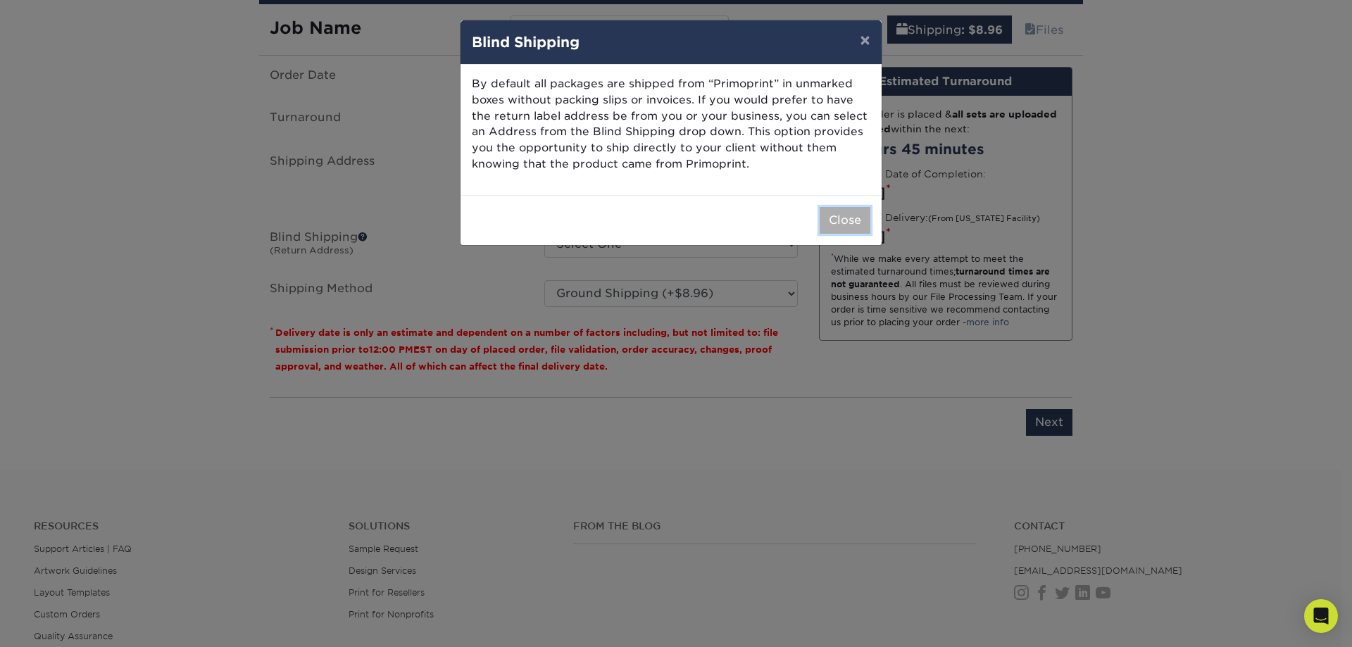
click at [844, 216] on button "Close" at bounding box center [845, 220] width 51 height 27
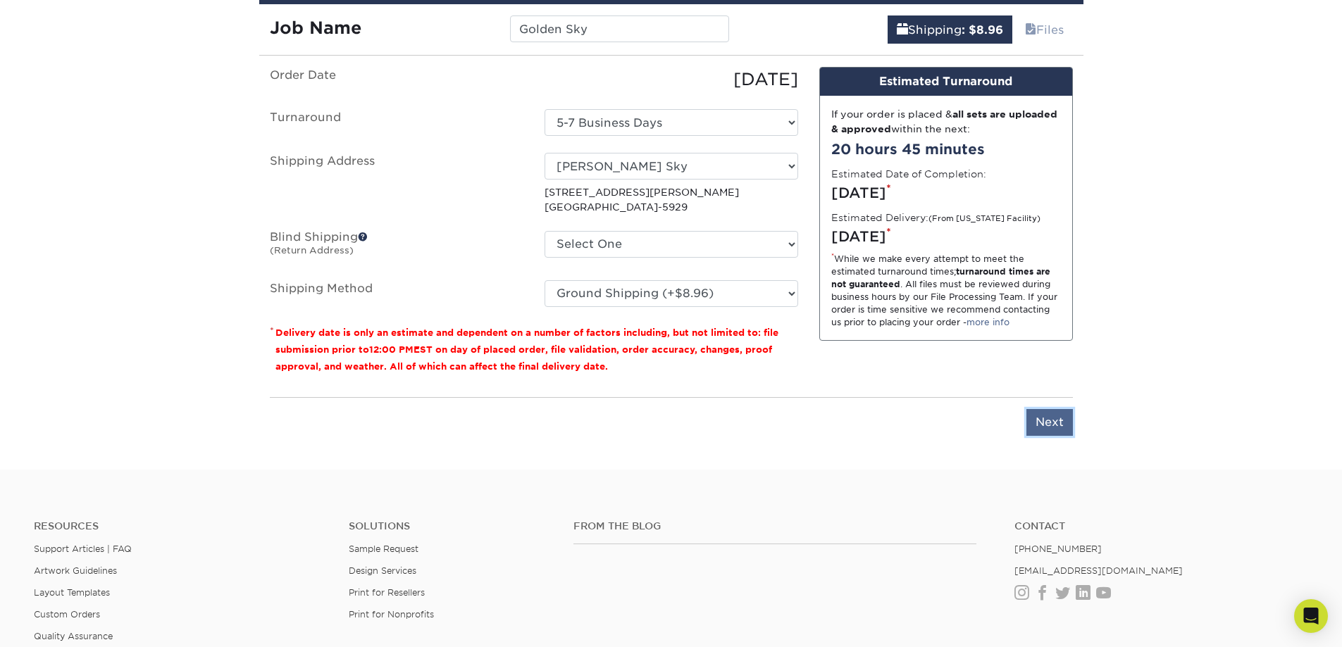
click at [1055, 412] on input "Next" at bounding box center [1049, 422] width 46 height 27
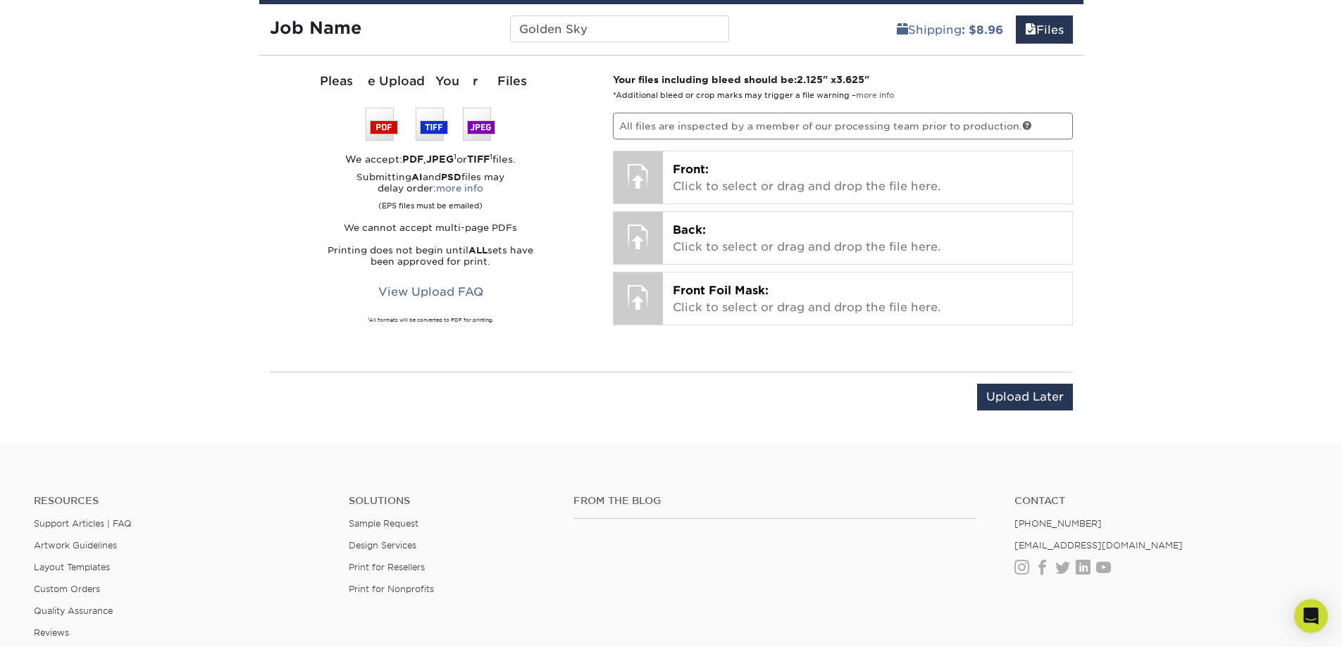
scroll to position [1150, 0]
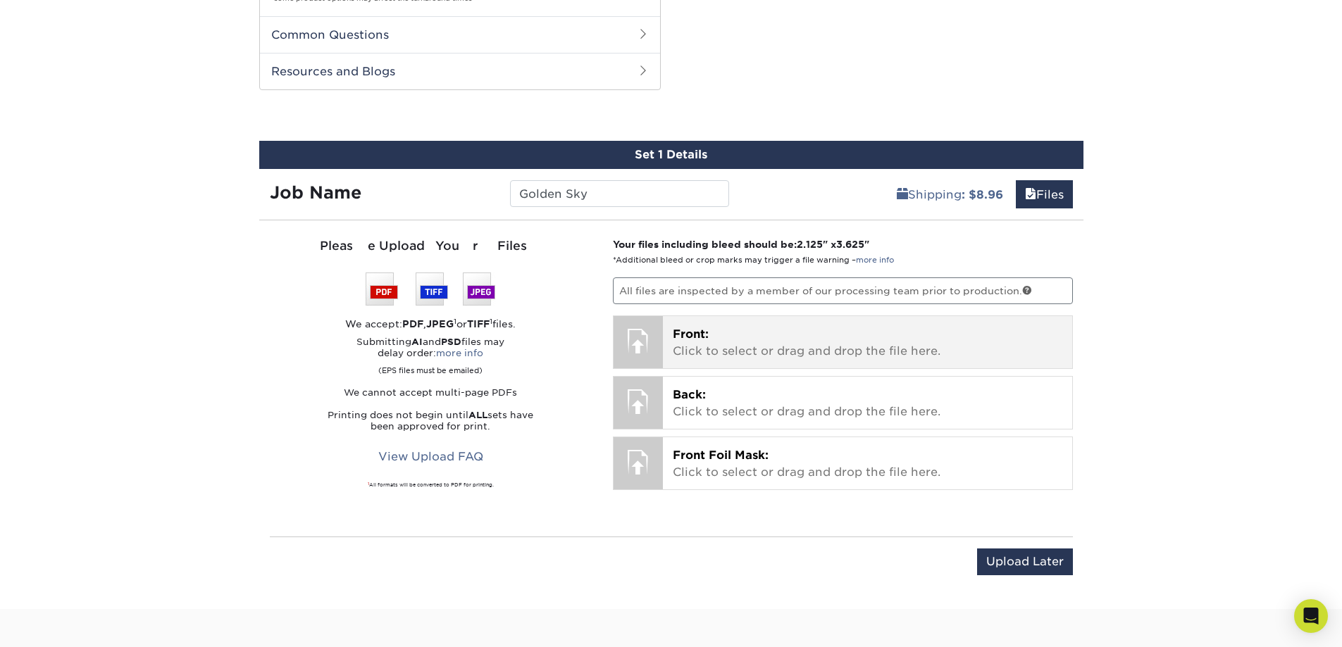
click at [656, 339] on div at bounding box center [637, 340] width 49 height 49
click at [648, 354] on div at bounding box center [637, 340] width 49 height 49
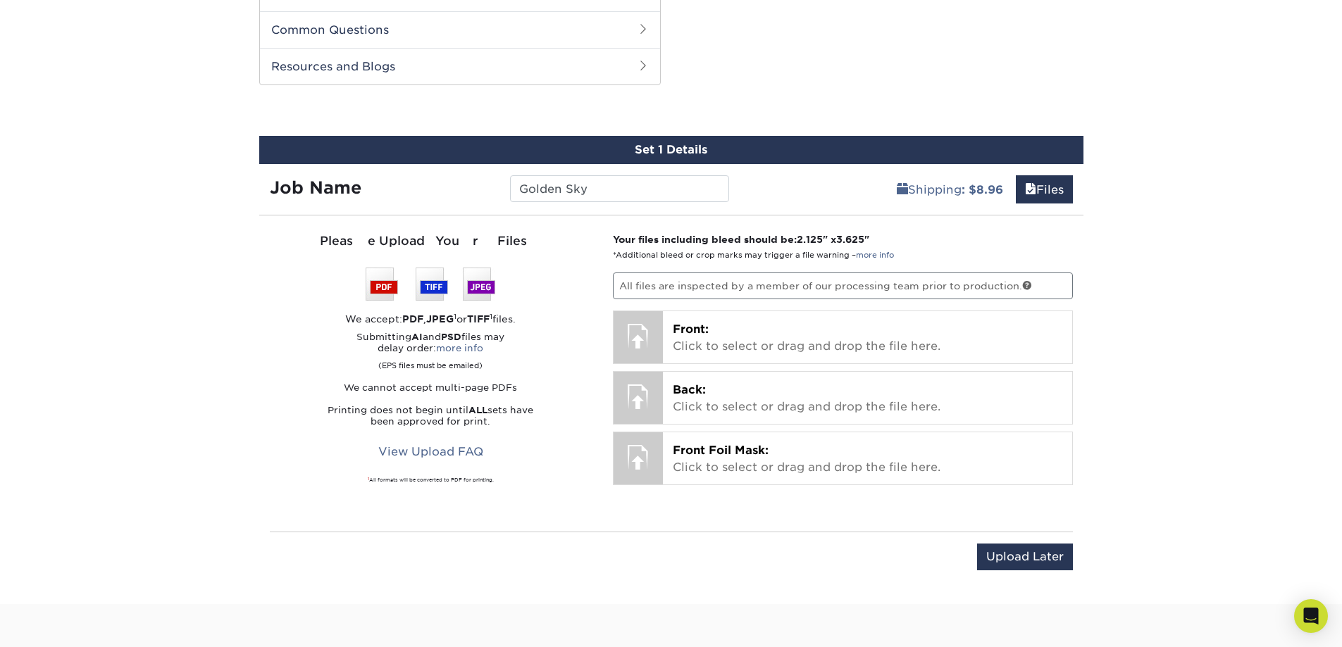
scroll to position [1315, 0]
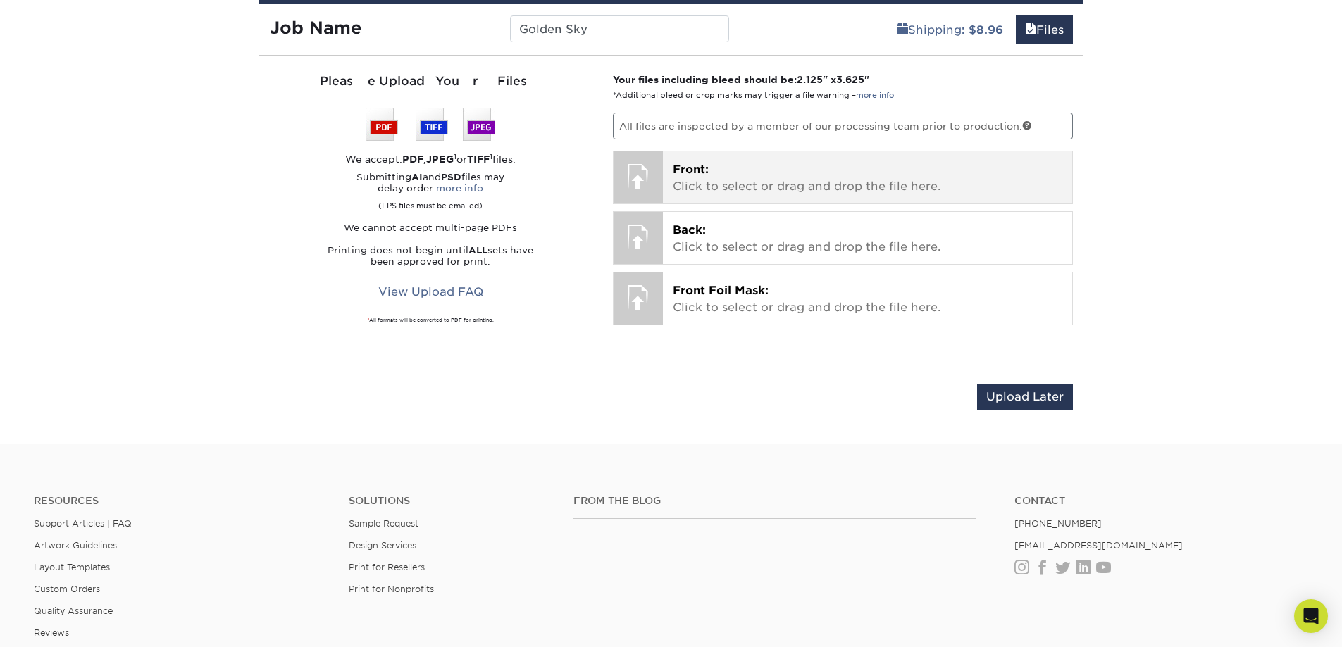
click at [730, 192] on p "Front: Click to select or drag and drop the file here." at bounding box center [867, 178] width 389 height 34
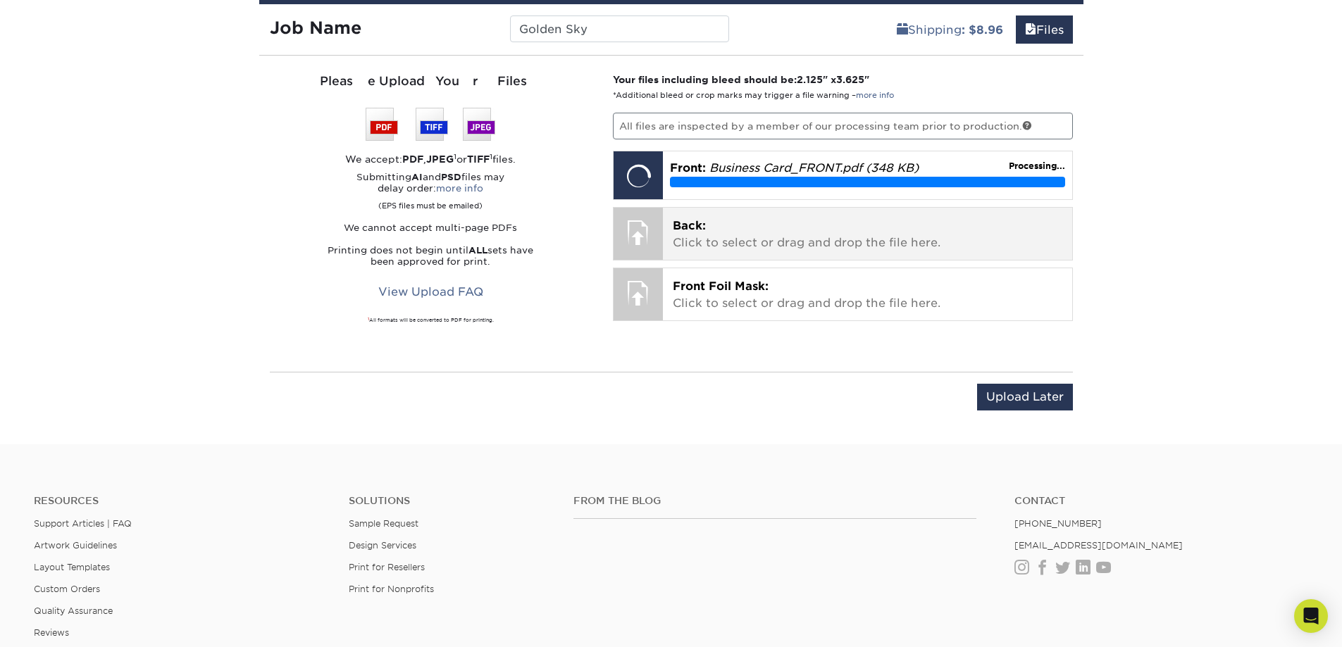
click at [720, 238] on p "Back: Click to select or drag and drop the file here." at bounding box center [867, 235] width 389 height 34
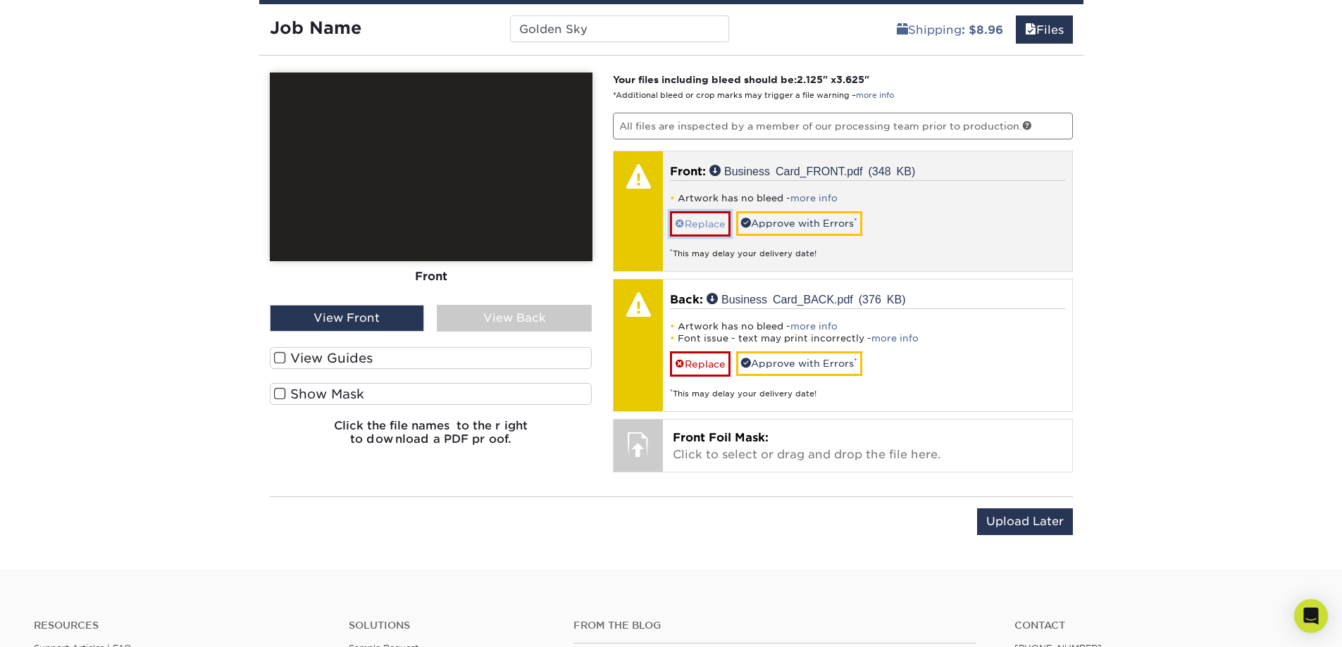
click at [714, 227] on link "Replace" at bounding box center [700, 223] width 61 height 25
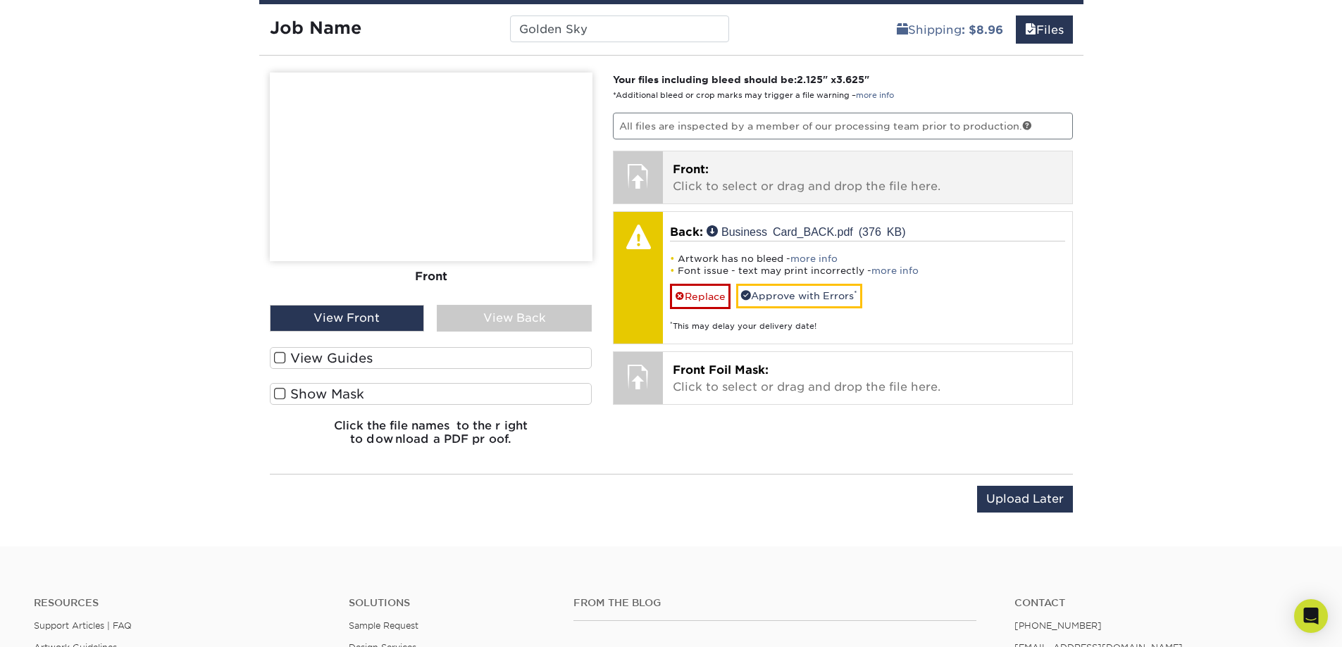
click at [734, 179] on p "Front: Click to select or drag and drop the file here." at bounding box center [867, 178] width 389 height 34
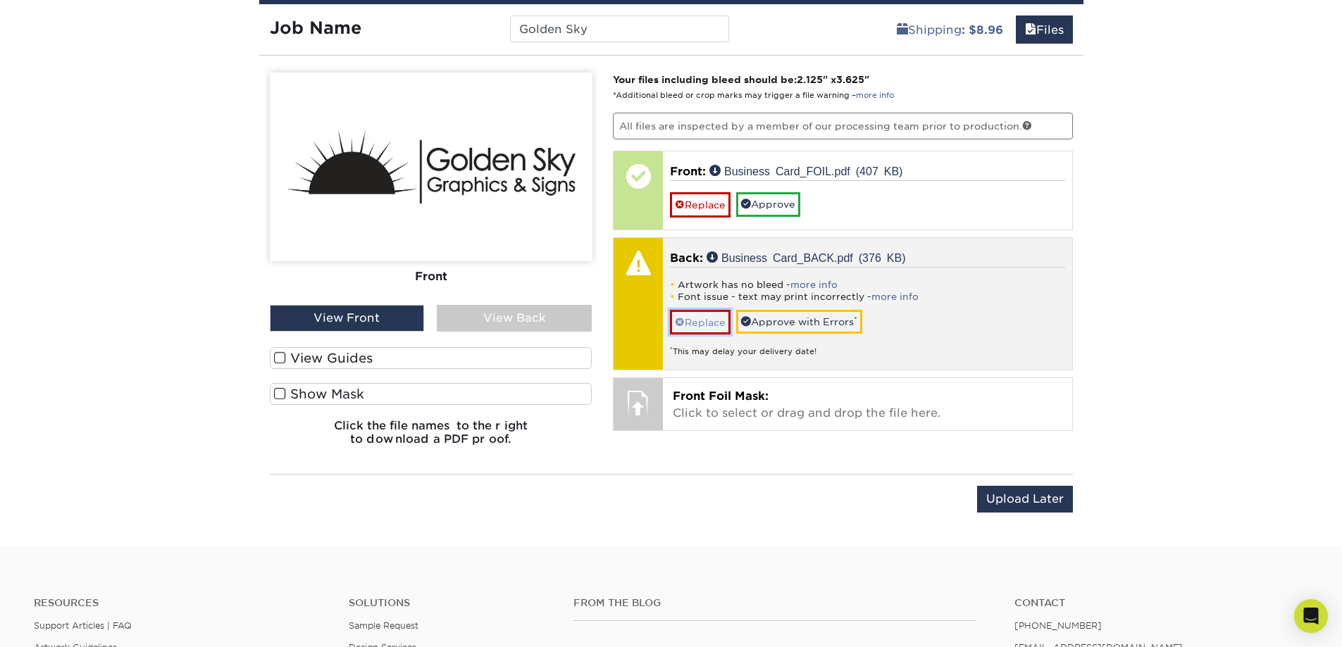
click at [694, 322] on link "Replace" at bounding box center [700, 322] width 61 height 25
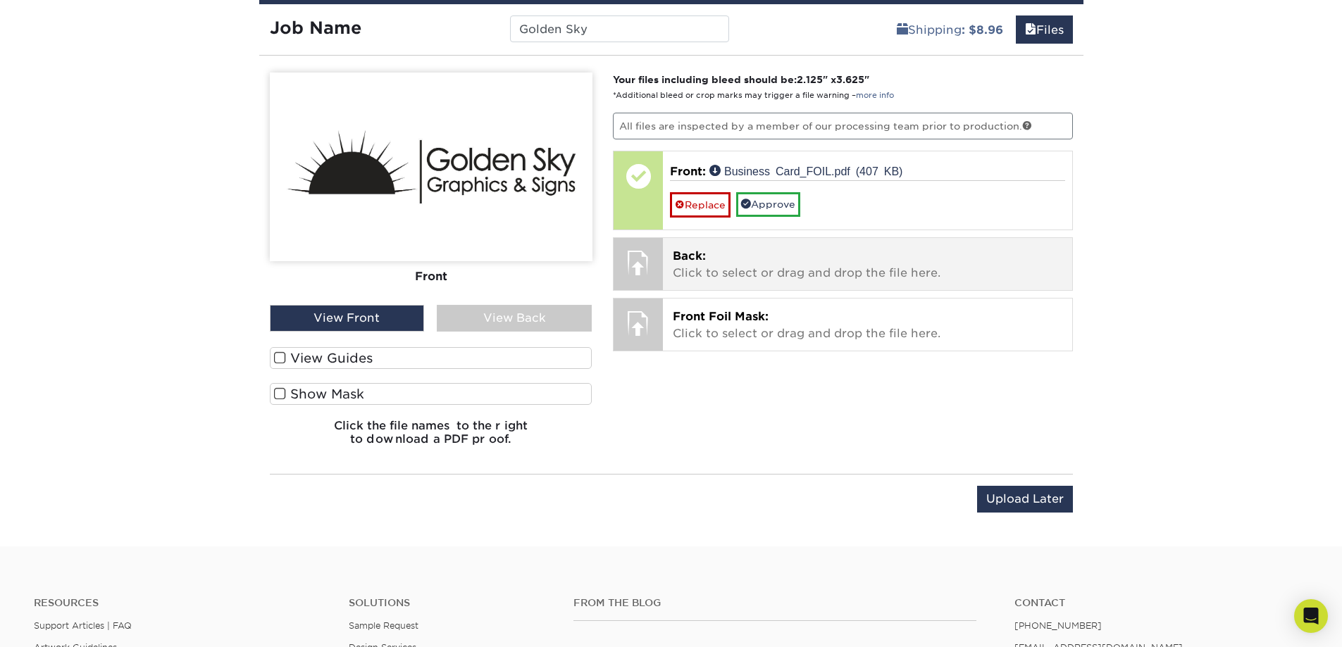
click at [703, 255] on span "Back:" at bounding box center [689, 255] width 33 height 13
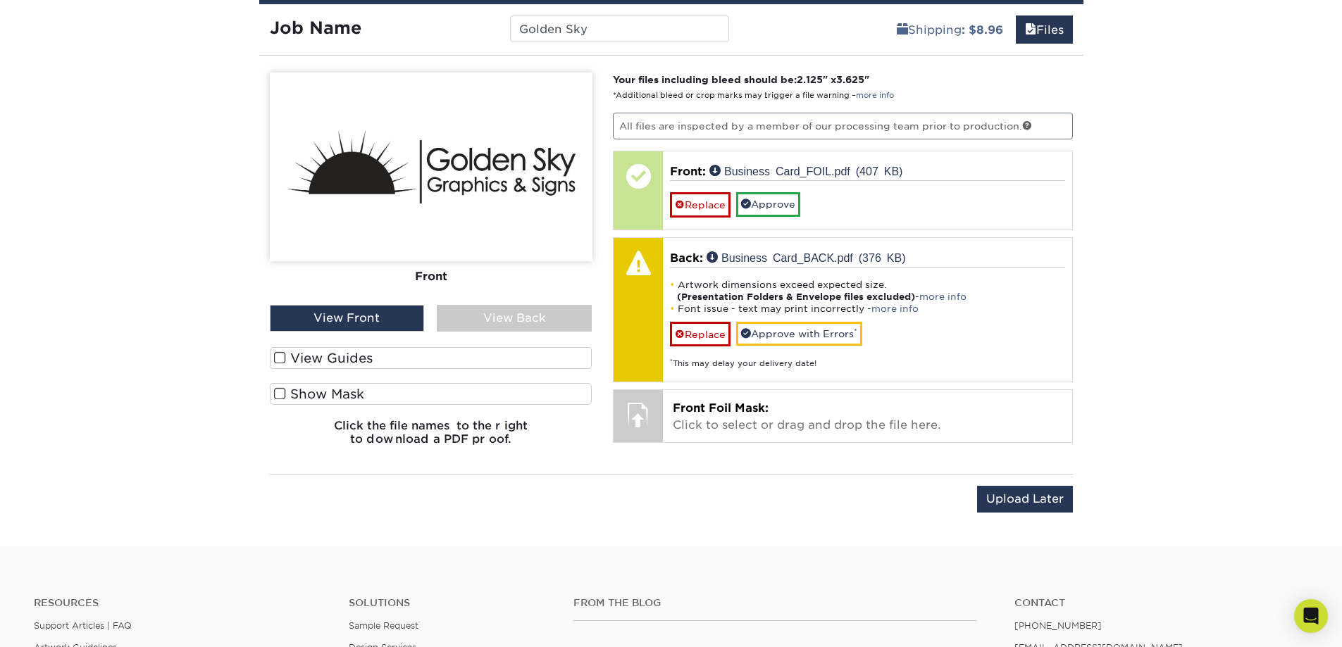
click at [370, 363] on label "View Guides" at bounding box center [431, 358] width 323 height 22
click at [0, 0] on input "View Guides" at bounding box center [0, 0] width 0 height 0
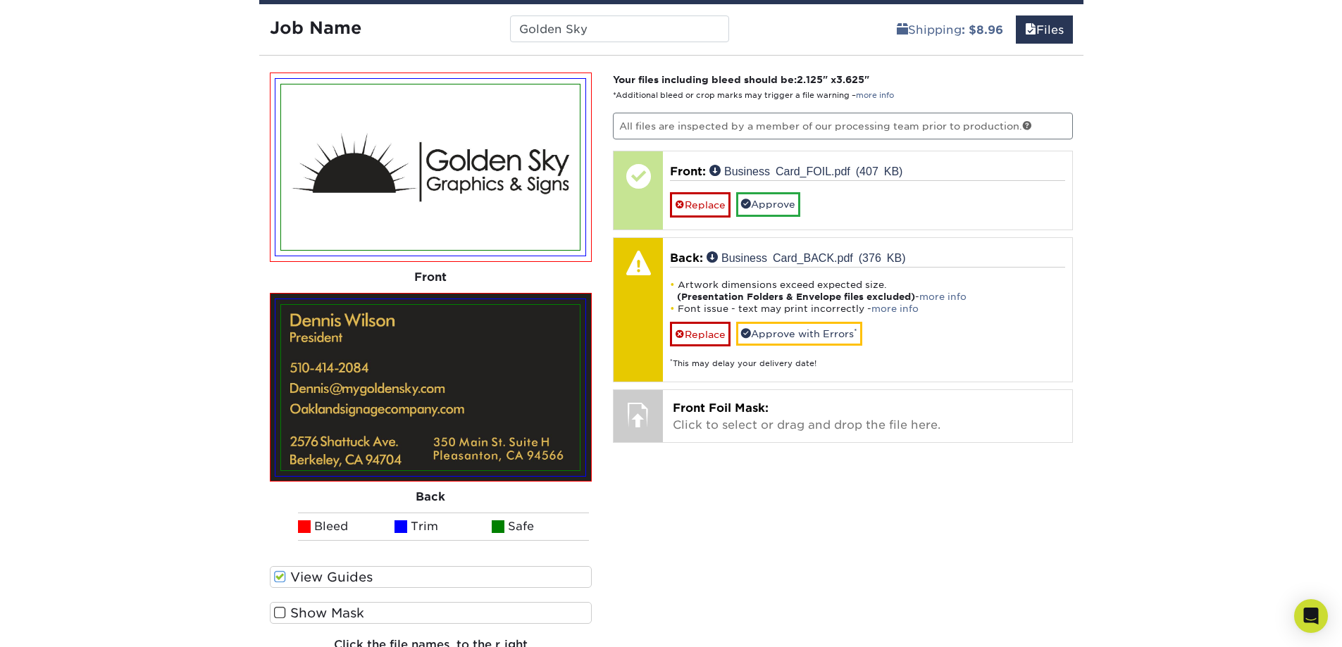
click at [312, 578] on label "View Guides" at bounding box center [431, 577] width 323 height 22
click at [0, 0] on input "View Guides" at bounding box center [0, 0] width 0 height 0
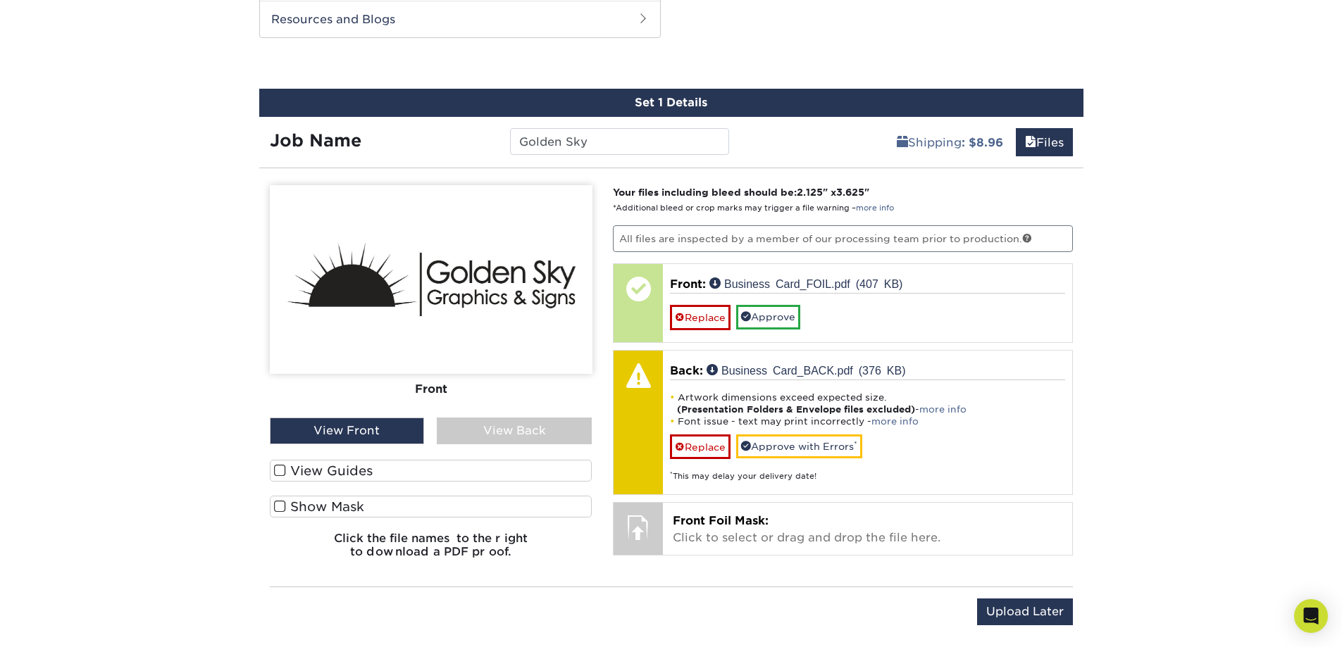
scroll to position [1150, 0]
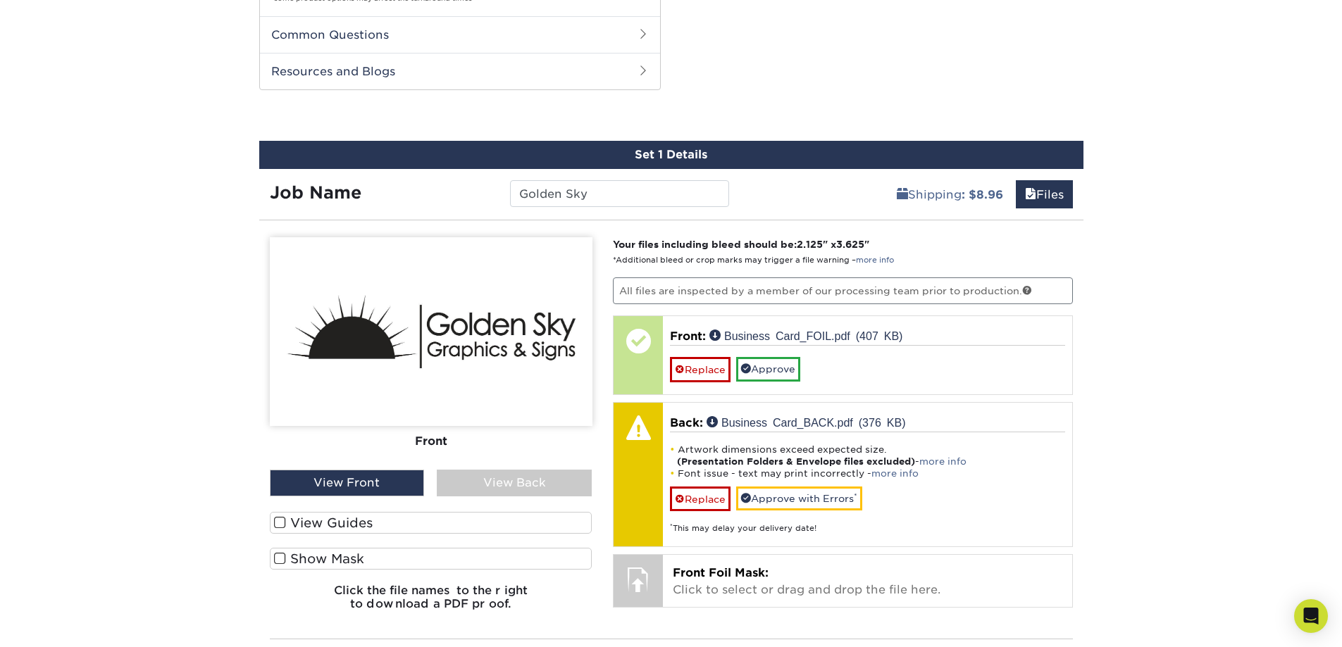
click at [333, 515] on label "View Guides" at bounding box center [431, 523] width 323 height 22
click at [0, 0] on input "View Guides" at bounding box center [0, 0] width 0 height 0
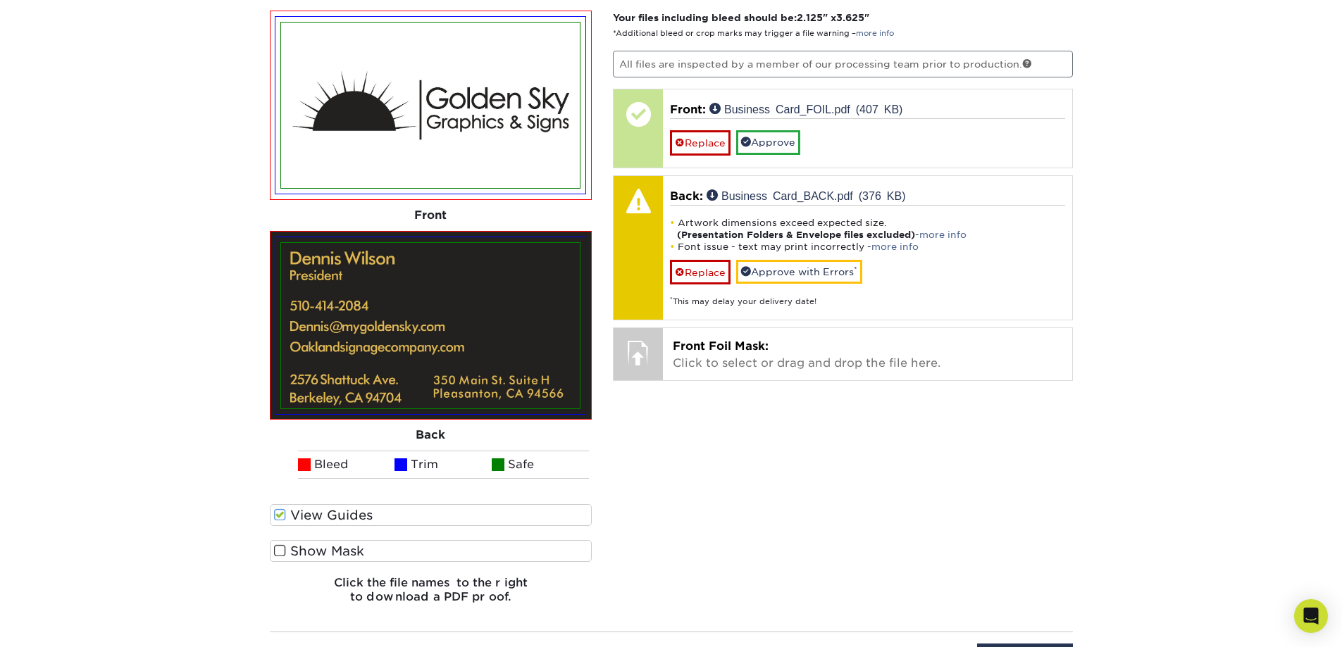
scroll to position [1479, 0]
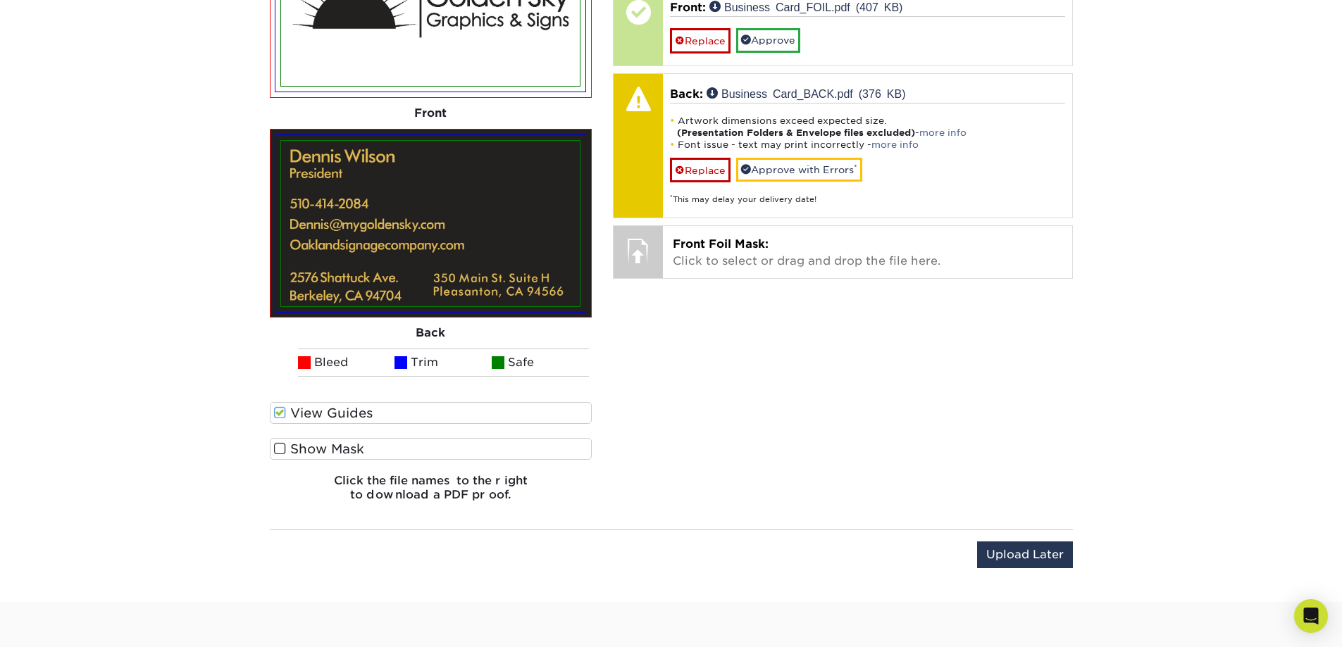
click at [297, 448] on label "Show Mask" at bounding box center [431, 449] width 323 height 22
click at [0, 0] on input "Show Mask" at bounding box center [0, 0] width 0 height 0
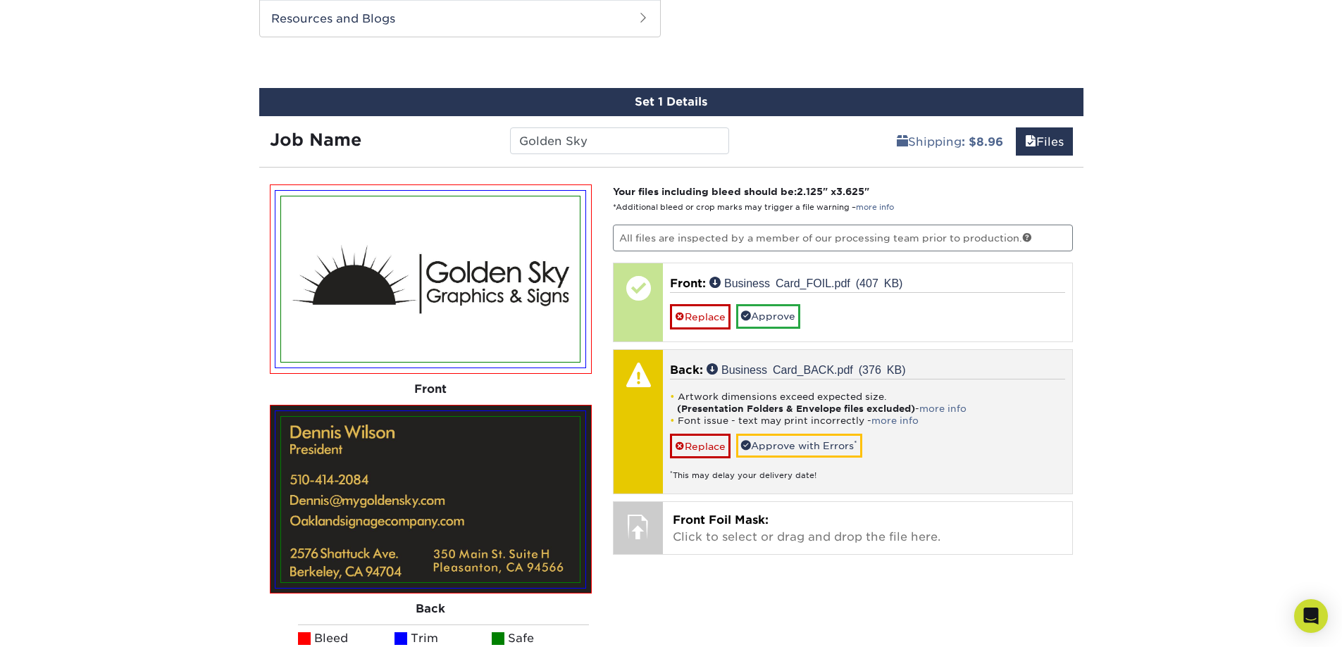
scroll to position [1150, 0]
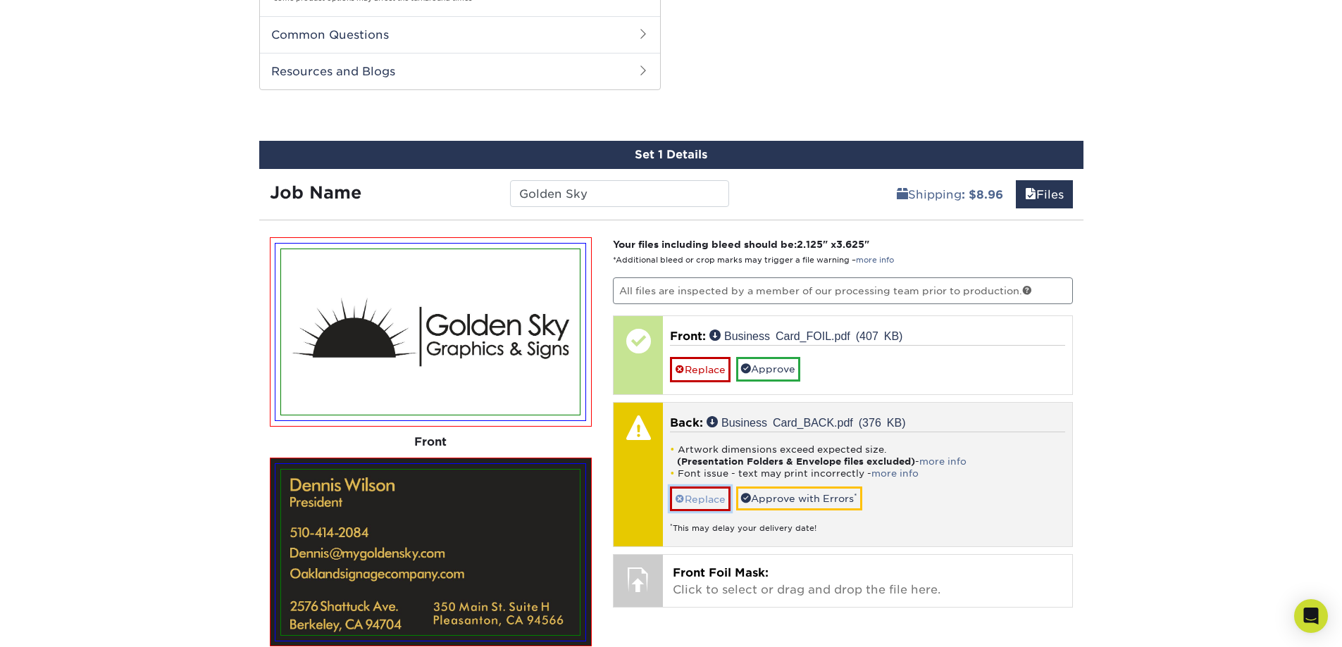
click at [705, 501] on link "Replace" at bounding box center [700, 499] width 61 height 25
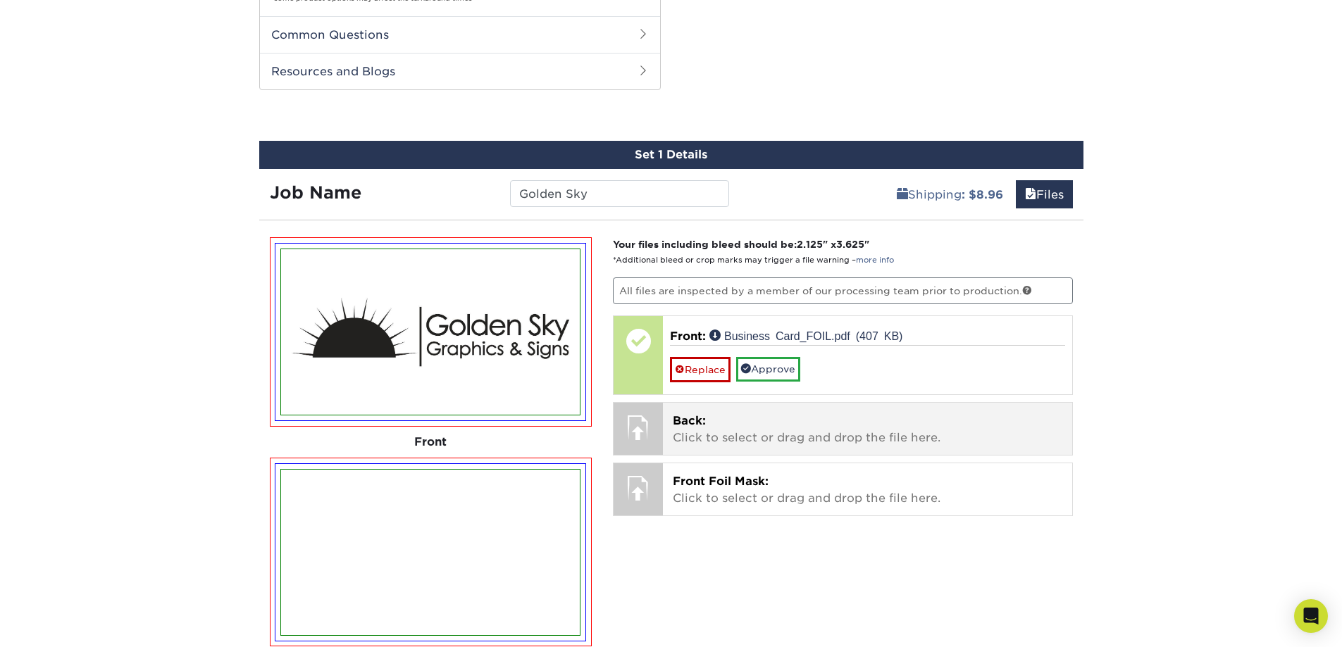
click at [718, 422] on p "Back: Click to select or drag and drop the file here." at bounding box center [867, 430] width 389 height 34
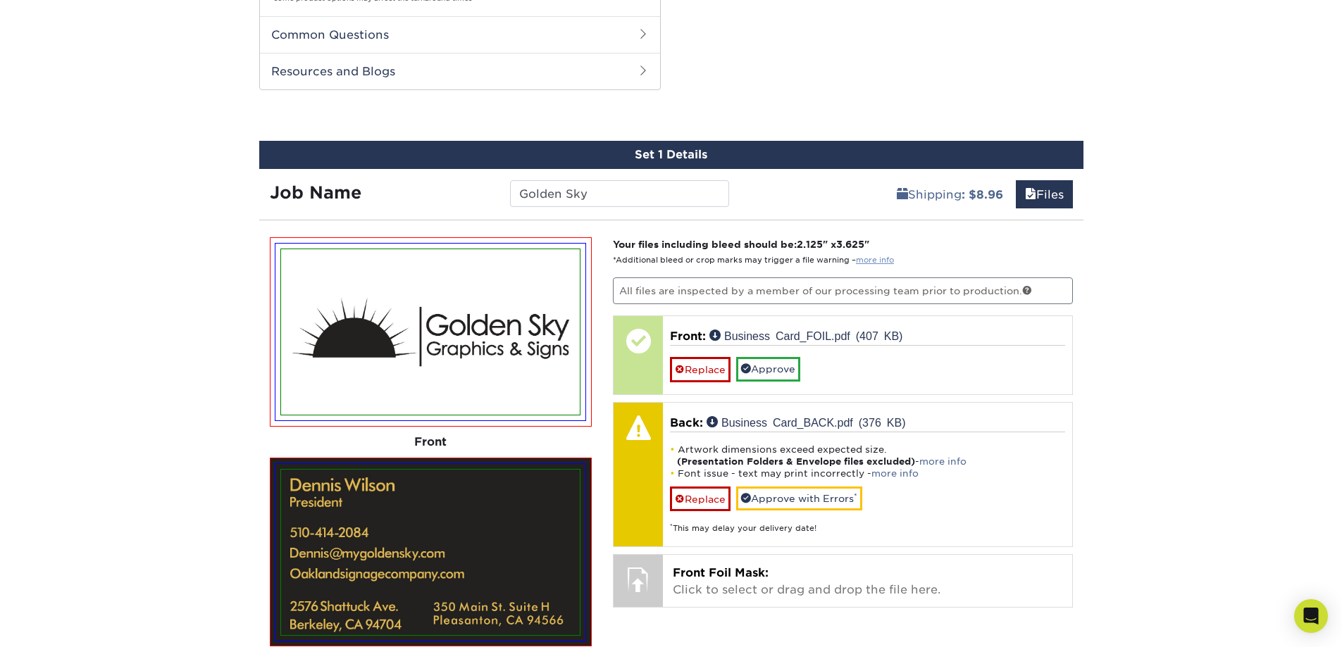
click at [869, 257] on link "more info" at bounding box center [875, 260] width 38 height 9
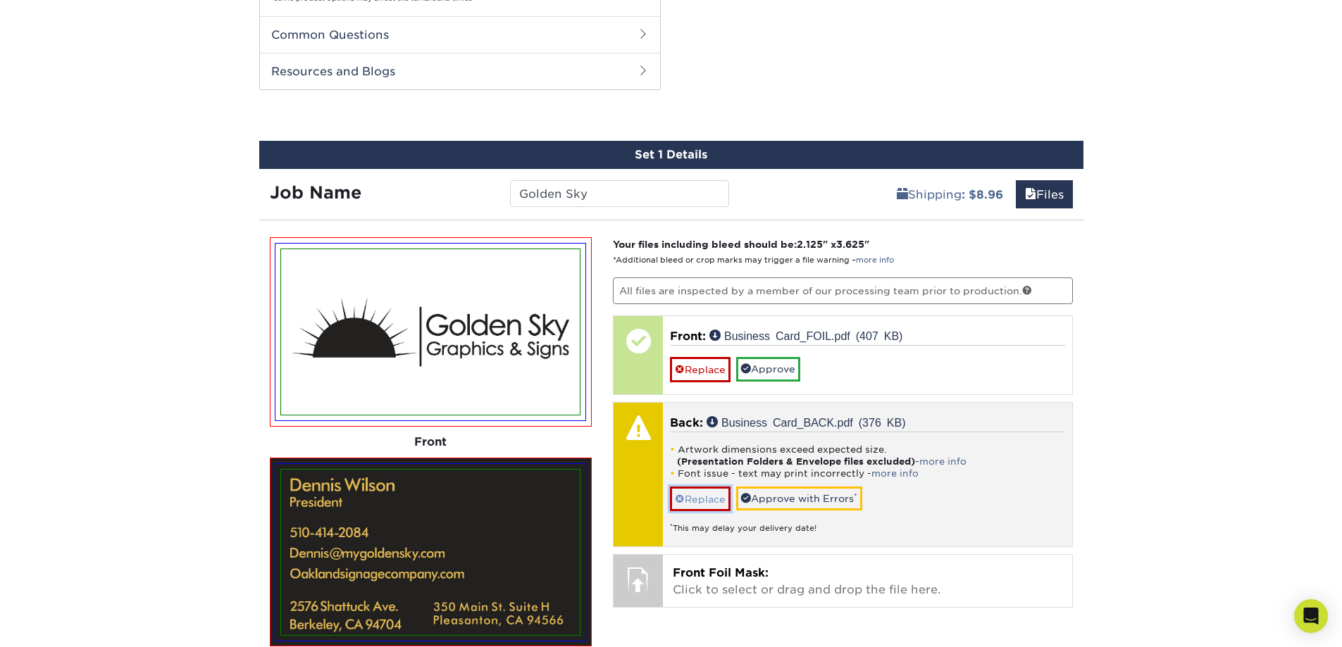
click at [699, 489] on link "Replace" at bounding box center [700, 499] width 61 height 25
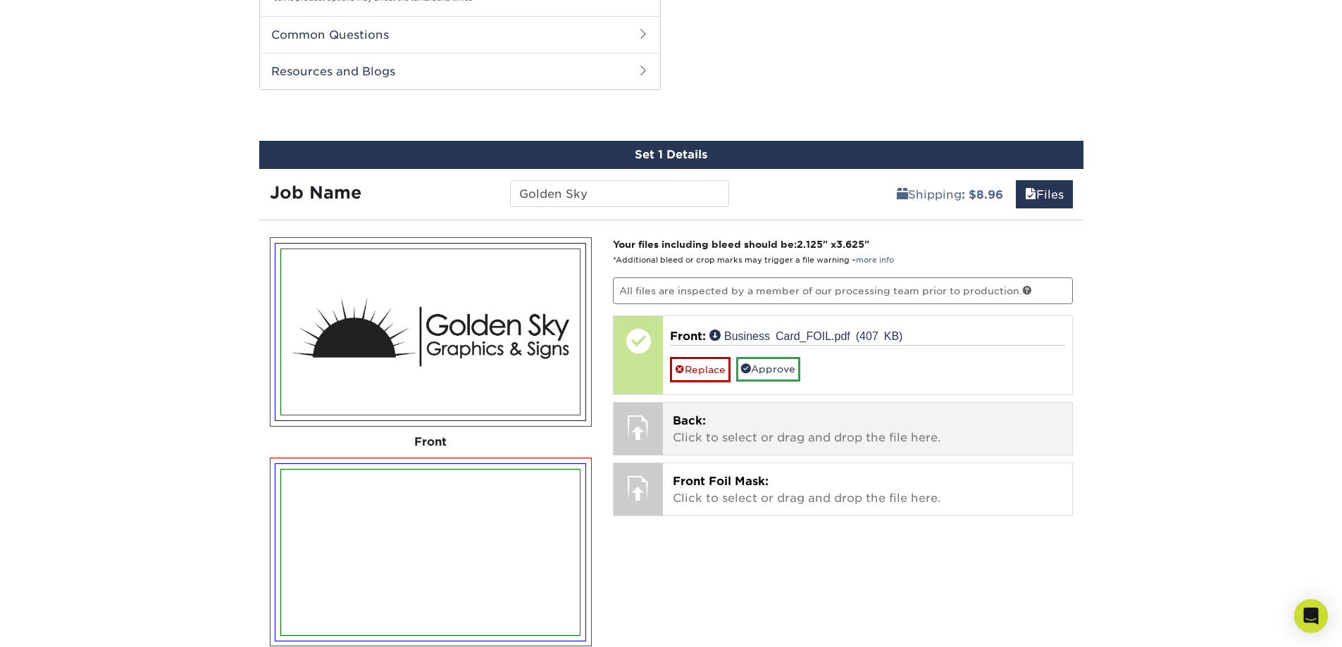
click at [698, 425] on span "Back:" at bounding box center [689, 420] width 33 height 13
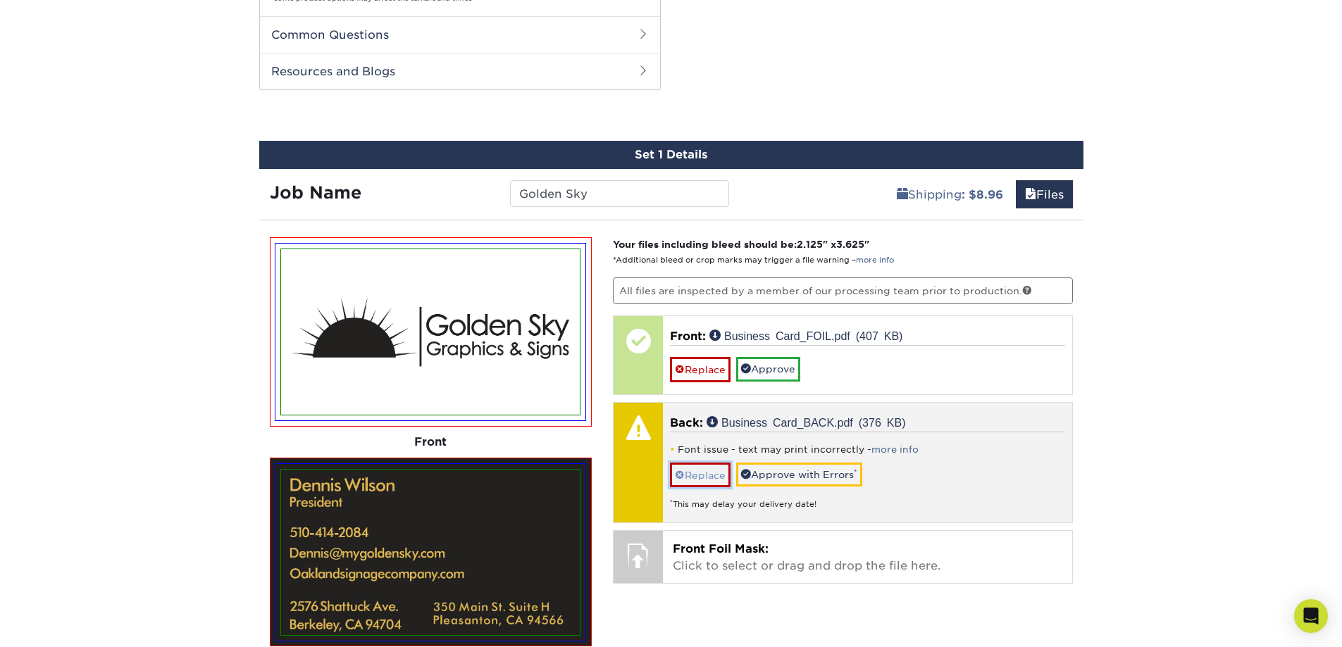
click at [710, 480] on link "Replace" at bounding box center [700, 475] width 61 height 25
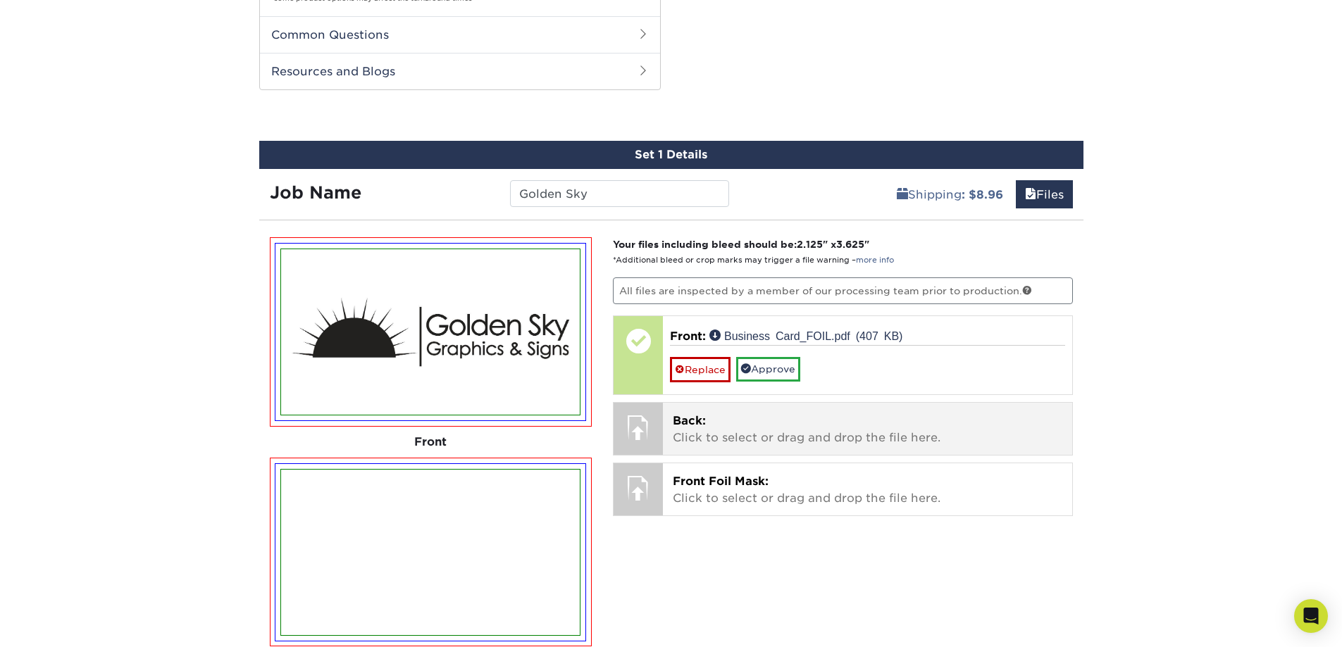
click at [708, 425] on p "Back: Click to select or drag and drop the file here." at bounding box center [867, 430] width 389 height 34
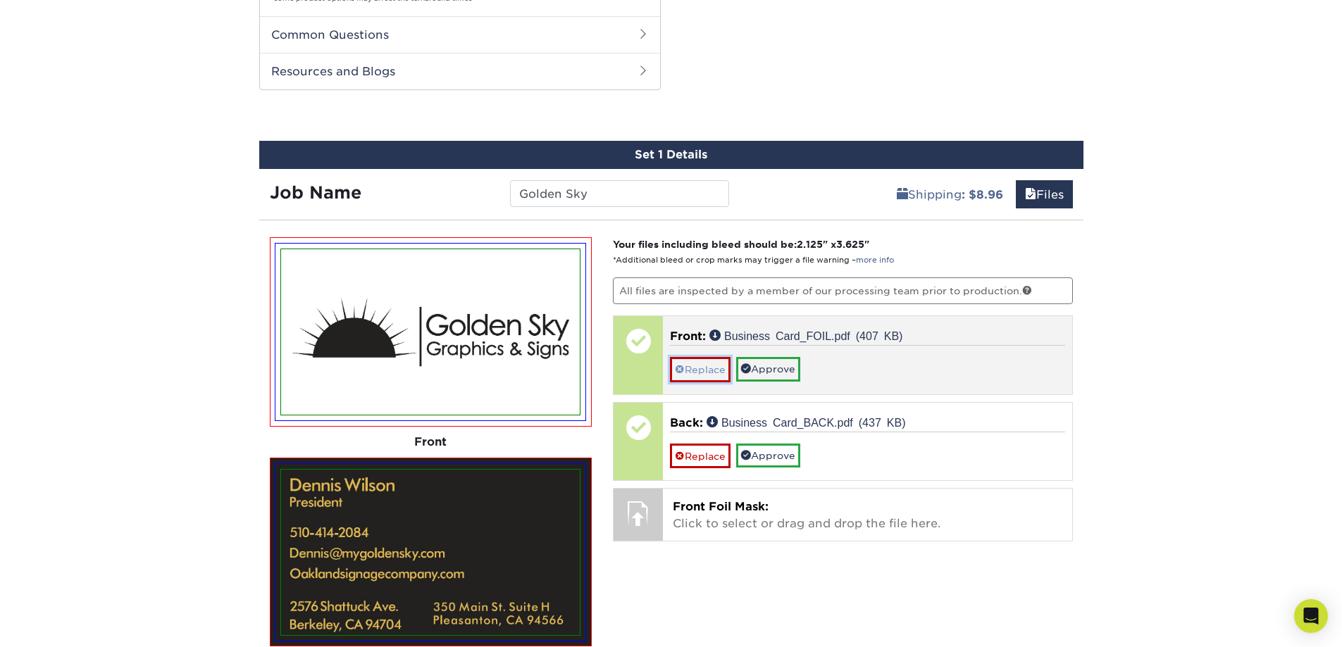
click at [700, 373] on link "Replace" at bounding box center [700, 369] width 61 height 25
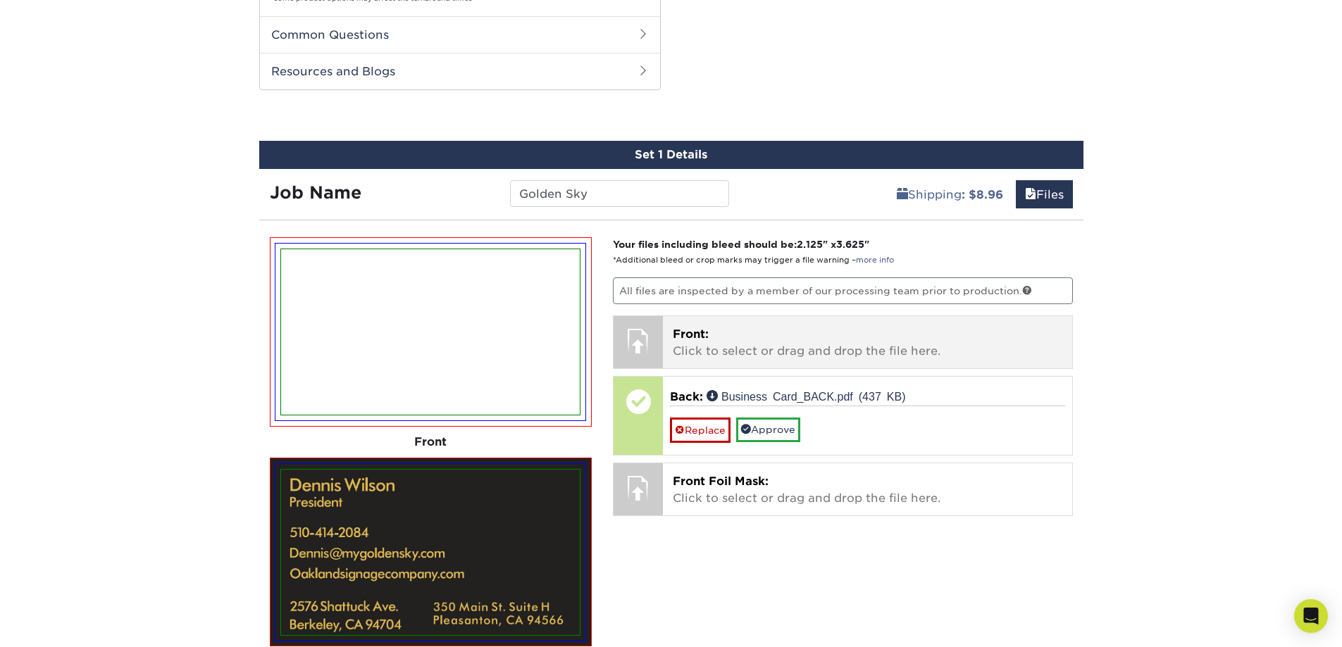
click at [697, 339] on span "Front:" at bounding box center [691, 333] width 36 height 13
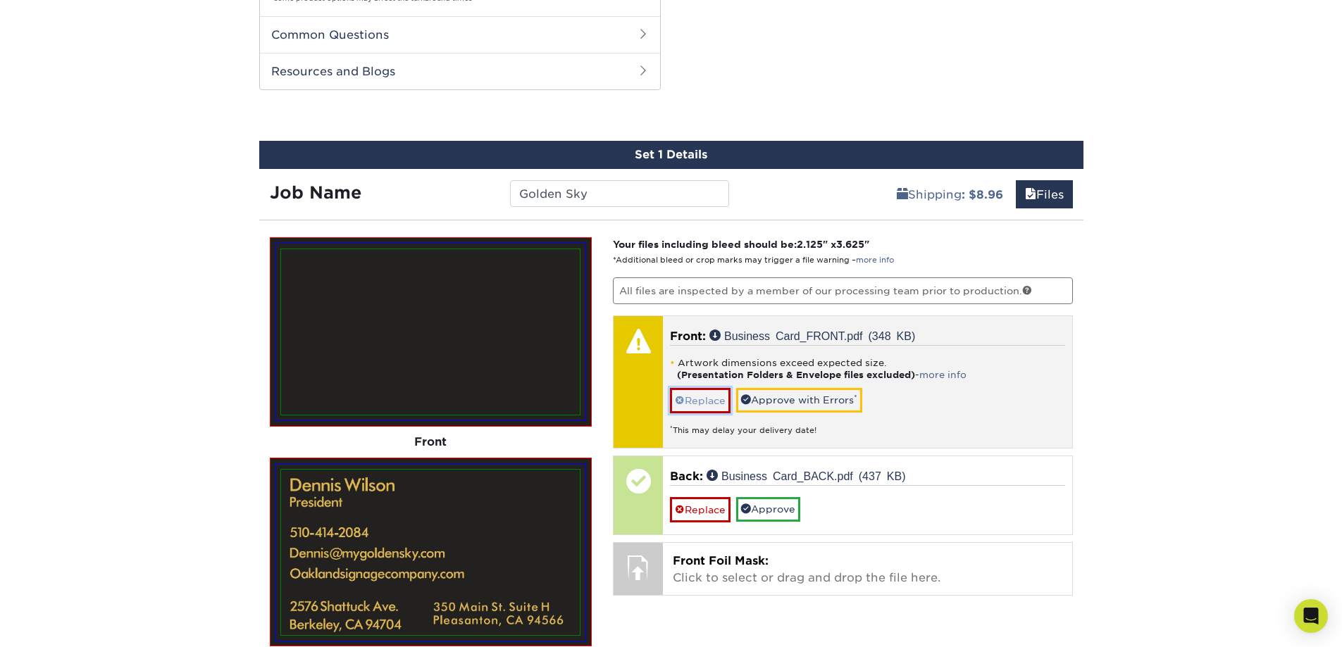
click at [700, 401] on link "Replace" at bounding box center [700, 400] width 61 height 25
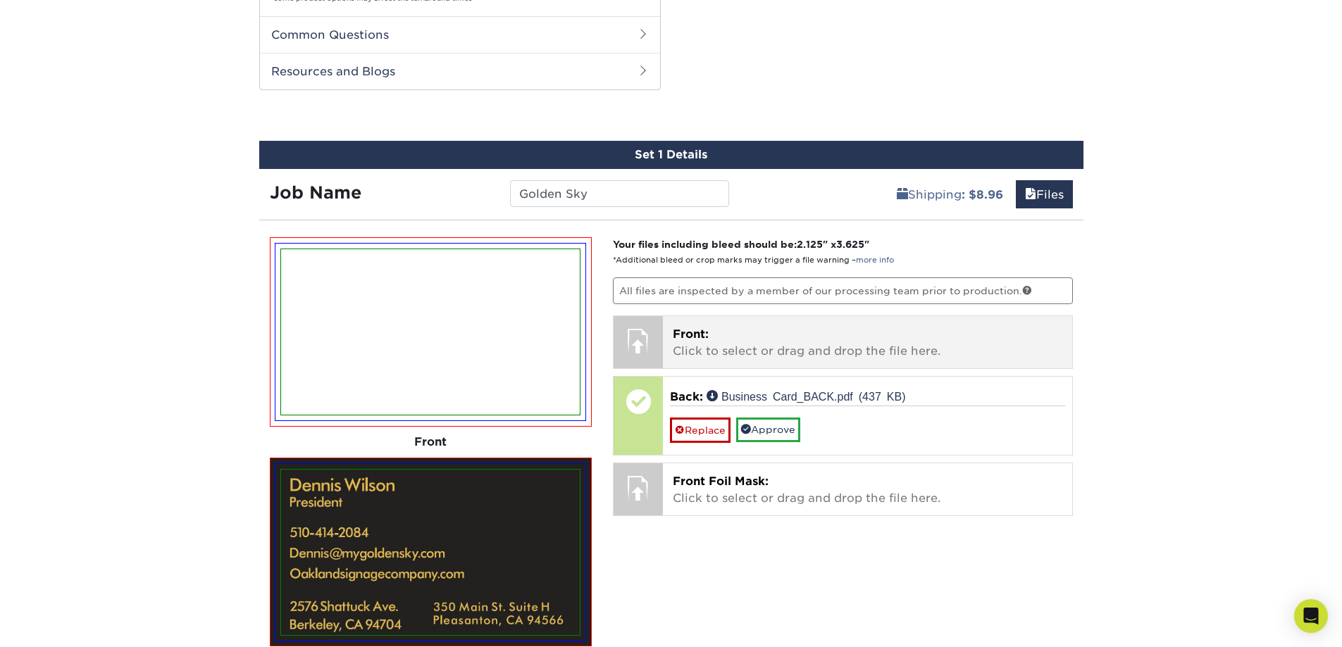
click at [699, 338] on span "Front:" at bounding box center [691, 333] width 36 height 13
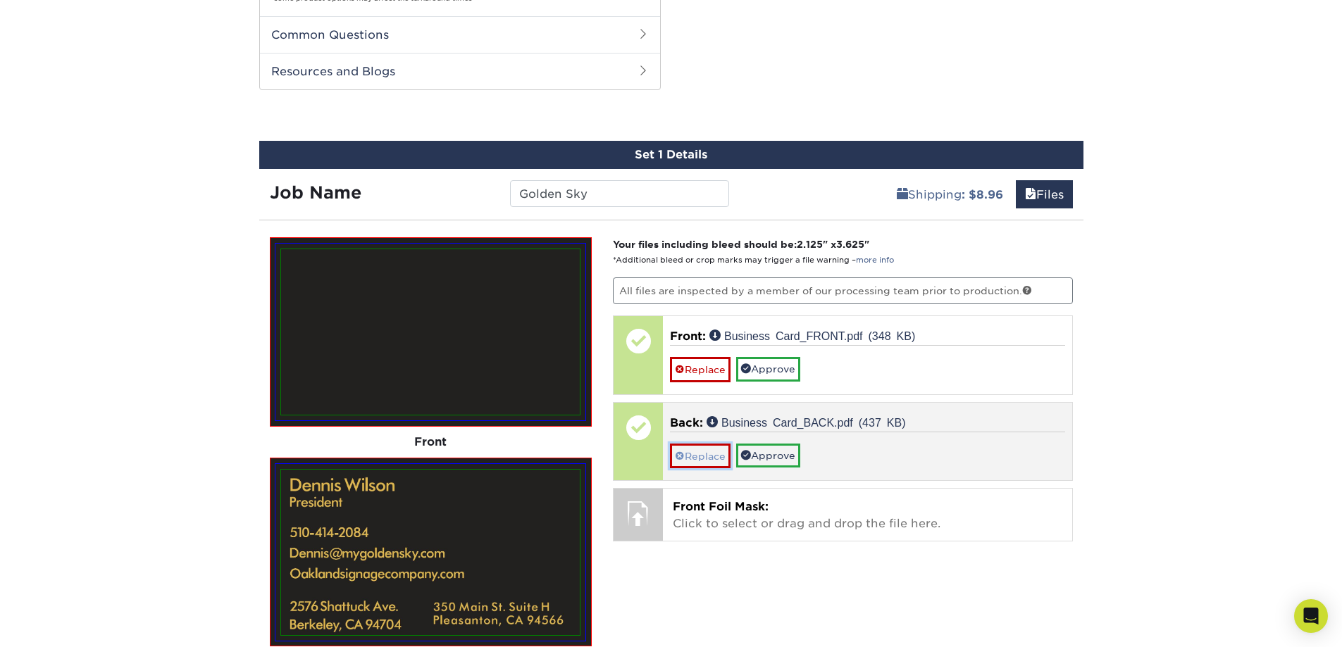
click at [695, 453] on link "Replace" at bounding box center [700, 456] width 61 height 25
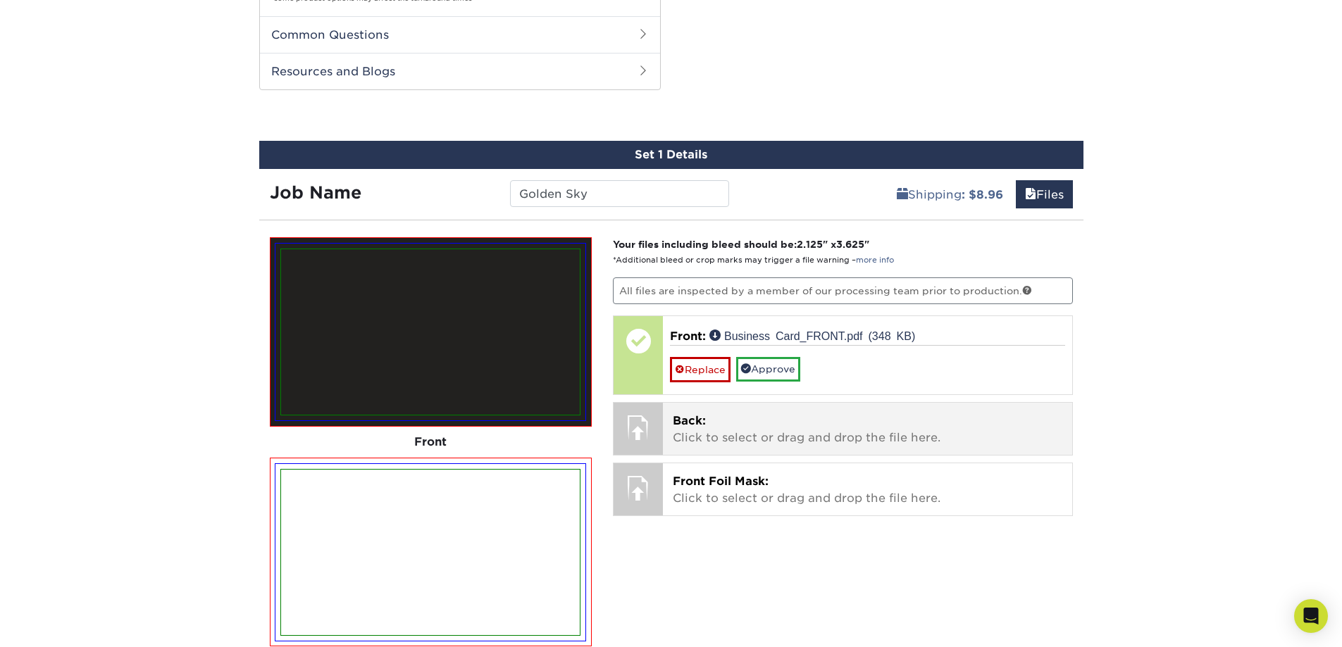
click at [688, 439] on p "Back: Click to select or drag and drop the file here." at bounding box center [867, 430] width 389 height 34
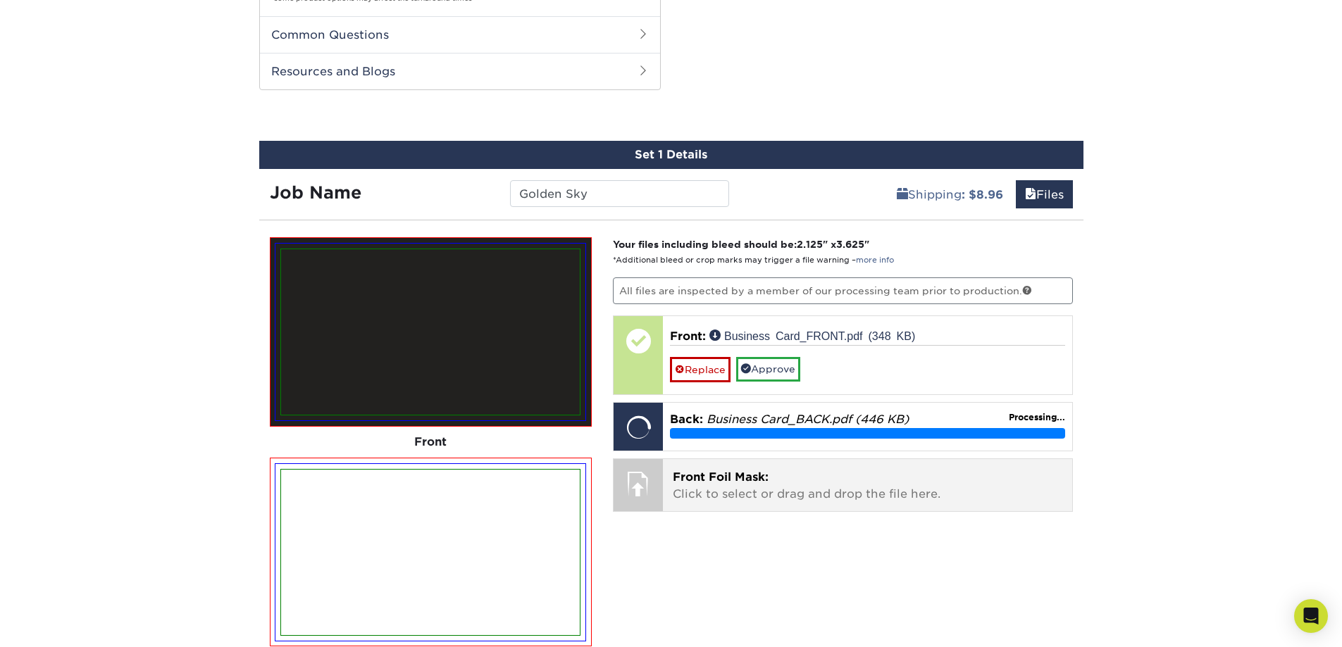
click at [706, 484] on p "Front Foil Mask: Click to select or drag and drop the file here." at bounding box center [867, 486] width 389 height 34
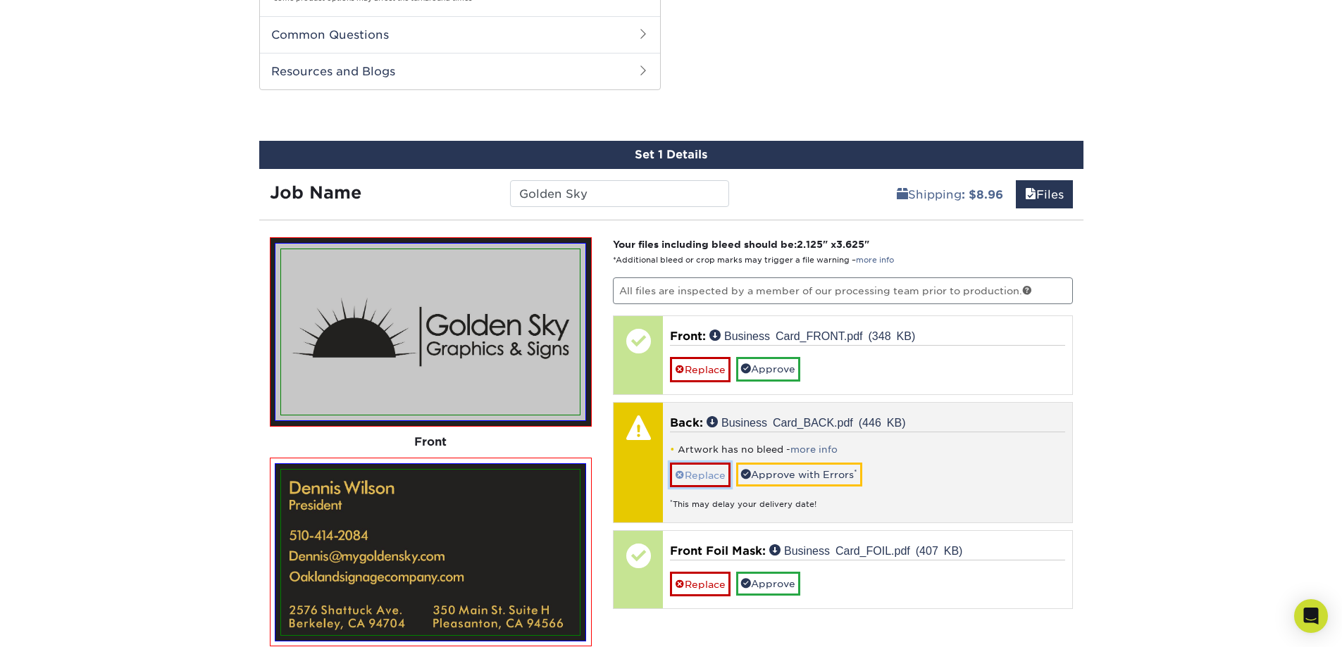
click at [692, 473] on link "Replace" at bounding box center [700, 475] width 61 height 25
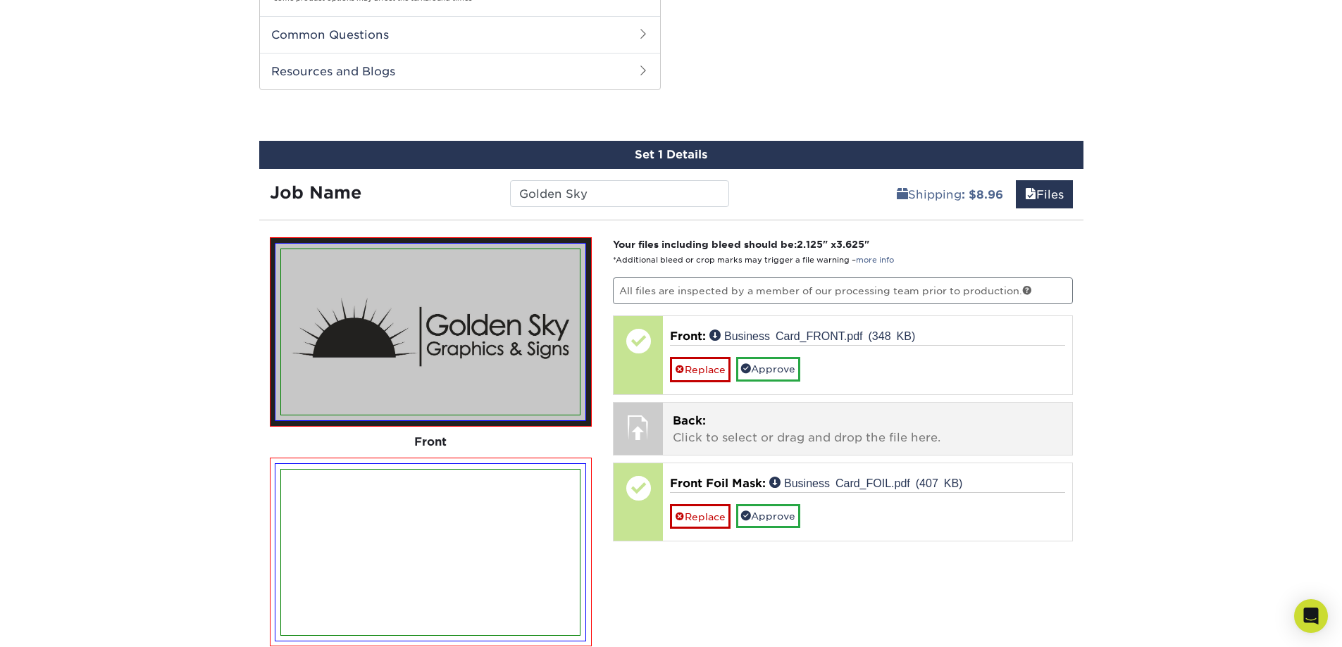
click at [704, 414] on span "Back:" at bounding box center [689, 420] width 33 height 13
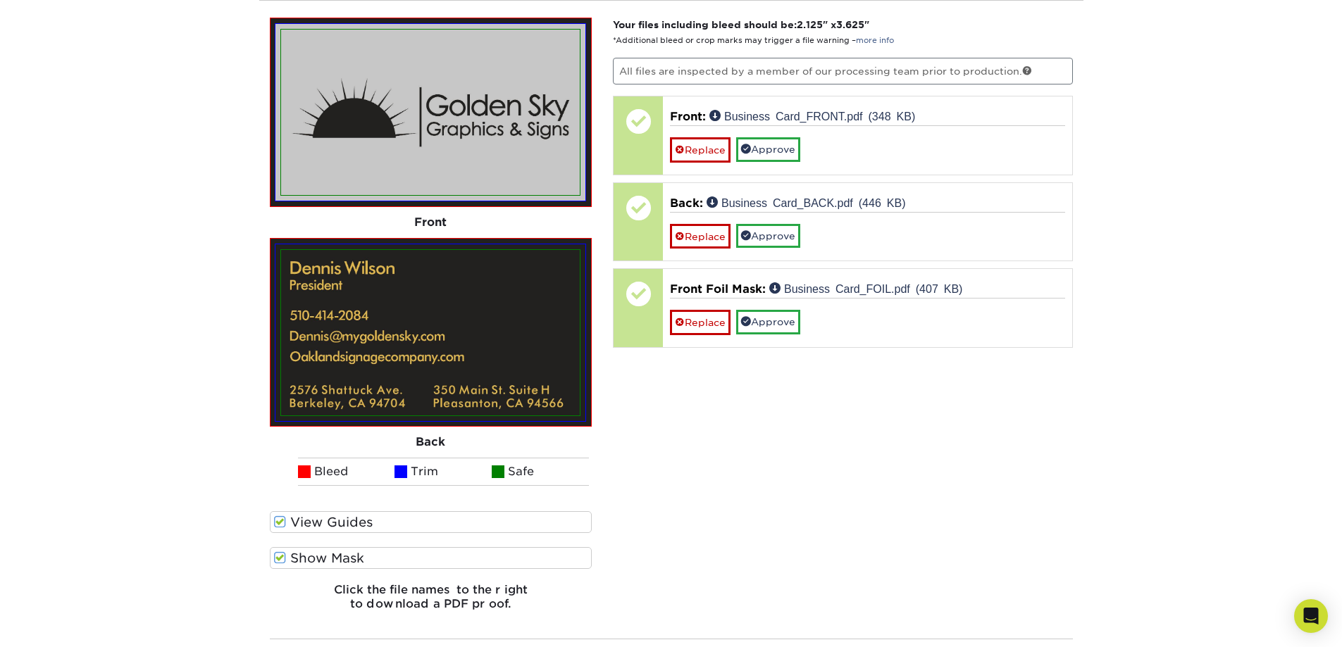
scroll to position [1315, 0]
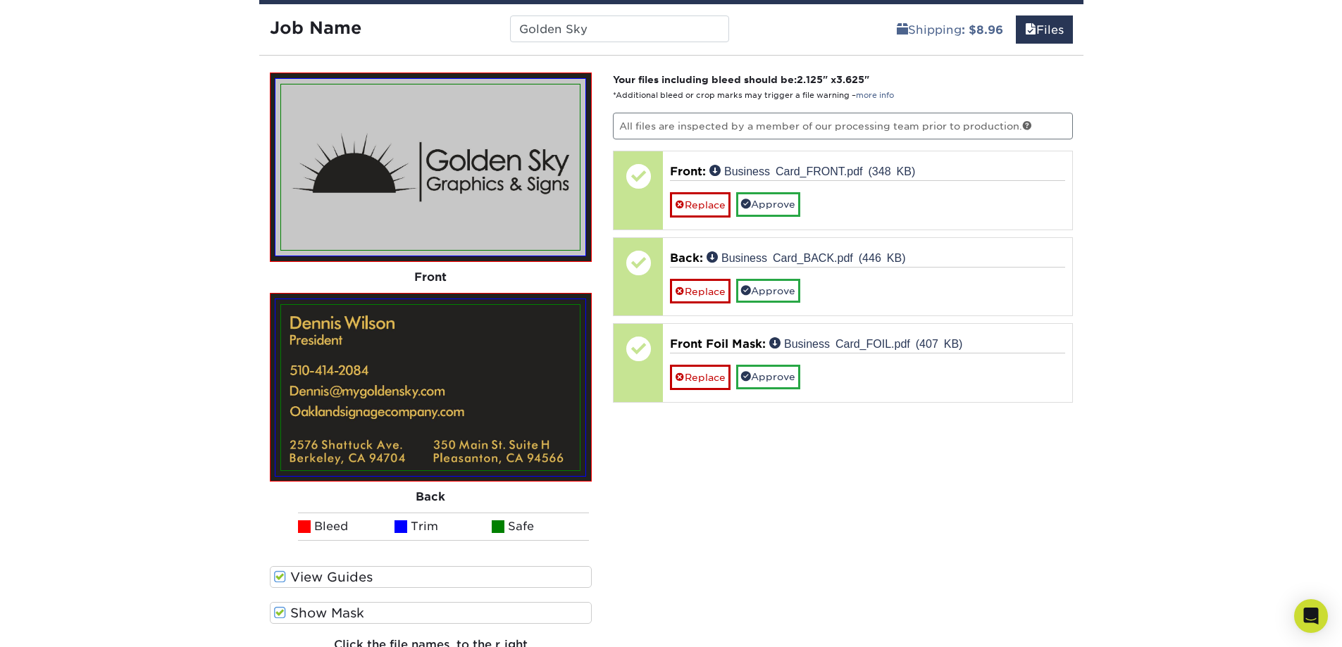
click at [311, 577] on label "View Guides" at bounding box center [431, 577] width 323 height 22
click at [0, 0] on input "View Guides" at bounding box center [0, 0] width 0 height 0
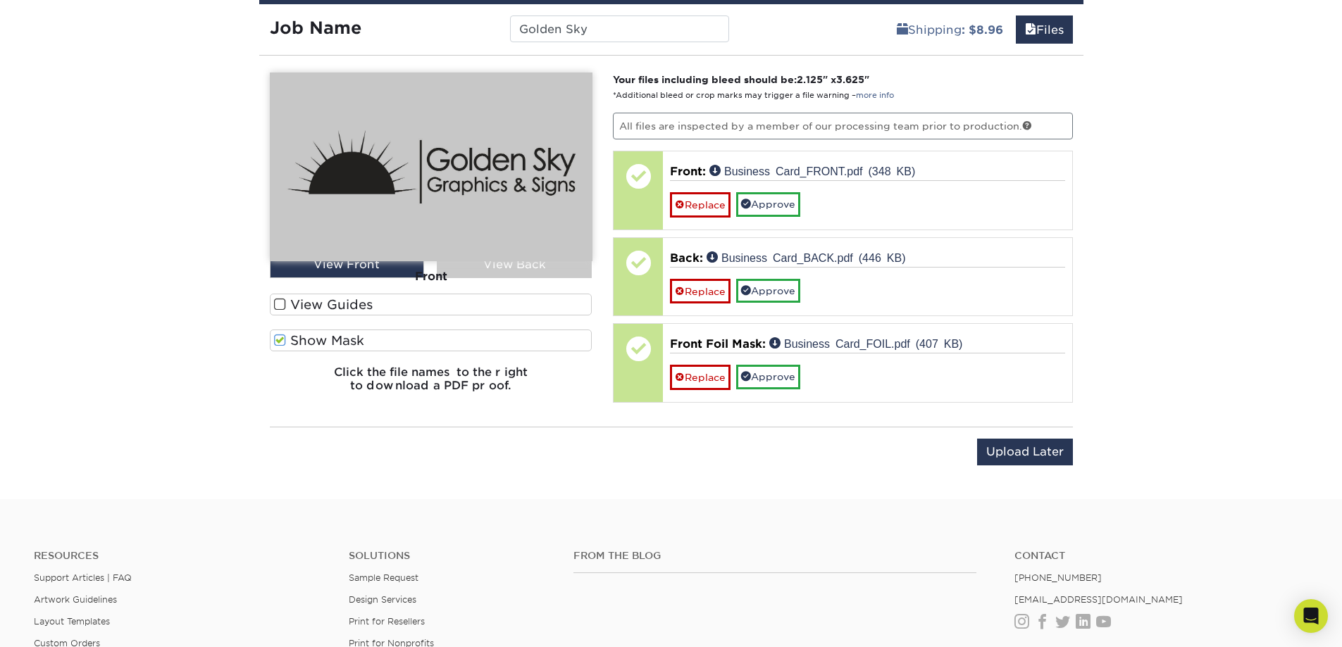
click at [290, 299] on label "View Guides" at bounding box center [431, 305] width 323 height 22
click at [0, 0] on input "View Guides" at bounding box center [0, 0] width 0 height 0
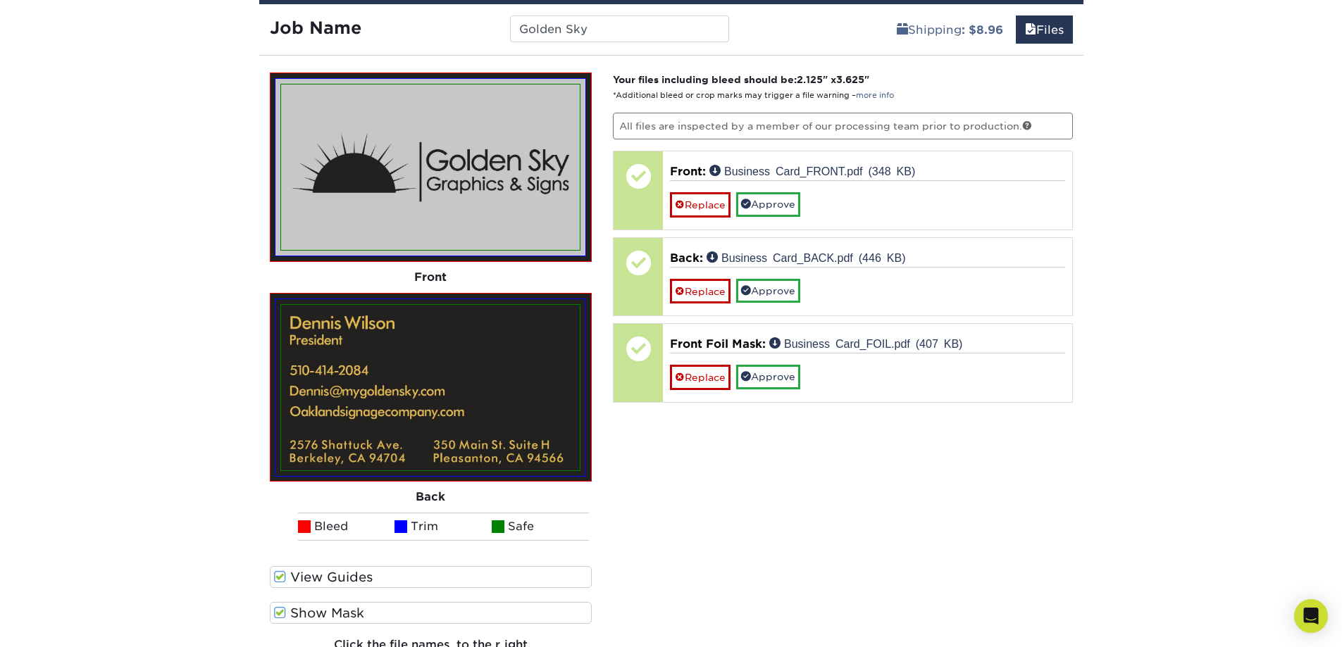
click at [299, 609] on label "Show Mask" at bounding box center [431, 613] width 323 height 22
click at [0, 0] on input "Show Mask" at bounding box center [0, 0] width 0 height 0
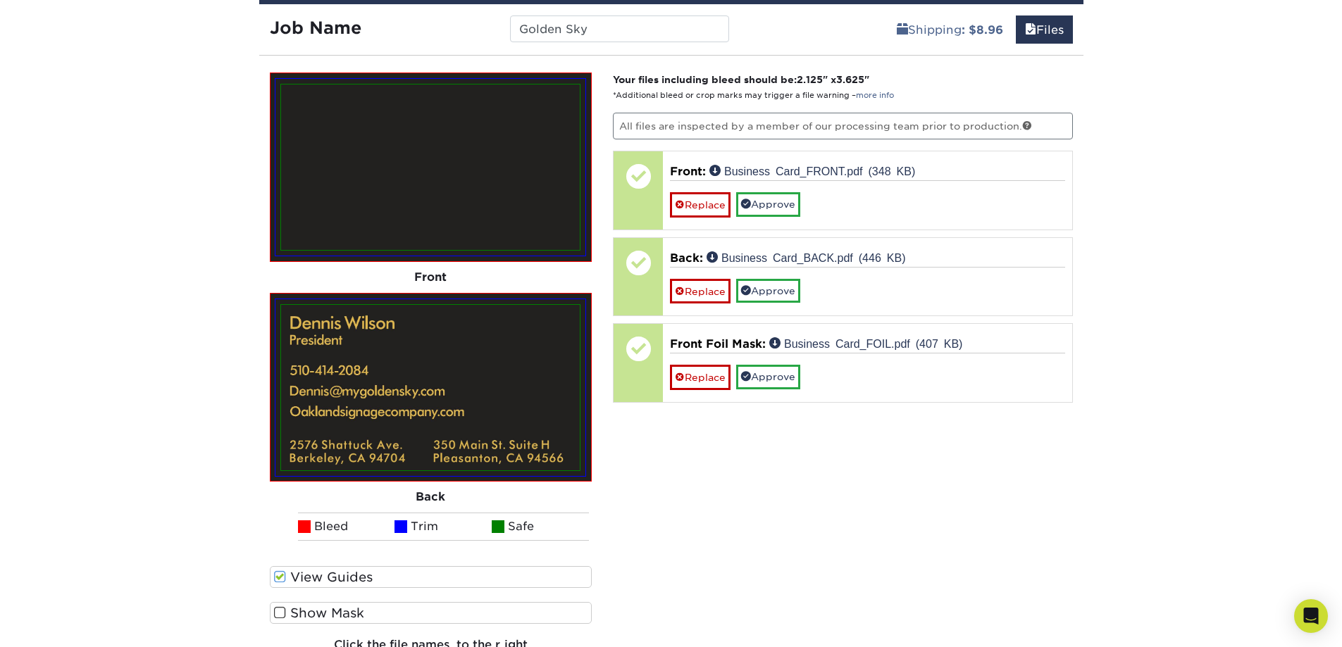
click at [299, 609] on label "Show Mask" at bounding box center [431, 613] width 323 height 22
click at [0, 0] on input "Show Mask" at bounding box center [0, 0] width 0 height 0
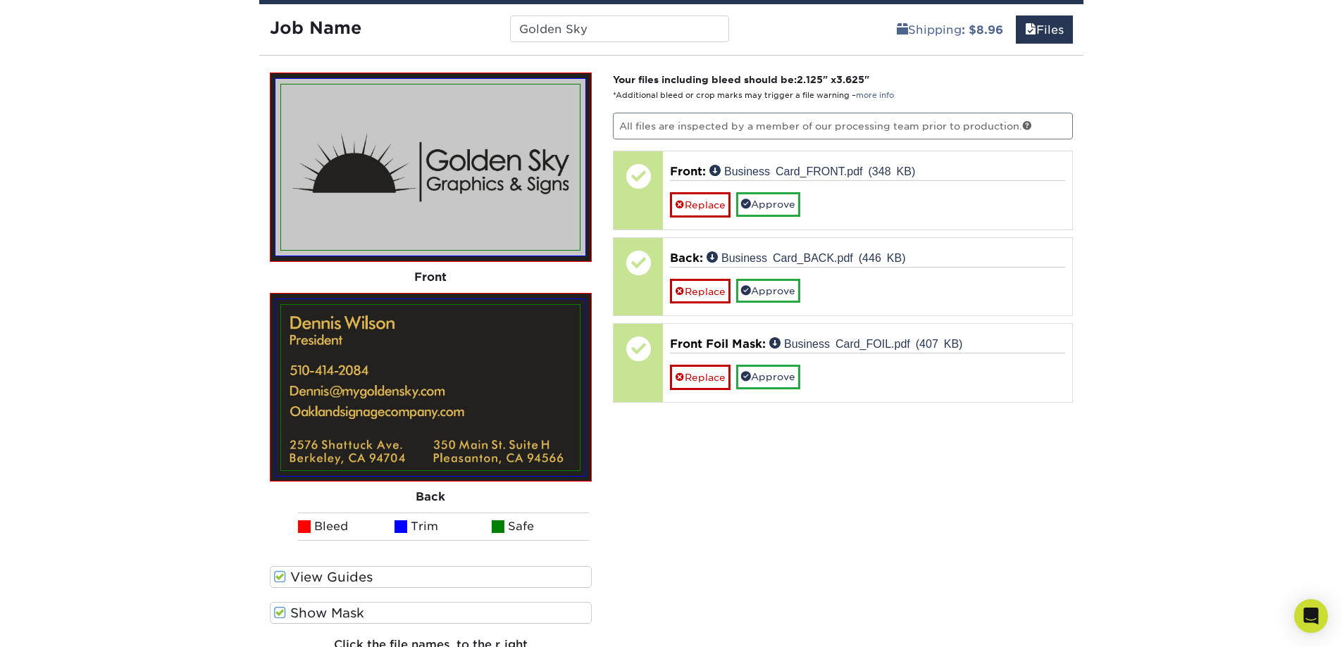
click at [299, 609] on label "Show Mask" at bounding box center [431, 613] width 323 height 22
click at [0, 0] on input "Show Mask" at bounding box center [0, 0] width 0 height 0
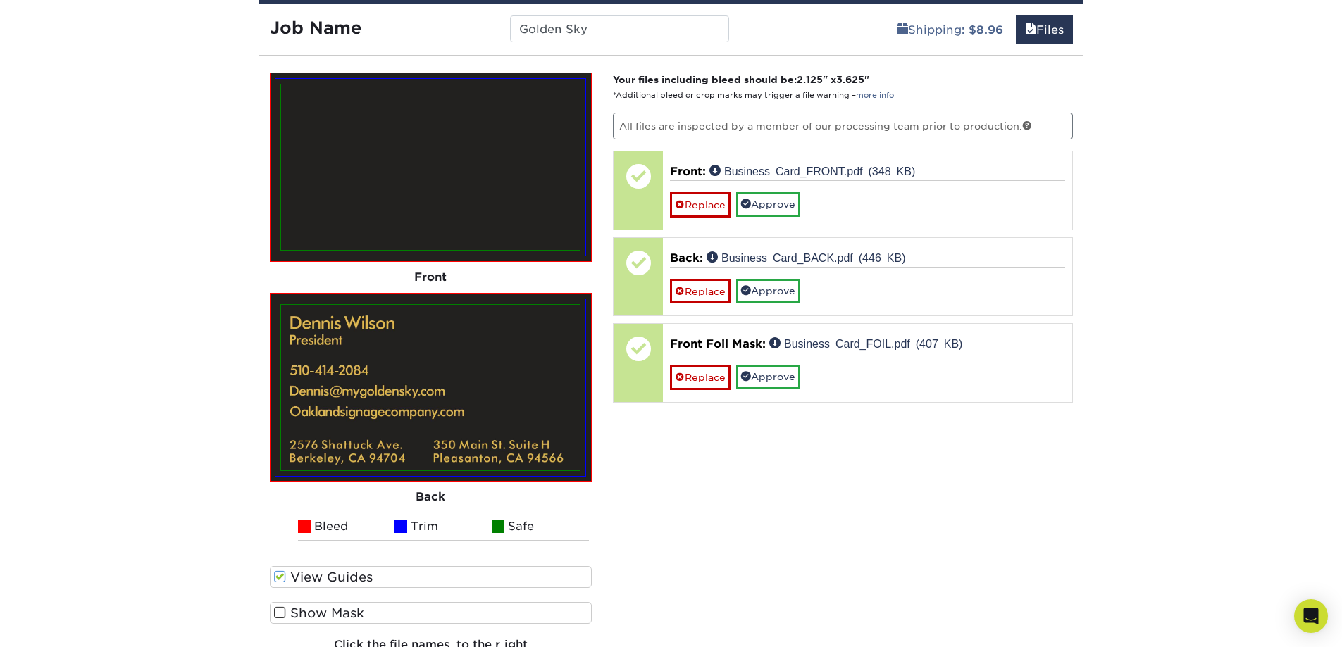
click at [299, 609] on label "Show Mask" at bounding box center [431, 613] width 323 height 22
click at [0, 0] on input "Show Mask" at bounding box center [0, 0] width 0 height 0
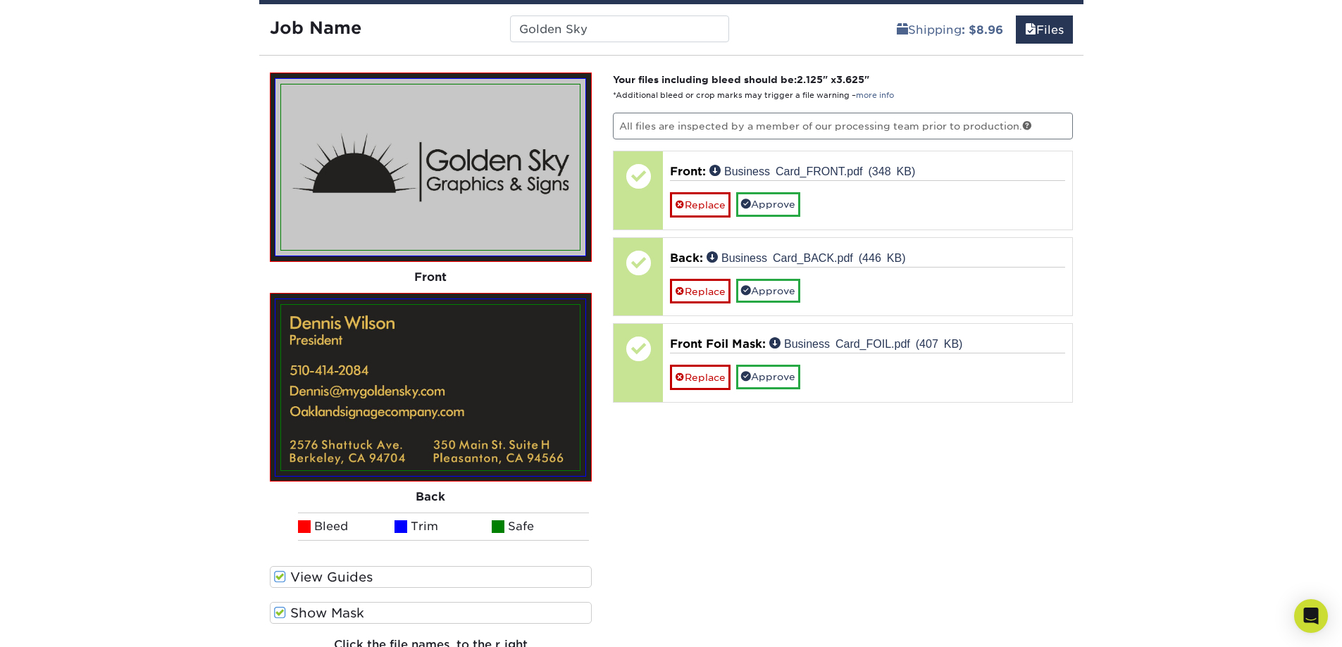
click at [340, 613] on label "Show Mask" at bounding box center [431, 613] width 323 height 22
click at [0, 0] on input "Show Mask" at bounding box center [0, 0] width 0 height 0
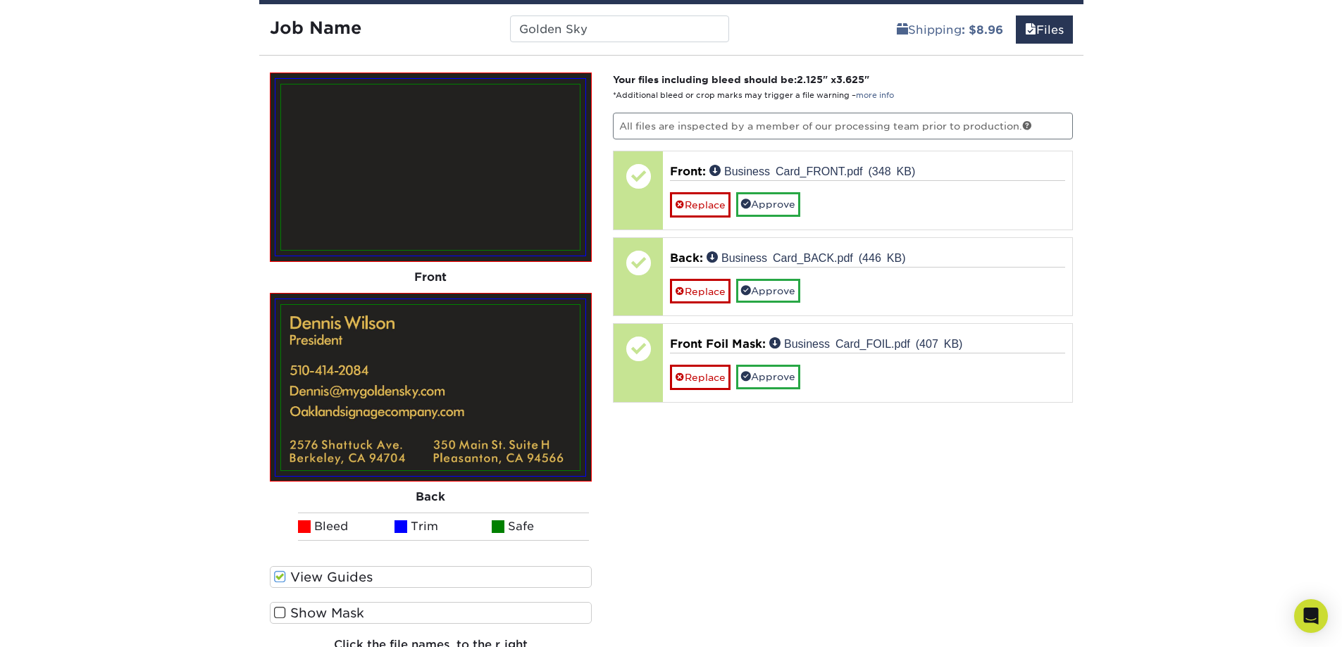
click at [340, 613] on label "Show Mask" at bounding box center [431, 613] width 323 height 22
click at [0, 0] on input "Show Mask" at bounding box center [0, 0] width 0 height 0
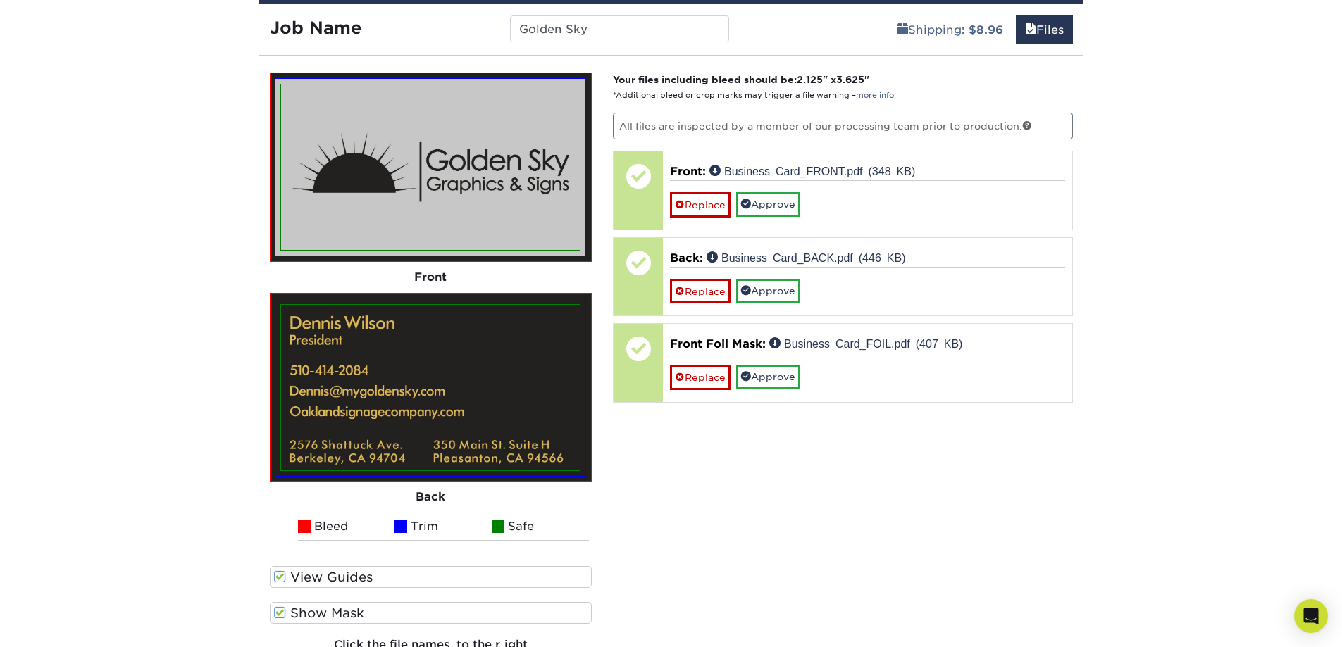
click at [749, 520] on div "Your files including bleed should be: 2.125 " x 3.625 " *Additional bleed or cr…" at bounding box center [842, 375] width 481 height 604
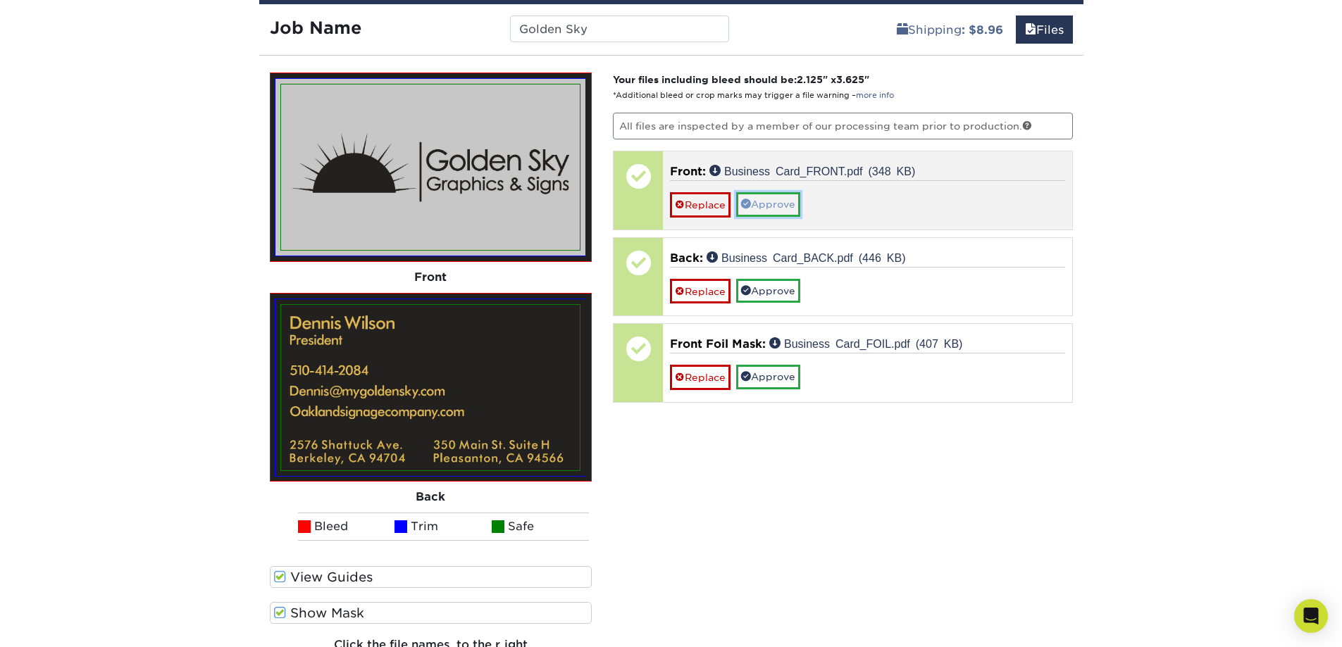
click at [776, 207] on link "Approve" at bounding box center [768, 204] width 64 height 24
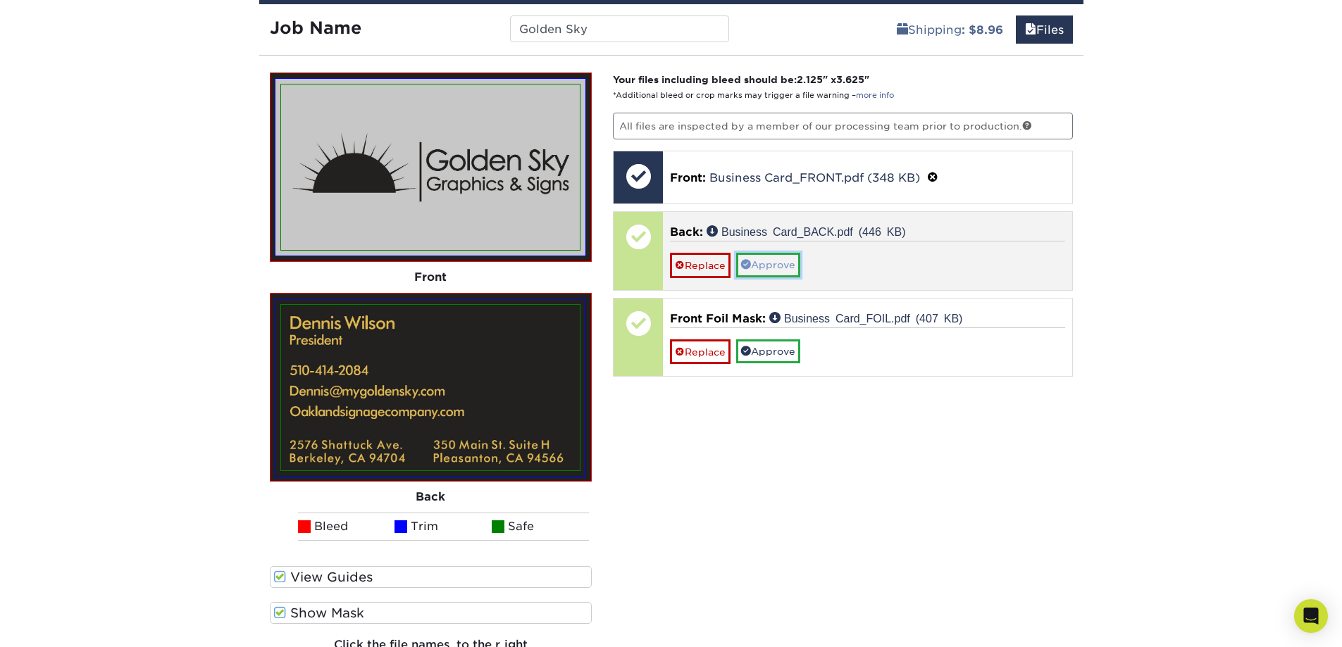
click at [763, 255] on link "Approve" at bounding box center [768, 265] width 64 height 24
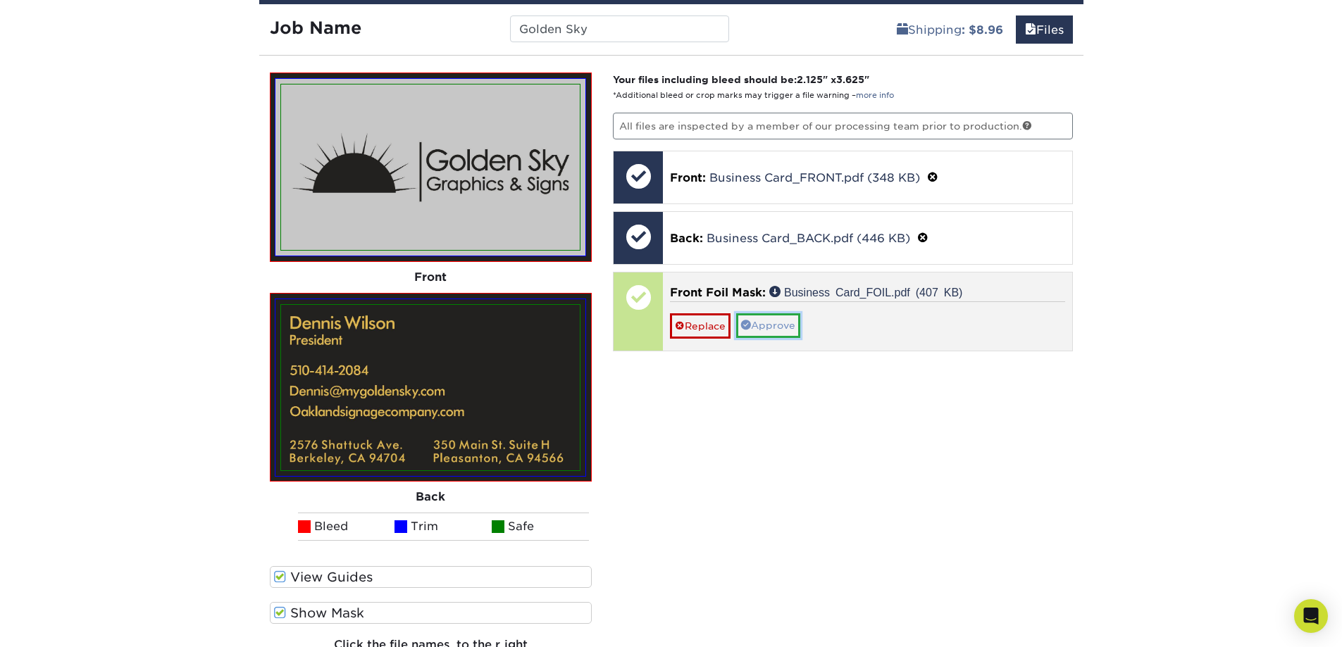
click at [764, 320] on link "Approve" at bounding box center [768, 325] width 64 height 24
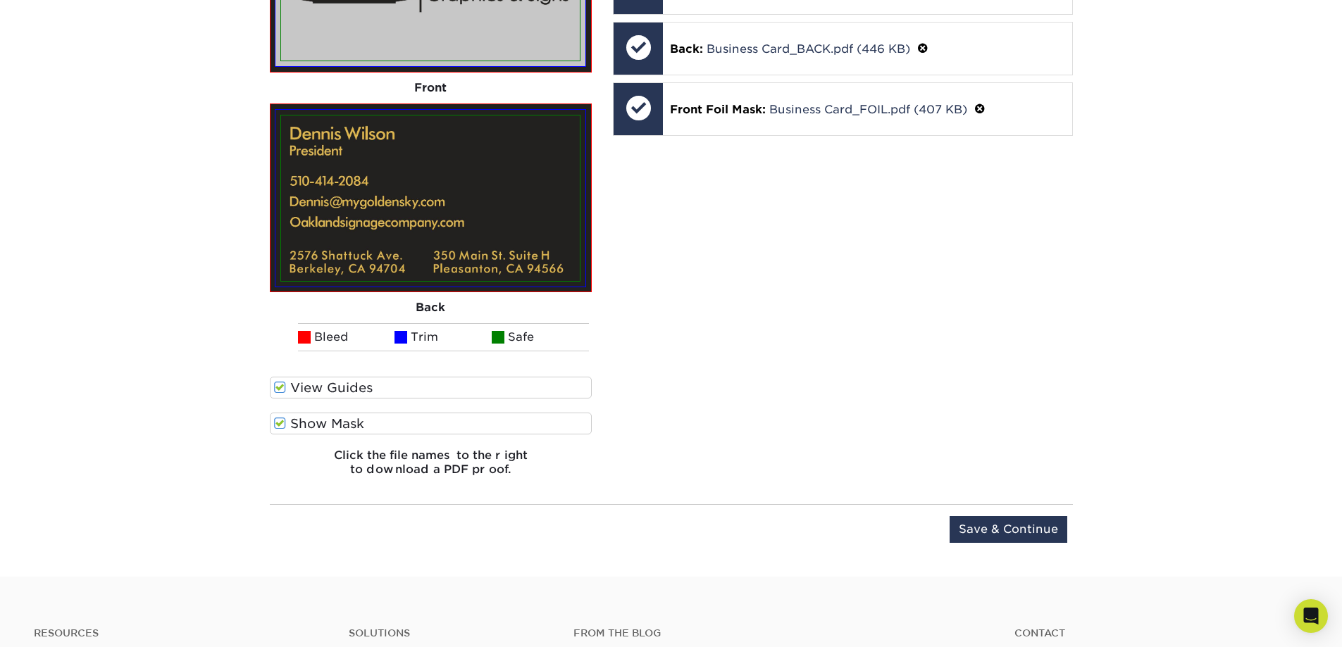
scroll to position [1643, 0]
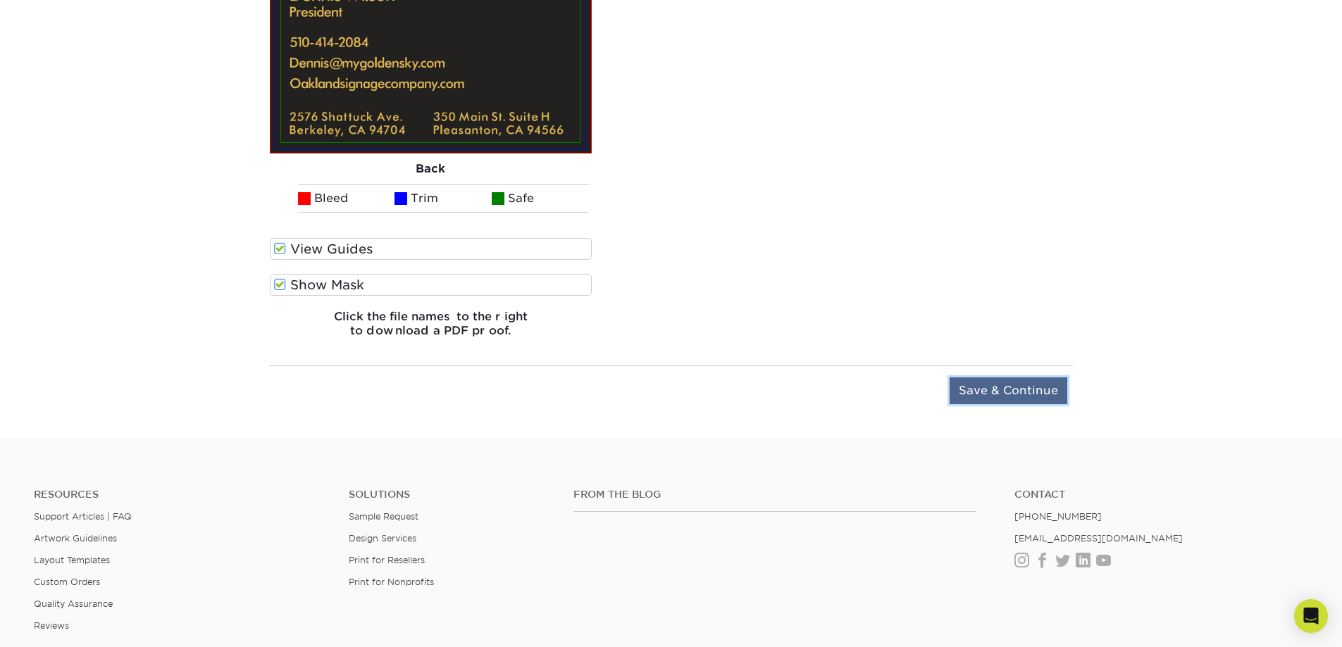
click at [999, 386] on input "Save & Continue" at bounding box center [1008, 390] width 118 height 27
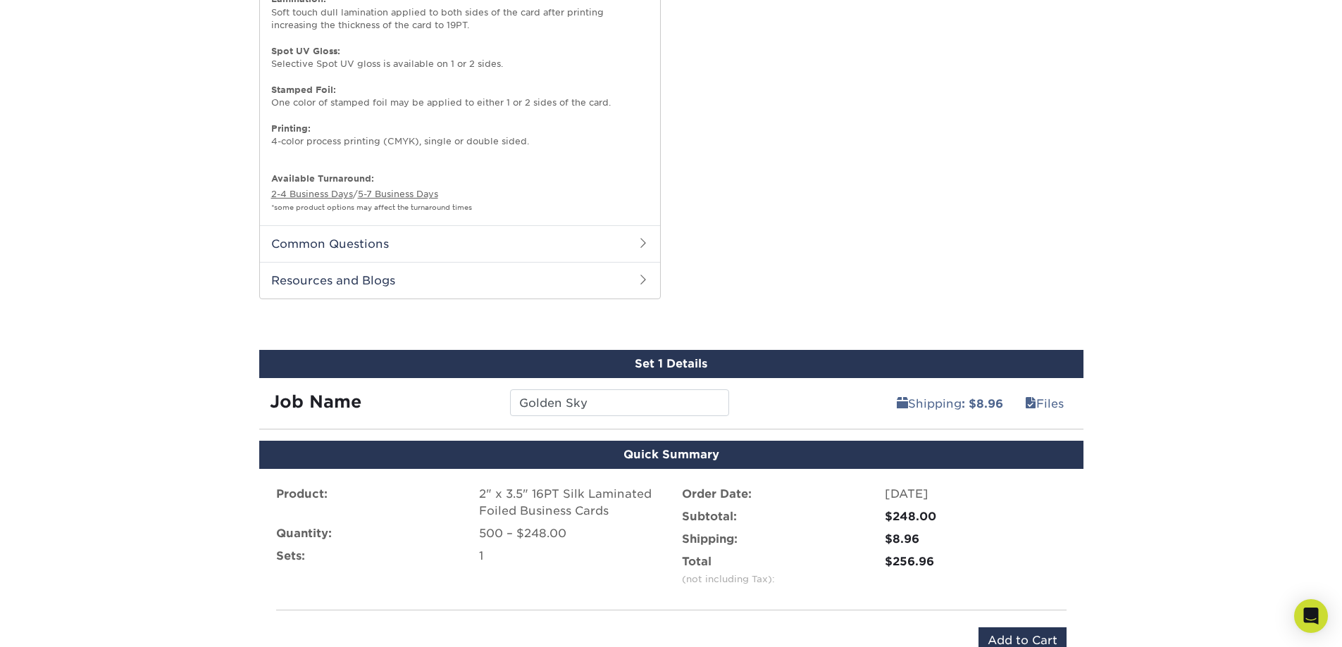
scroll to position [1230, 0]
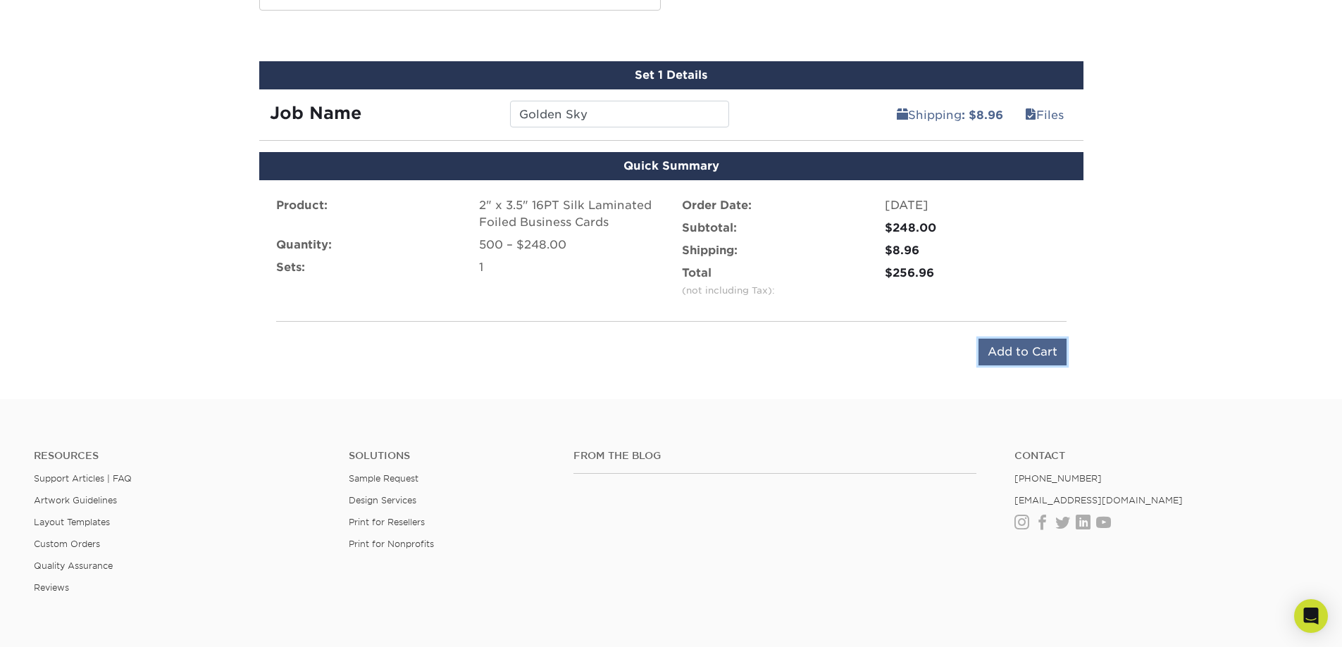
click at [1032, 354] on input "Add to Cart" at bounding box center [1022, 352] width 88 height 27
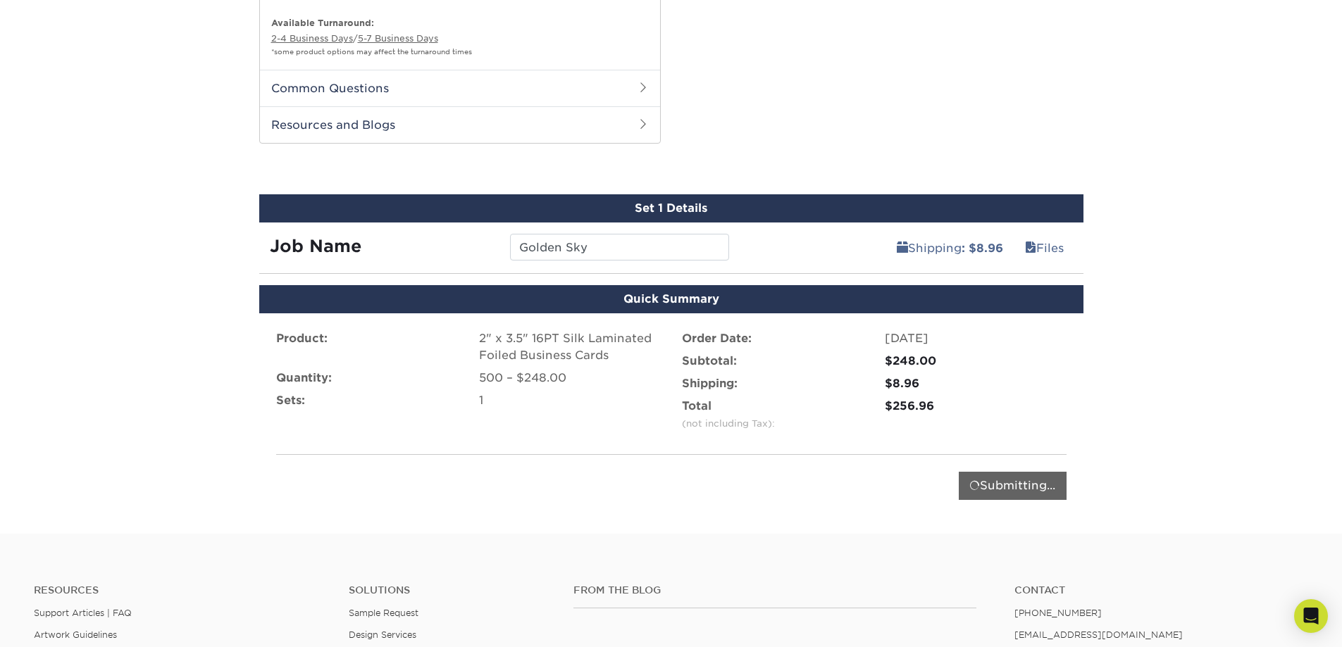
scroll to position [912, 0]
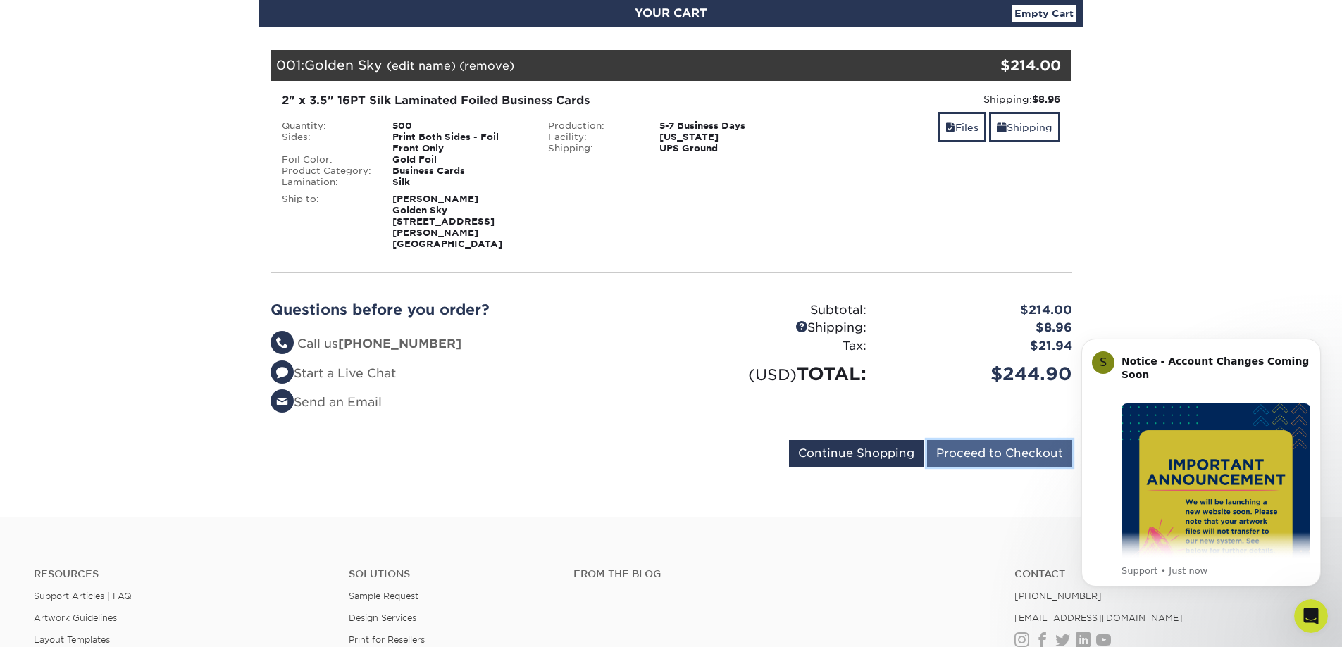
click at [990, 440] on input "Proceed to Checkout" at bounding box center [999, 453] width 145 height 27
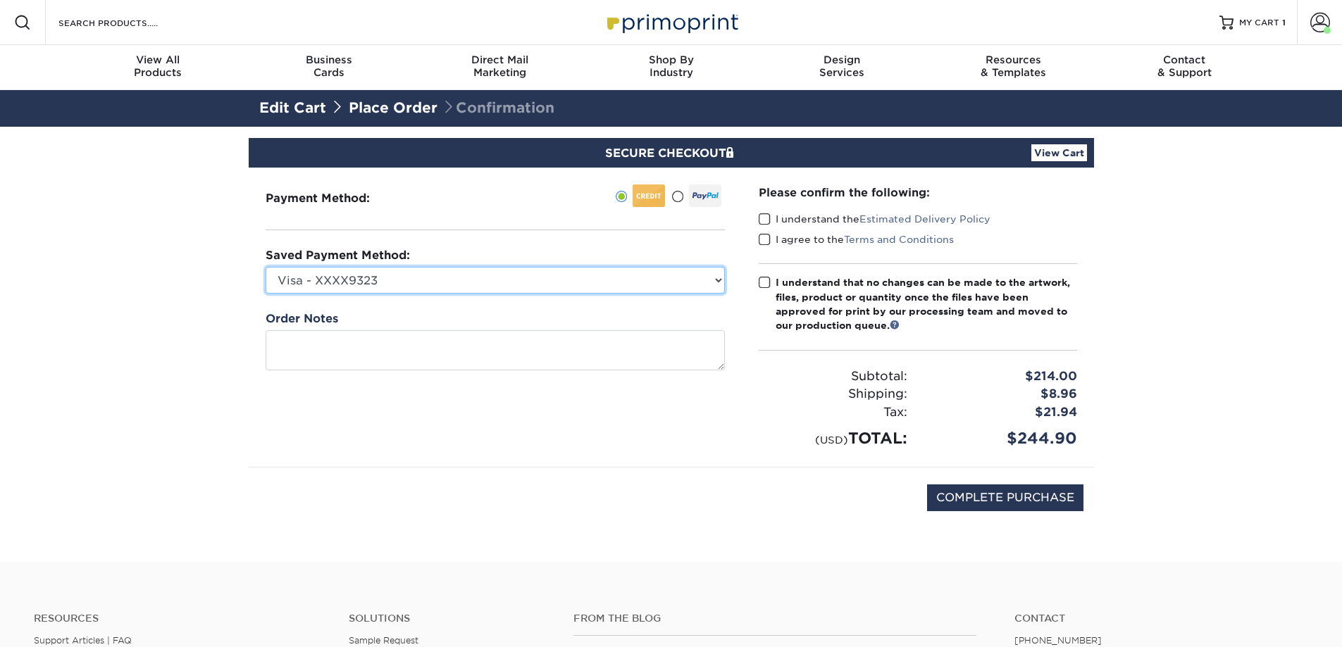
click at [367, 275] on select "Visa - XXXX9323 Visa - XXXX3588 New Credit Card" at bounding box center [494, 280] width 459 height 27
select select
click at [265, 267] on select "Visa - XXXX9323 Visa - XXXX3588 New Credit Card" at bounding box center [494, 280] width 459 height 27
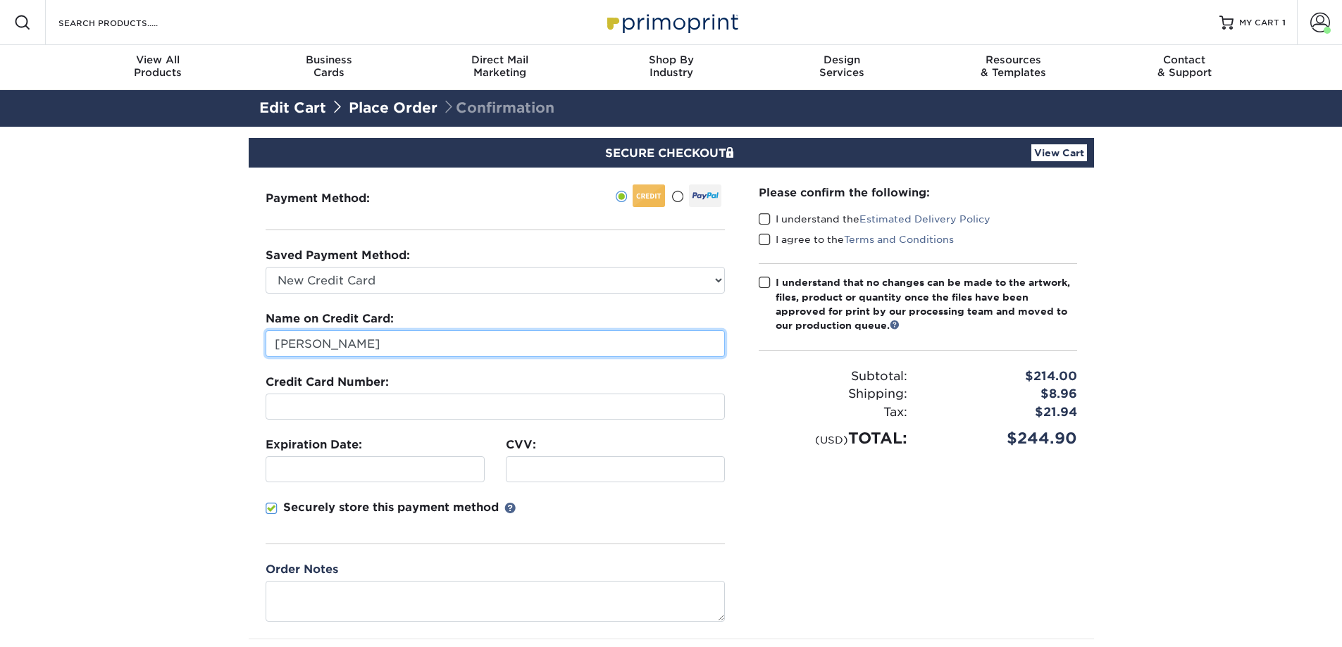
click at [384, 349] on input "Andrew Reyes" at bounding box center [494, 343] width 459 height 27
click at [149, 320] on section "SECURE CHECKOUT View Cart Payment Method: Saved Payment Method:" at bounding box center [671, 438] width 1342 height 622
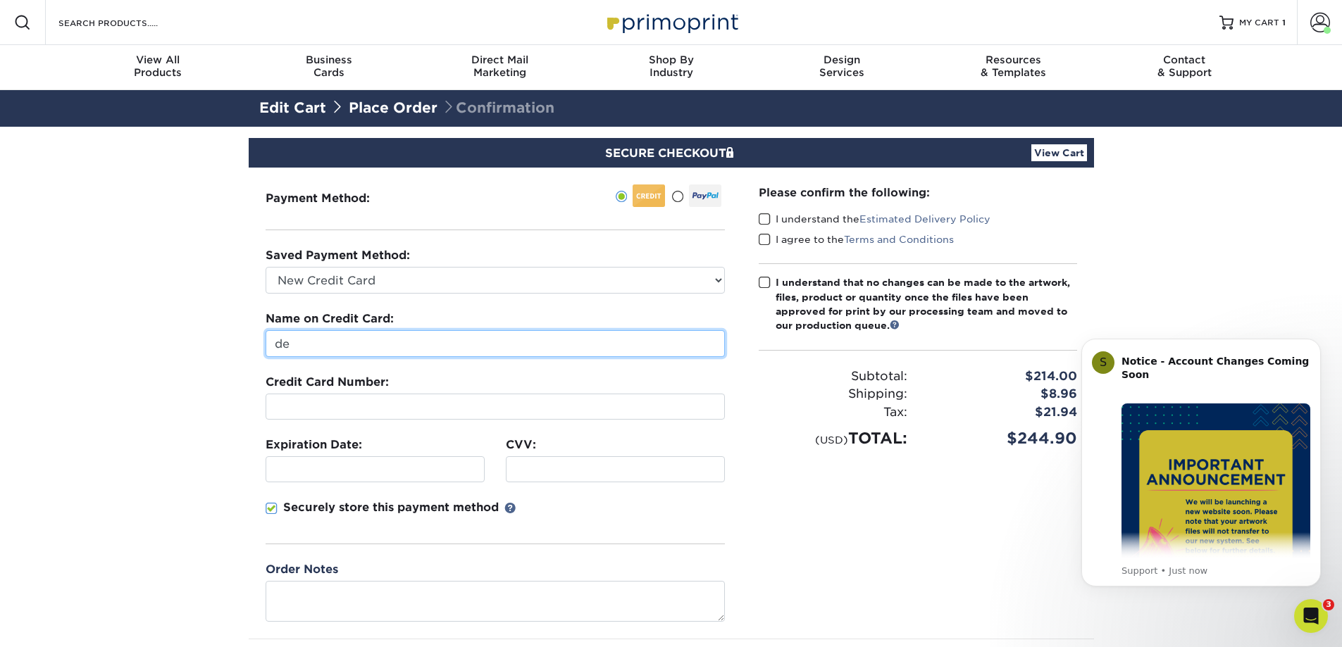
type input "d"
type input "[PERSON_NAME]"
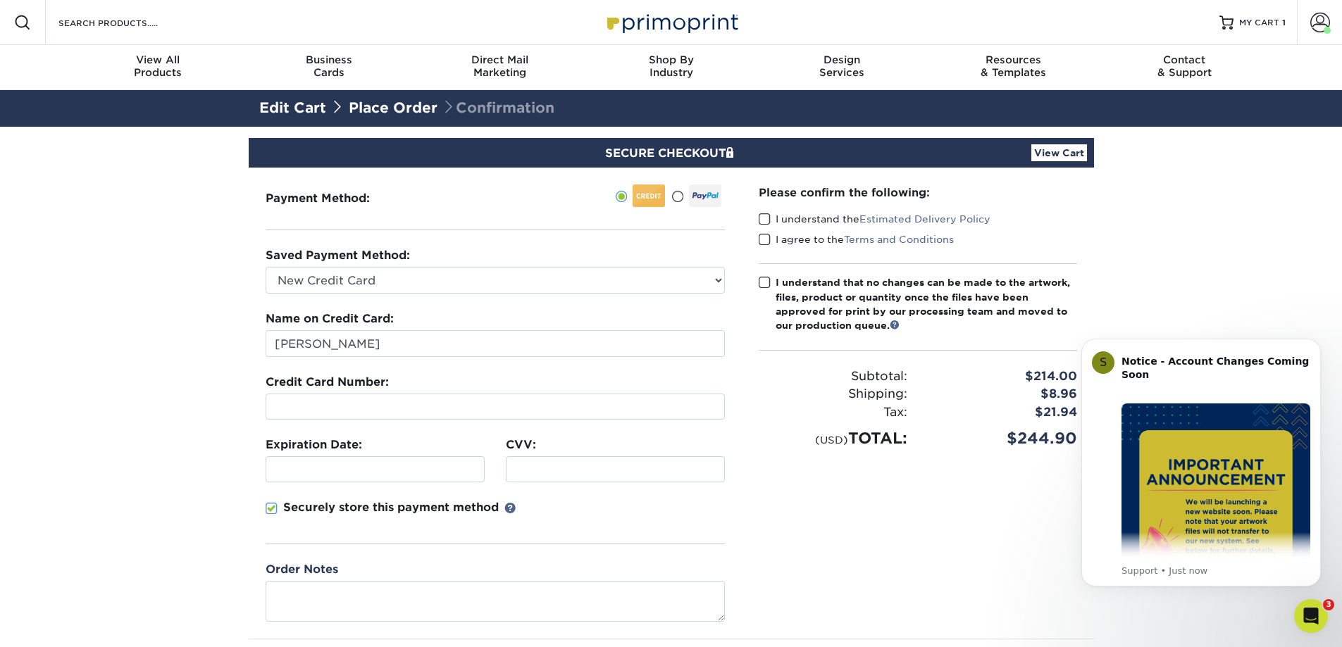
scroll to position [329, 0]
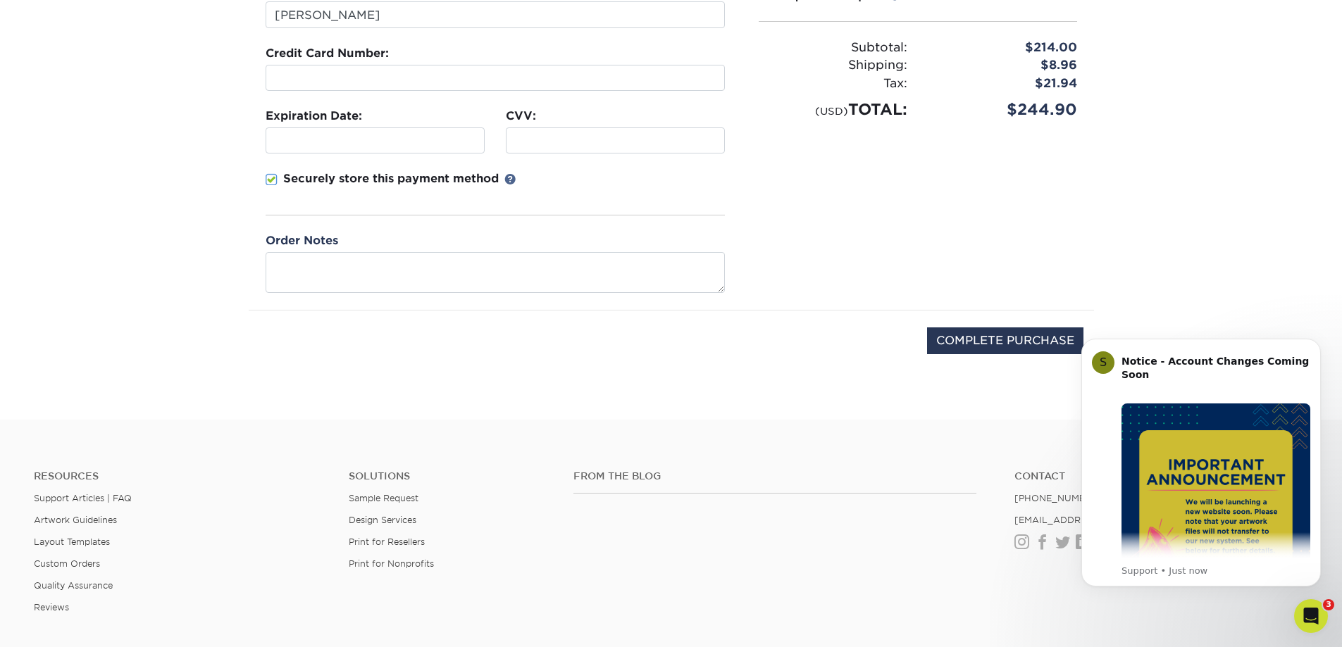
click at [377, 173] on p "Securely store this payment method" at bounding box center [390, 178] width 215 height 17
click at [0, 0] on input "Securely store this payment method" at bounding box center [0, 0] width 0 height 0
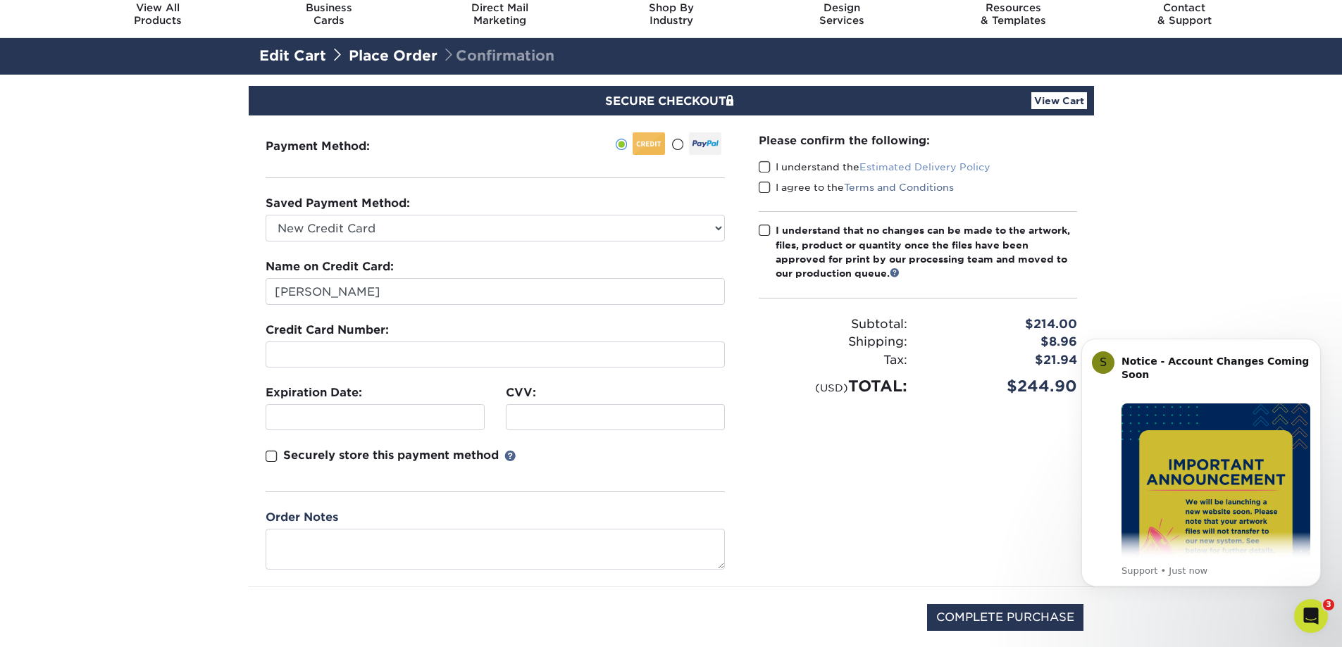
scroll to position [0, 0]
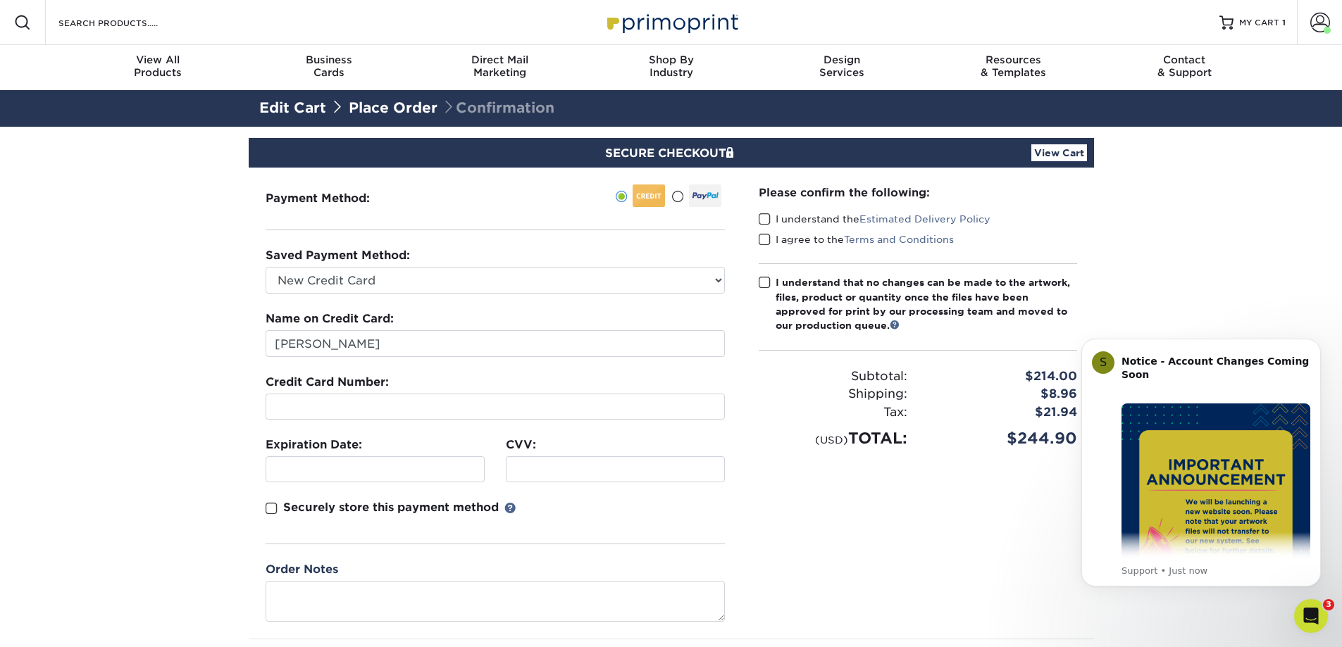
click at [760, 217] on span at bounding box center [764, 219] width 12 height 13
click at [0, 0] on input "I understand the Estimated Delivery Policy" at bounding box center [0, 0] width 0 height 0
click at [763, 236] on span at bounding box center [764, 239] width 12 height 13
click at [0, 0] on input "I agree to the Terms and Conditions" at bounding box center [0, 0] width 0 height 0
click at [762, 284] on span at bounding box center [764, 282] width 12 height 13
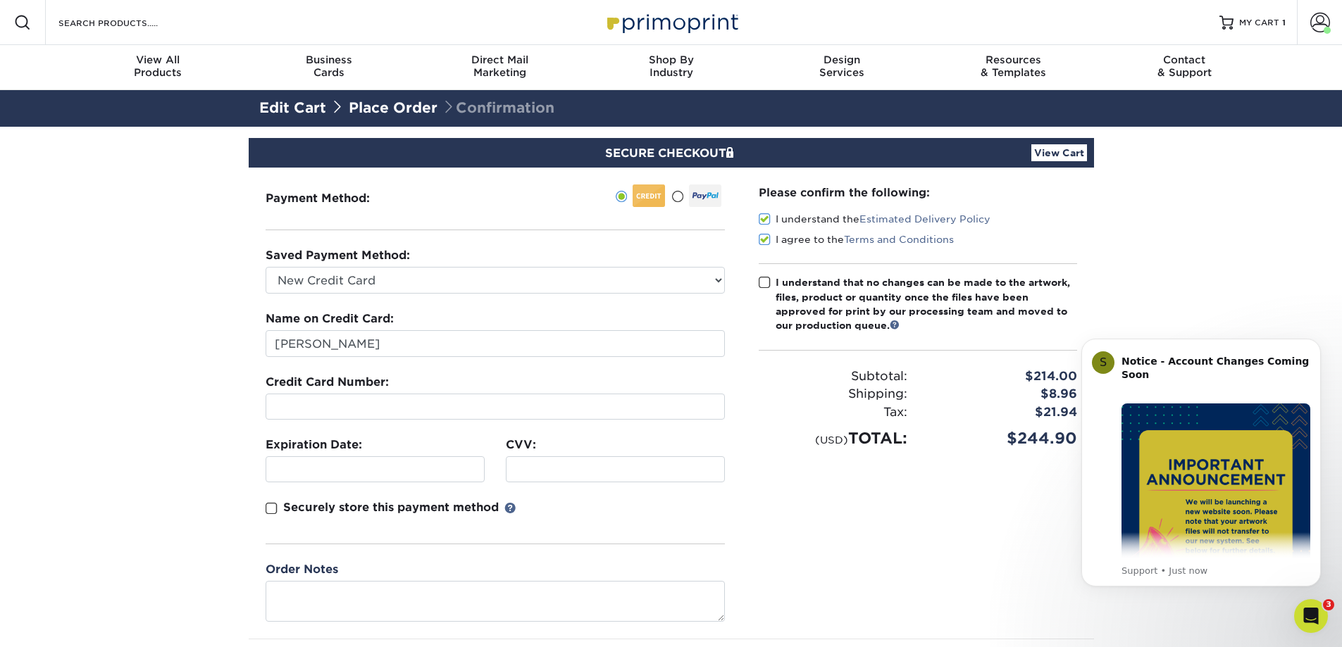
click at [0, 0] on input "I understand that no changes can be made to the artwork, files, product or quan…" at bounding box center [0, 0] width 0 height 0
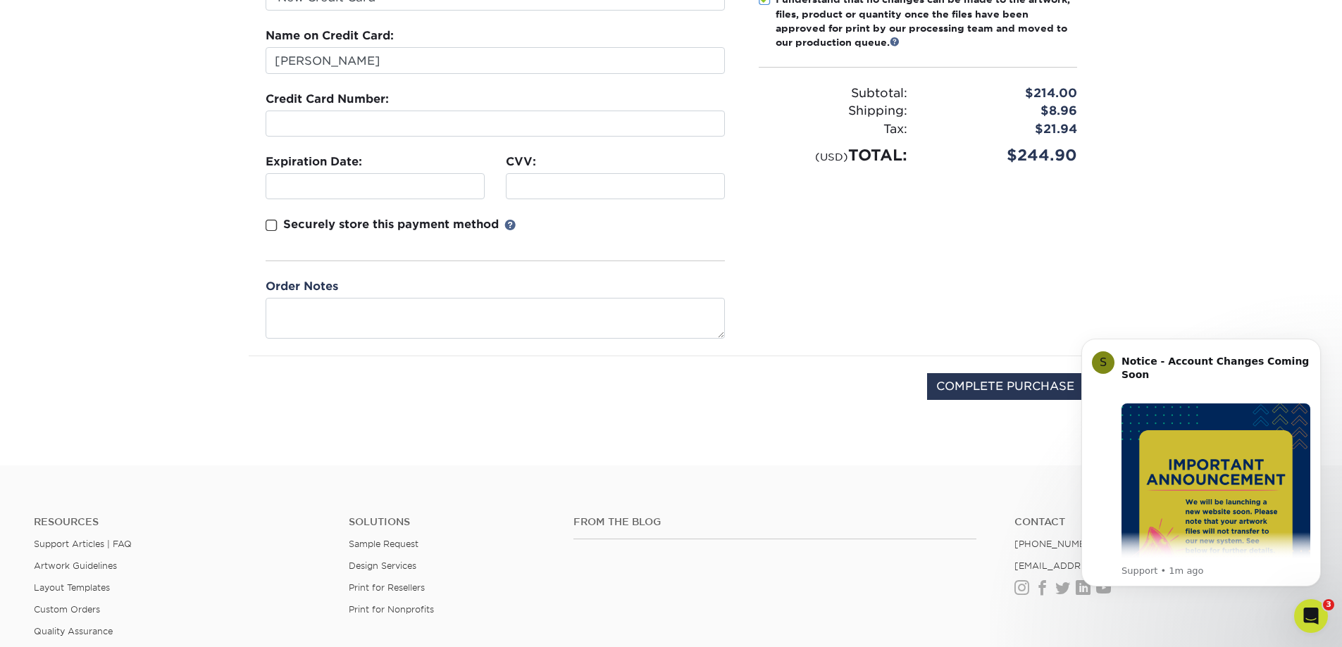
scroll to position [513, 0]
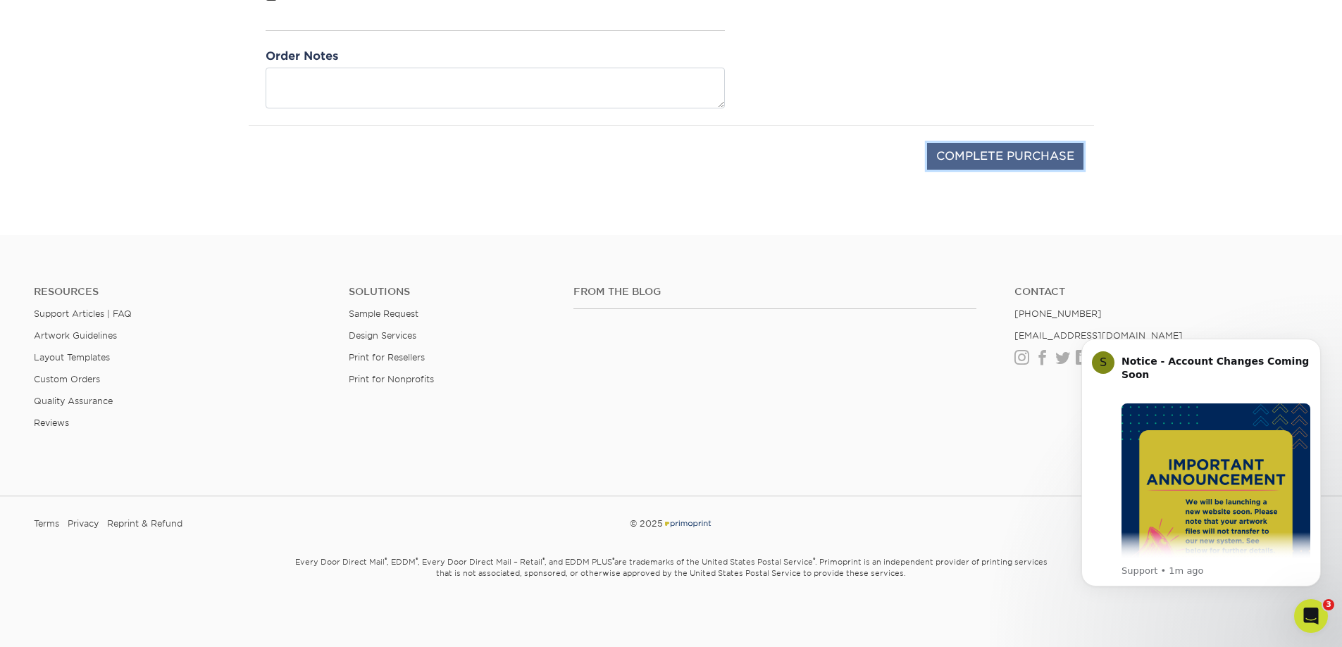
click at [1015, 153] on input "COMPLETE PURCHASE" at bounding box center [1005, 156] width 156 height 27
type input "PROCESSING, PLEASE WAIT..."
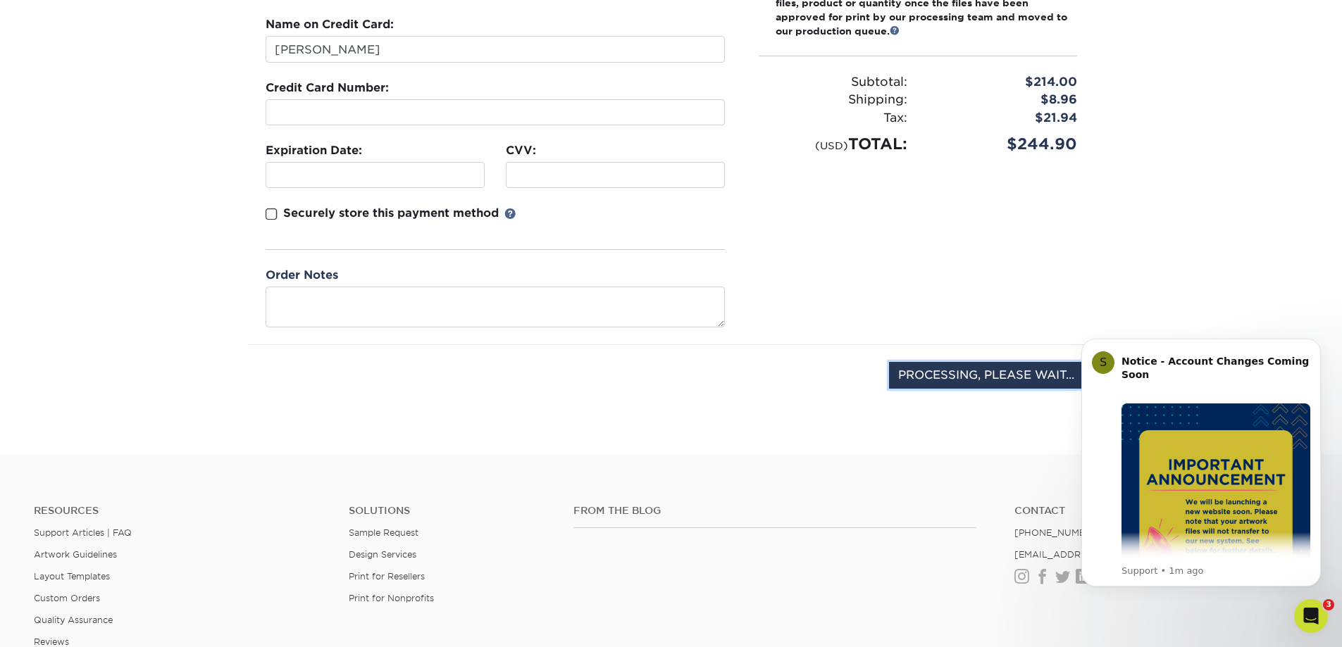
scroll to position [20, 0]
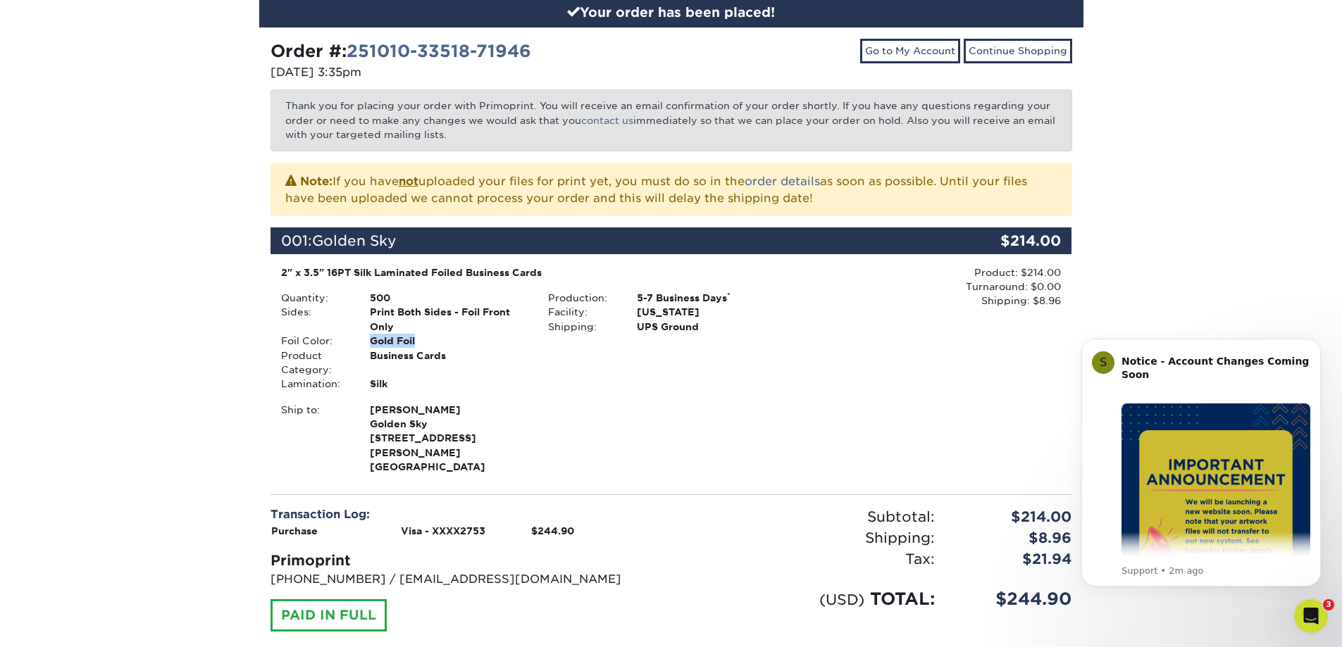
drag, startPoint x: 418, startPoint y: 337, endPoint x: 346, endPoint y: 337, distance: 71.8
click at [346, 337] on li "Foil Color: Gold Foil" at bounding box center [403, 341] width 267 height 14
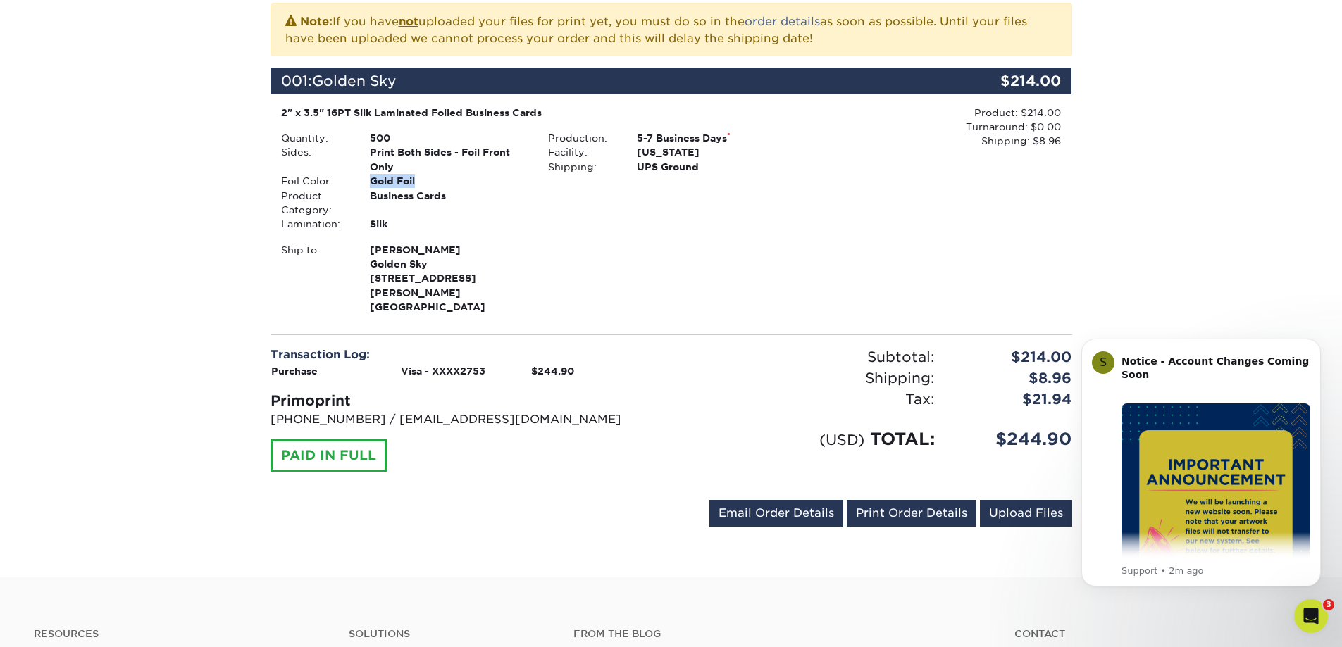
scroll to position [329, 0]
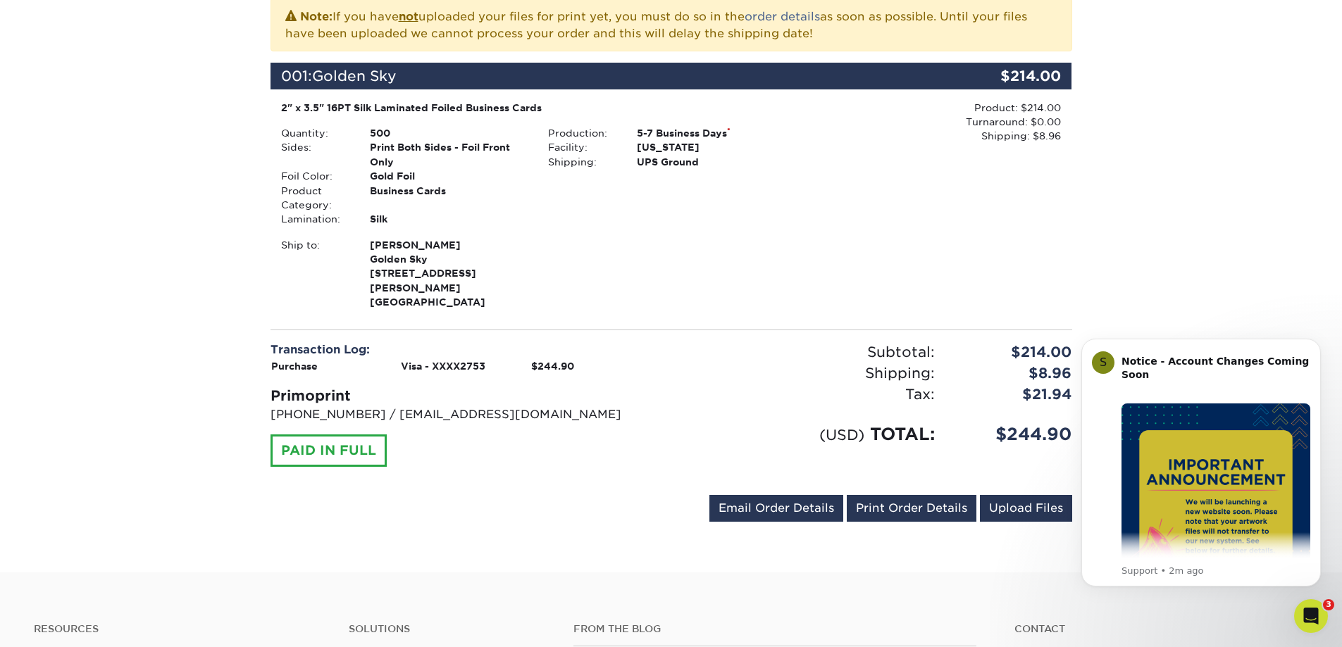
click at [1189, 114] on div "Your order has been placed! Order #: 251010-33518-71946 [DATE] 3:35pm Go to My …" at bounding box center [671, 186] width 1342 height 774
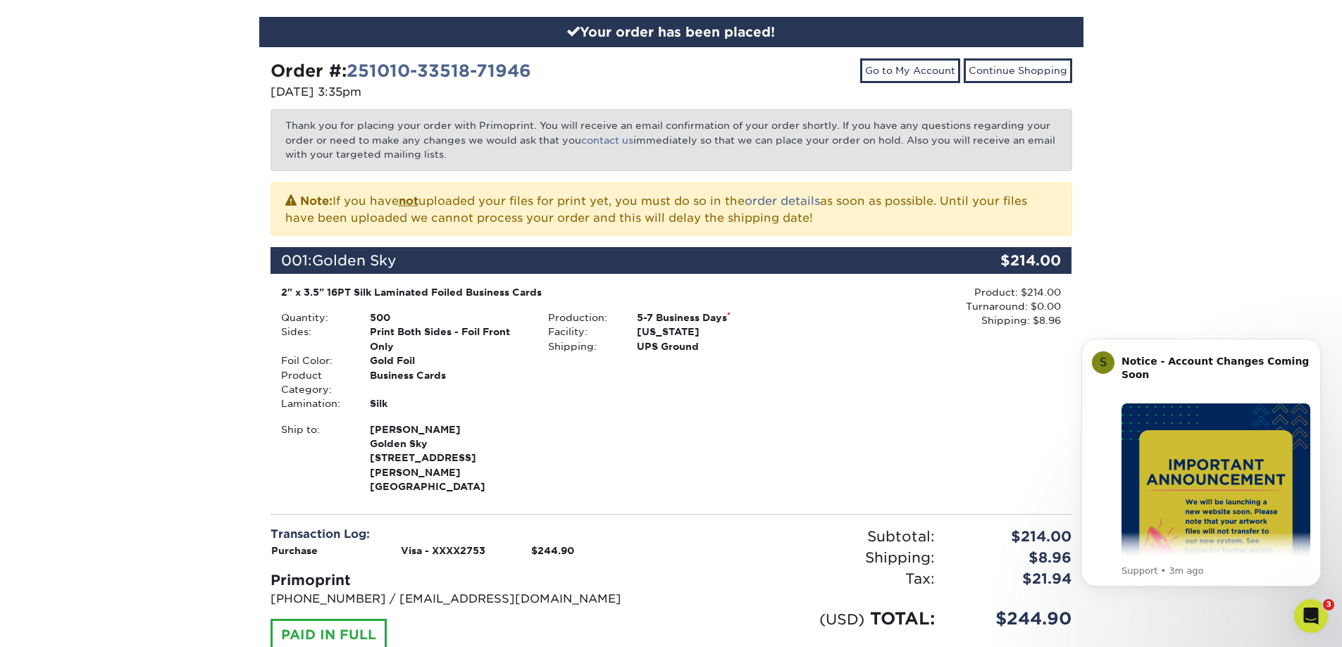
scroll to position [0, 0]
